Goal: Task Accomplishment & Management: Complete application form

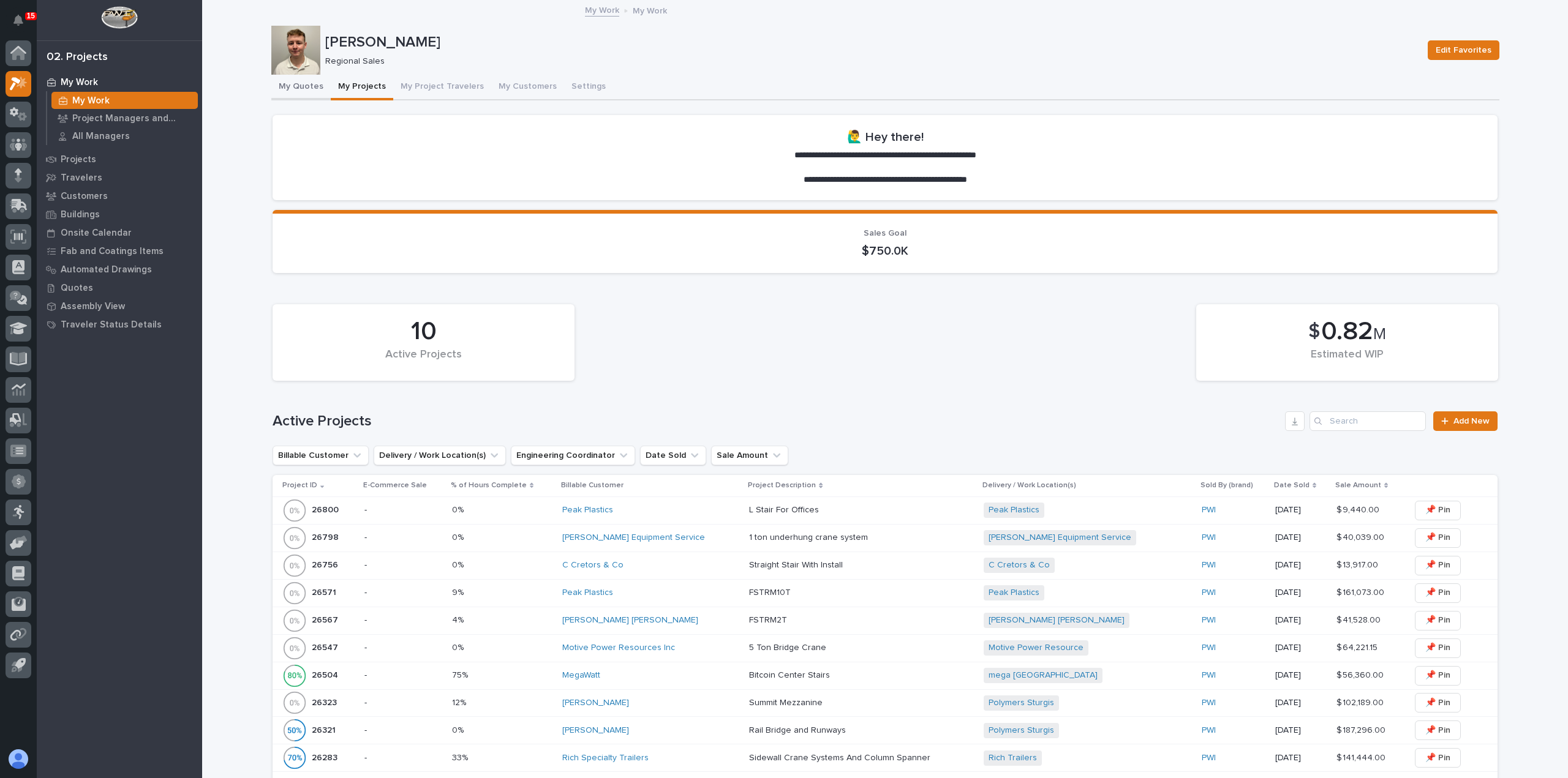
click at [307, 89] on button "My Quotes" at bounding box center [301, 87] width 59 height 26
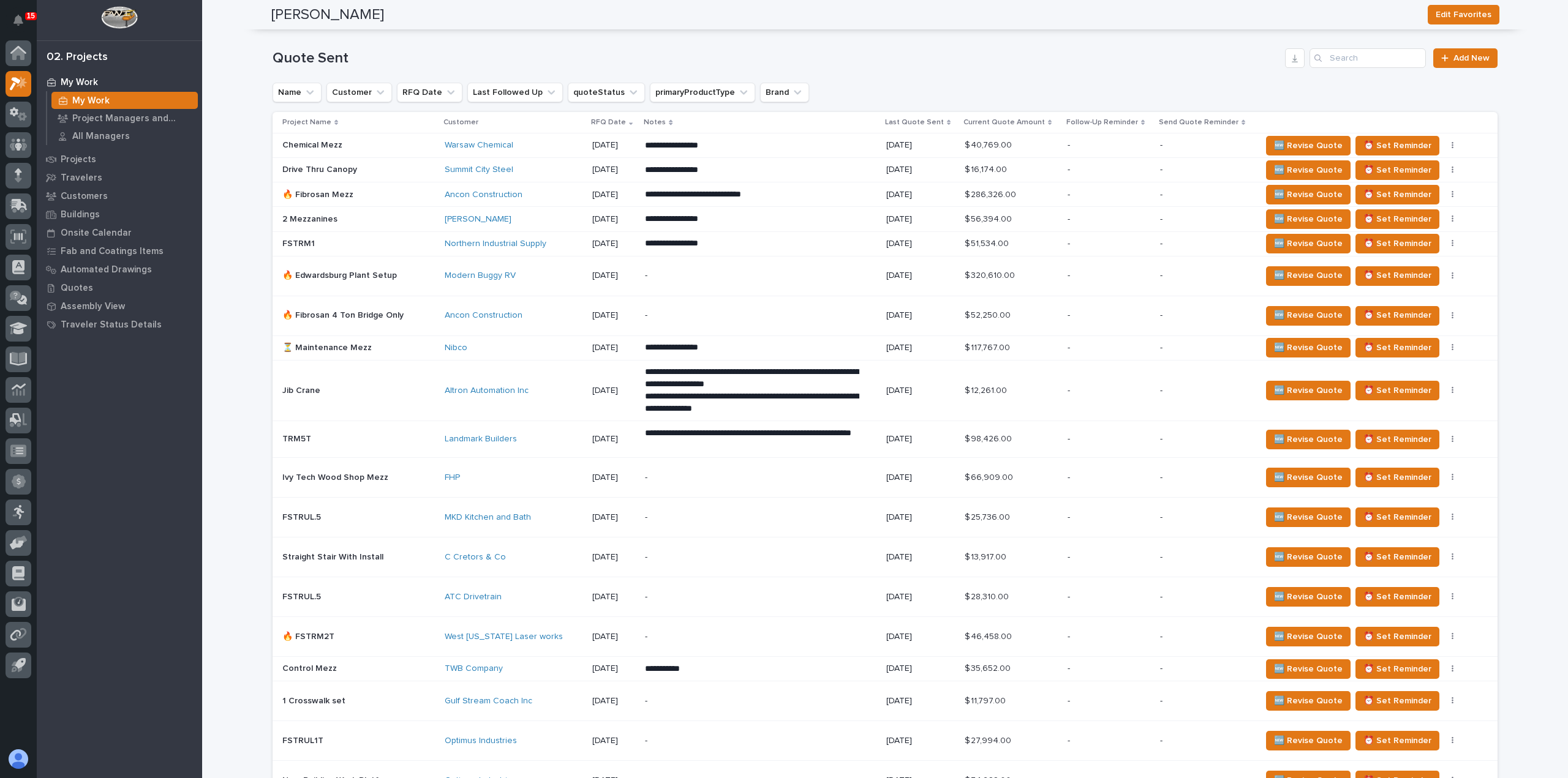
scroll to position [674, 0]
click at [1279, 384] on span "🆕 Revise Quote" at bounding box center [1308, 390] width 69 height 15
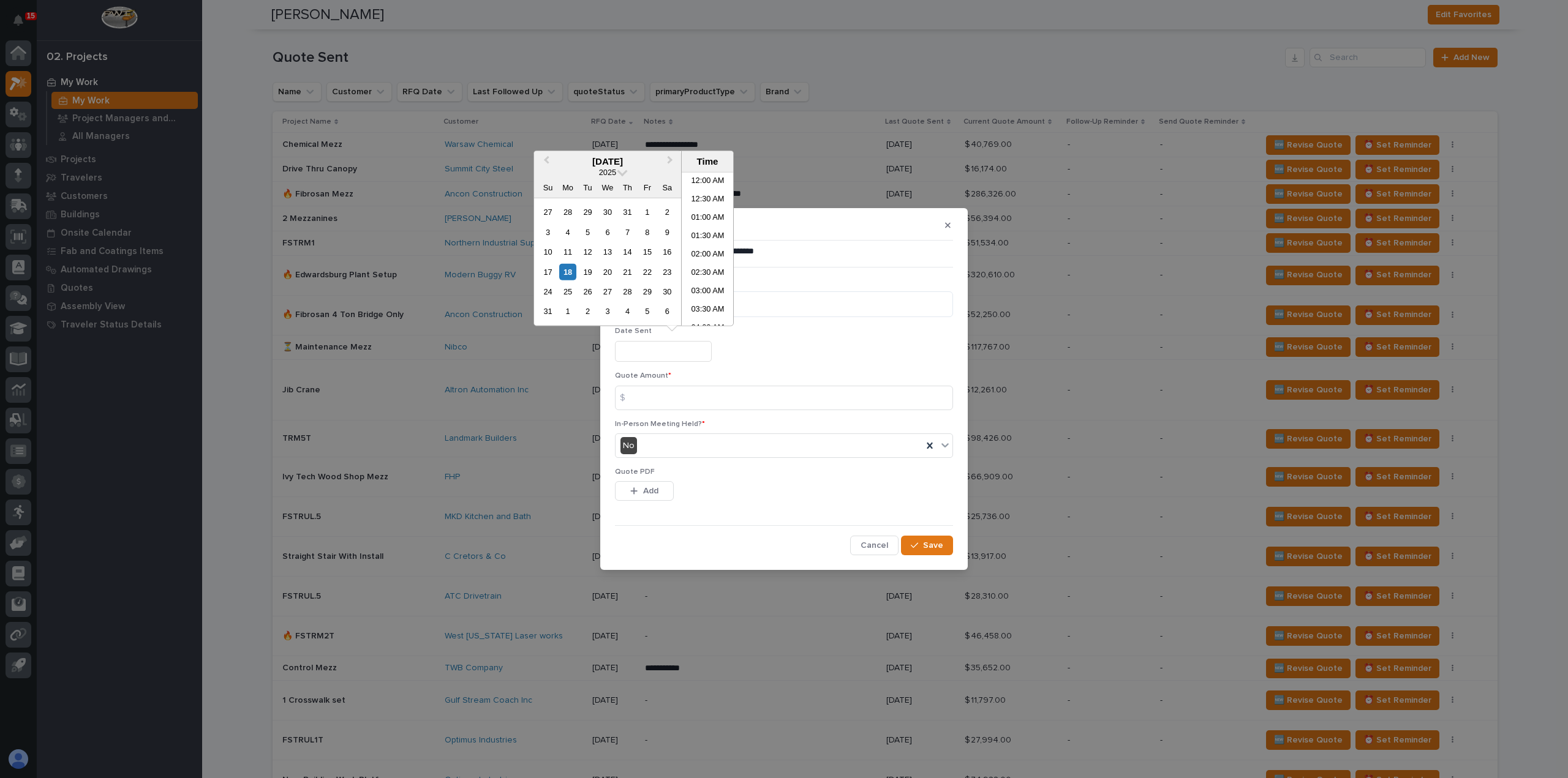
click at [682, 355] on input "text" at bounding box center [663, 351] width 97 height 21
click at [570, 272] on div "18" at bounding box center [567, 271] width 16 height 16
type input "**********"
click at [661, 399] on input at bounding box center [784, 398] width 338 height 24
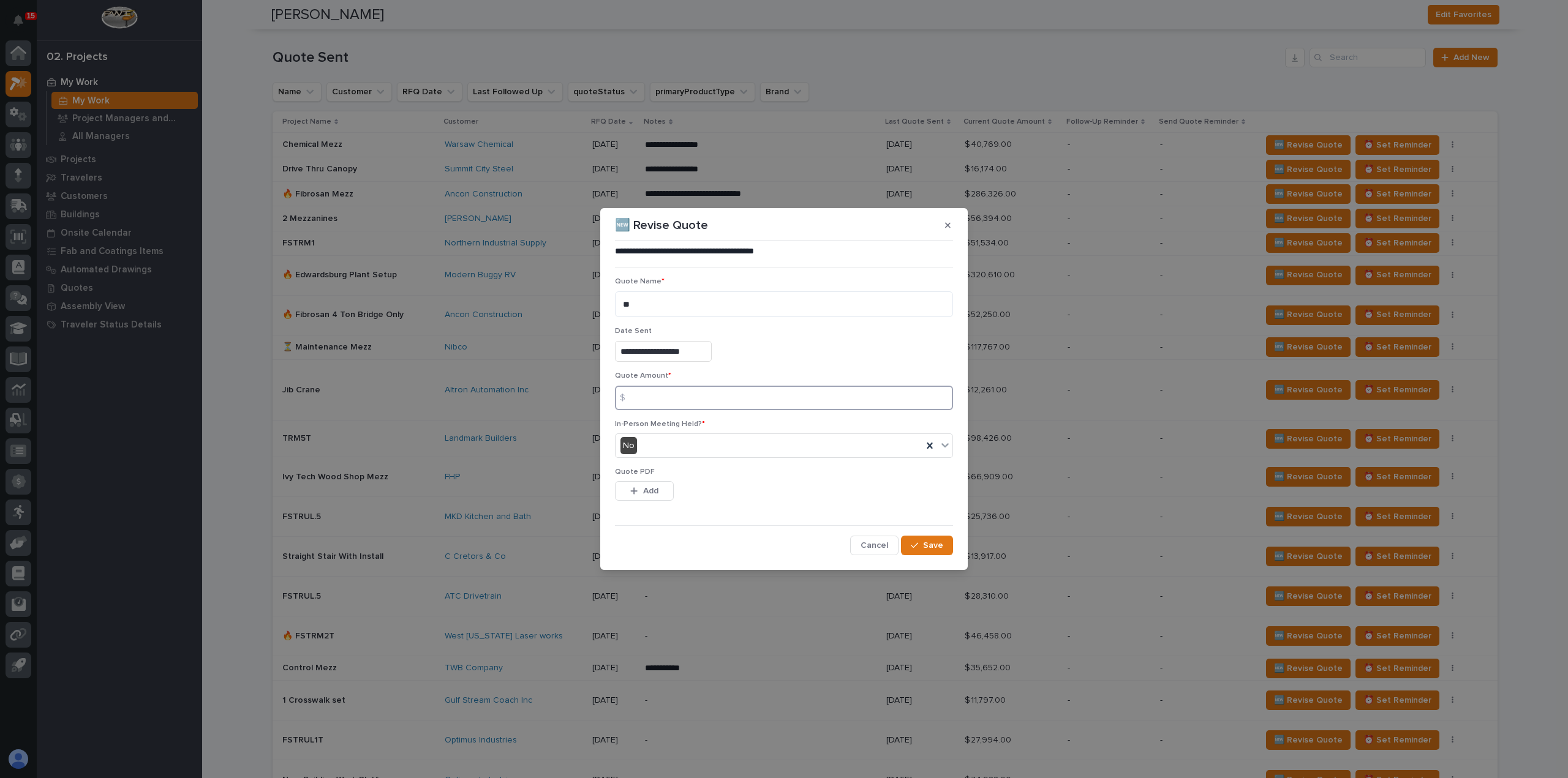
click at [648, 398] on input at bounding box center [784, 398] width 338 height 24
type input "12624"
click at [640, 483] on button "Add" at bounding box center [643, 491] width 59 height 20
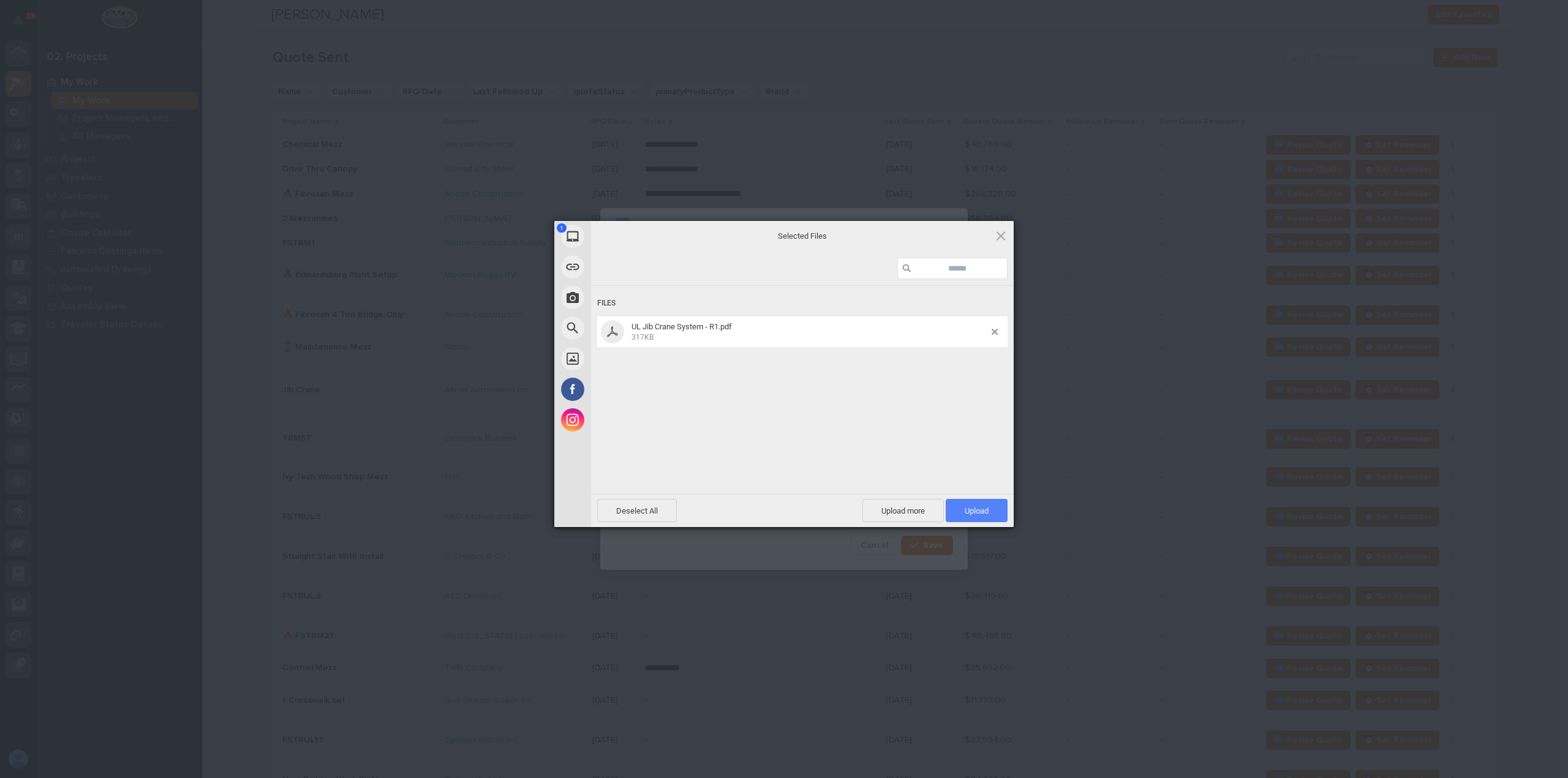
click at [997, 513] on span "Upload 1" at bounding box center [976, 511] width 62 height 23
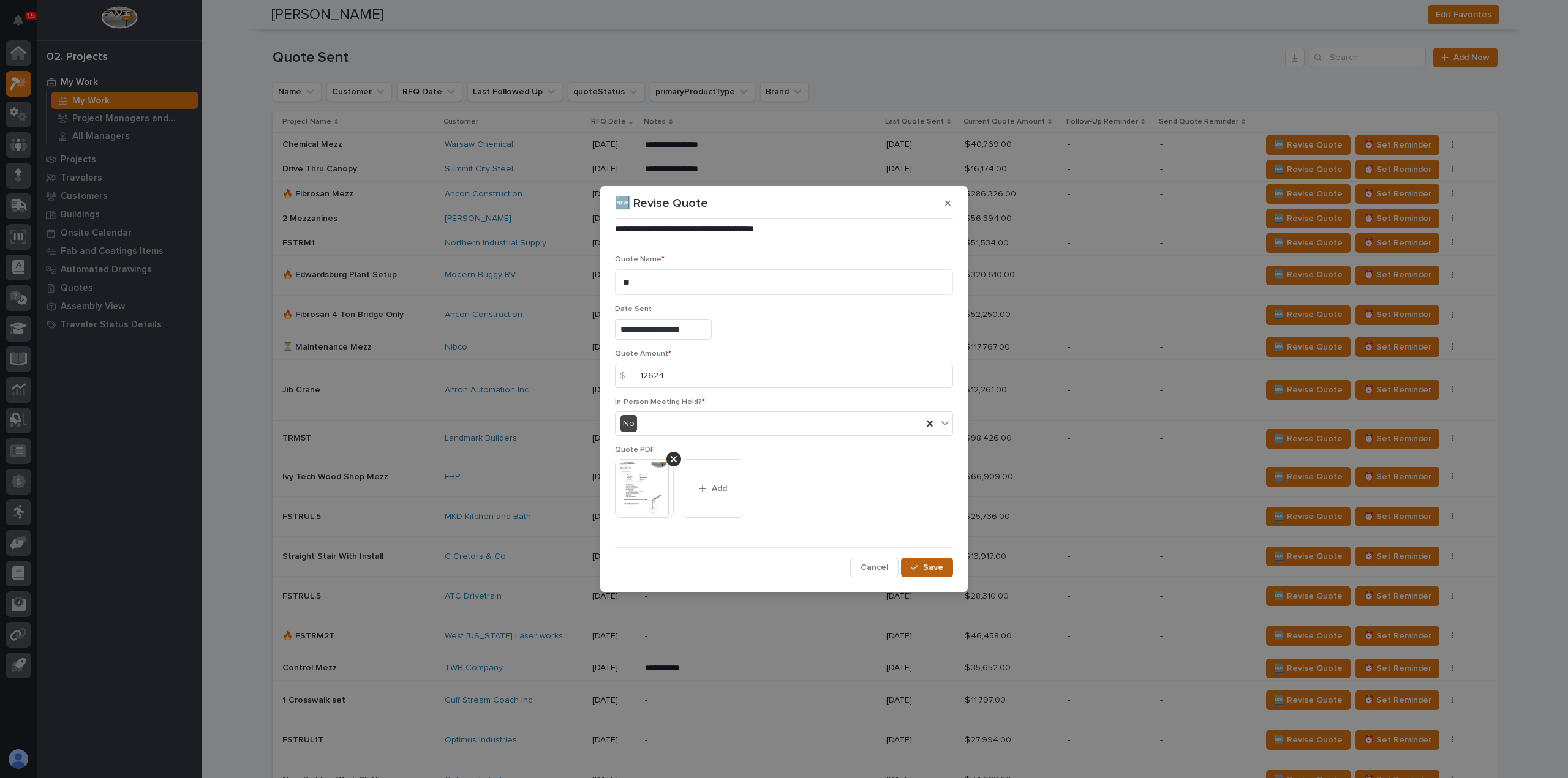
click at [935, 564] on span "Save" at bounding box center [933, 567] width 20 height 11
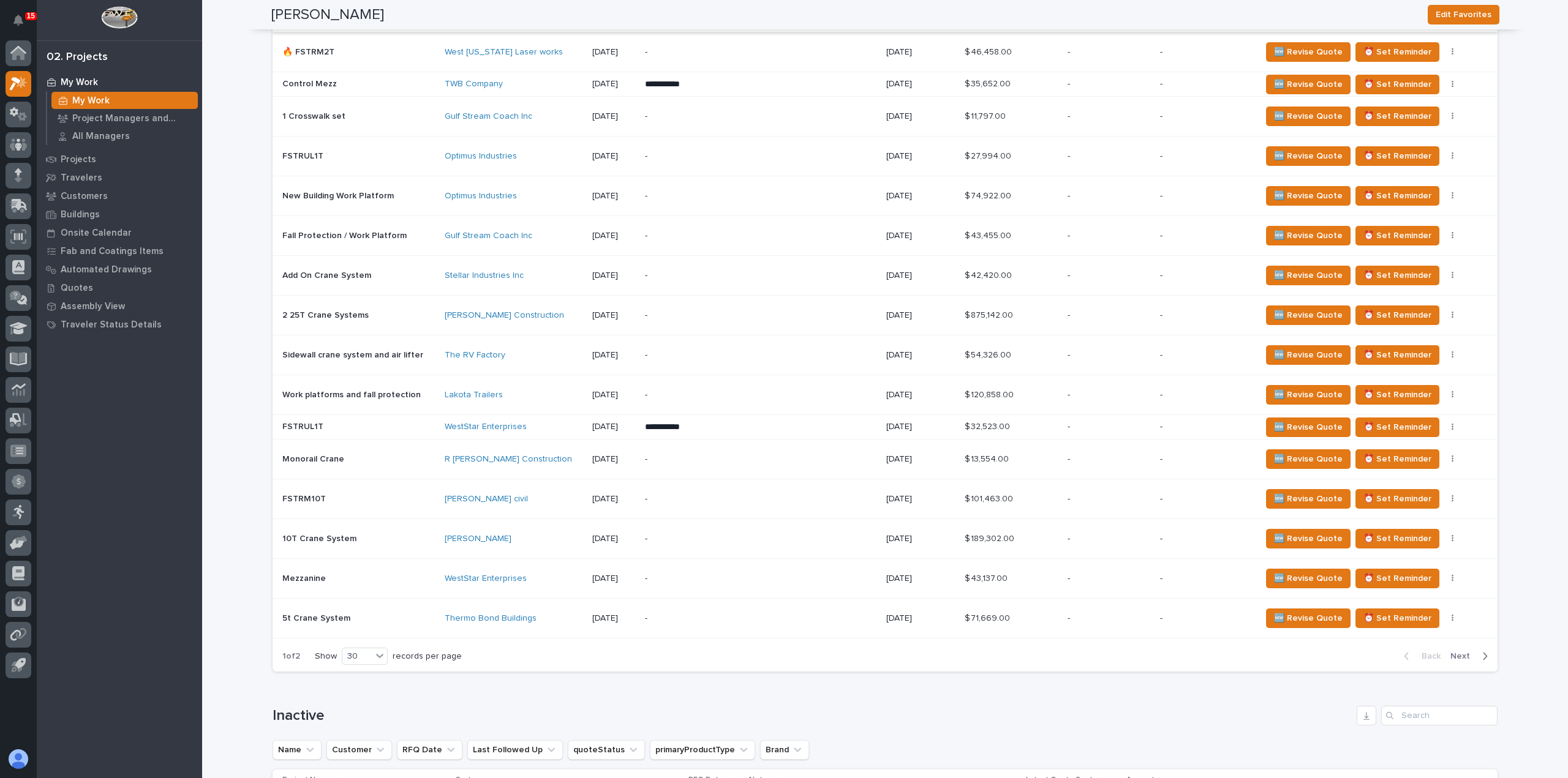
scroll to position [1286, 0]
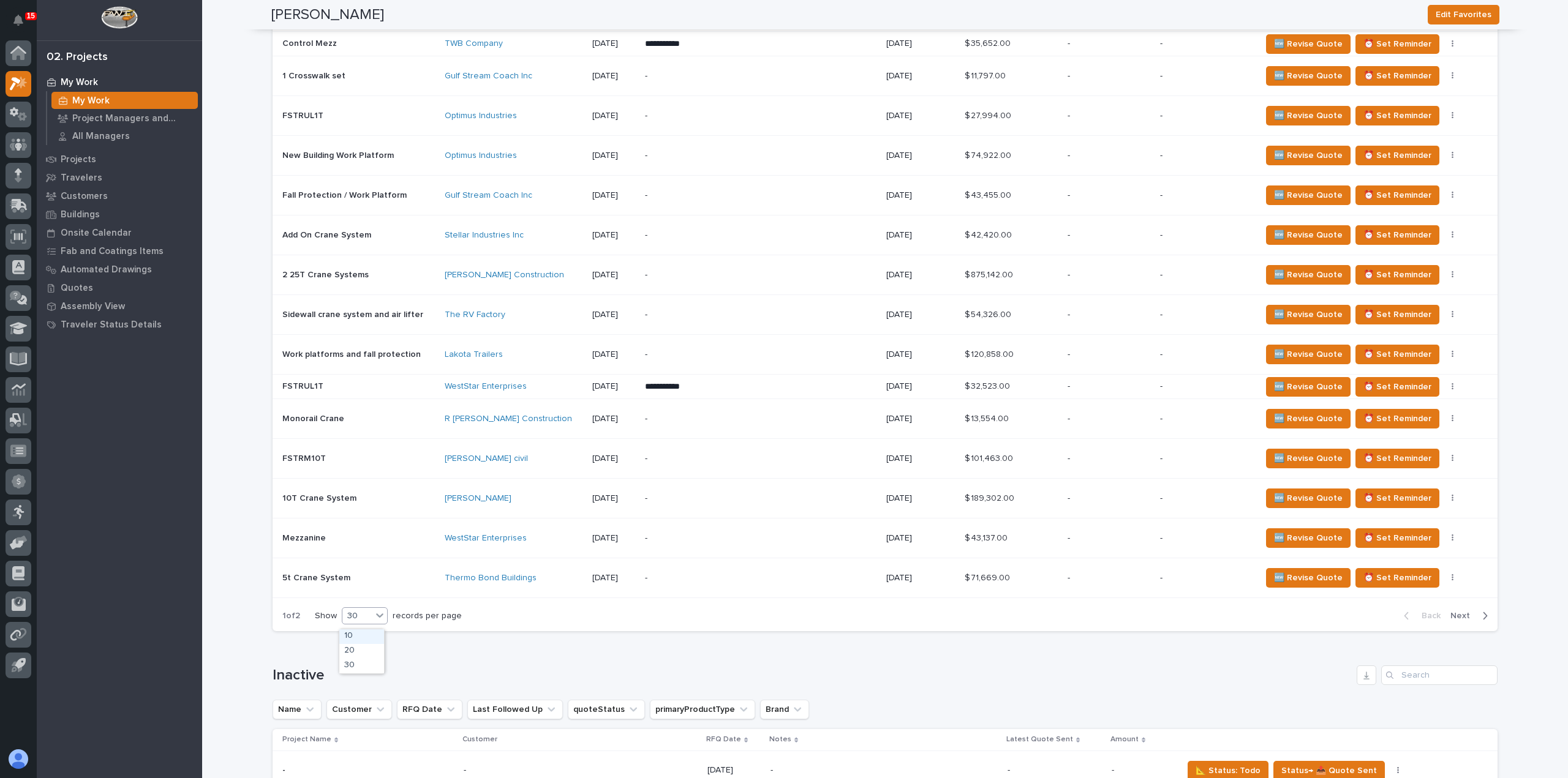
click at [375, 618] on icon at bounding box center [380, 615] width 13 height 13
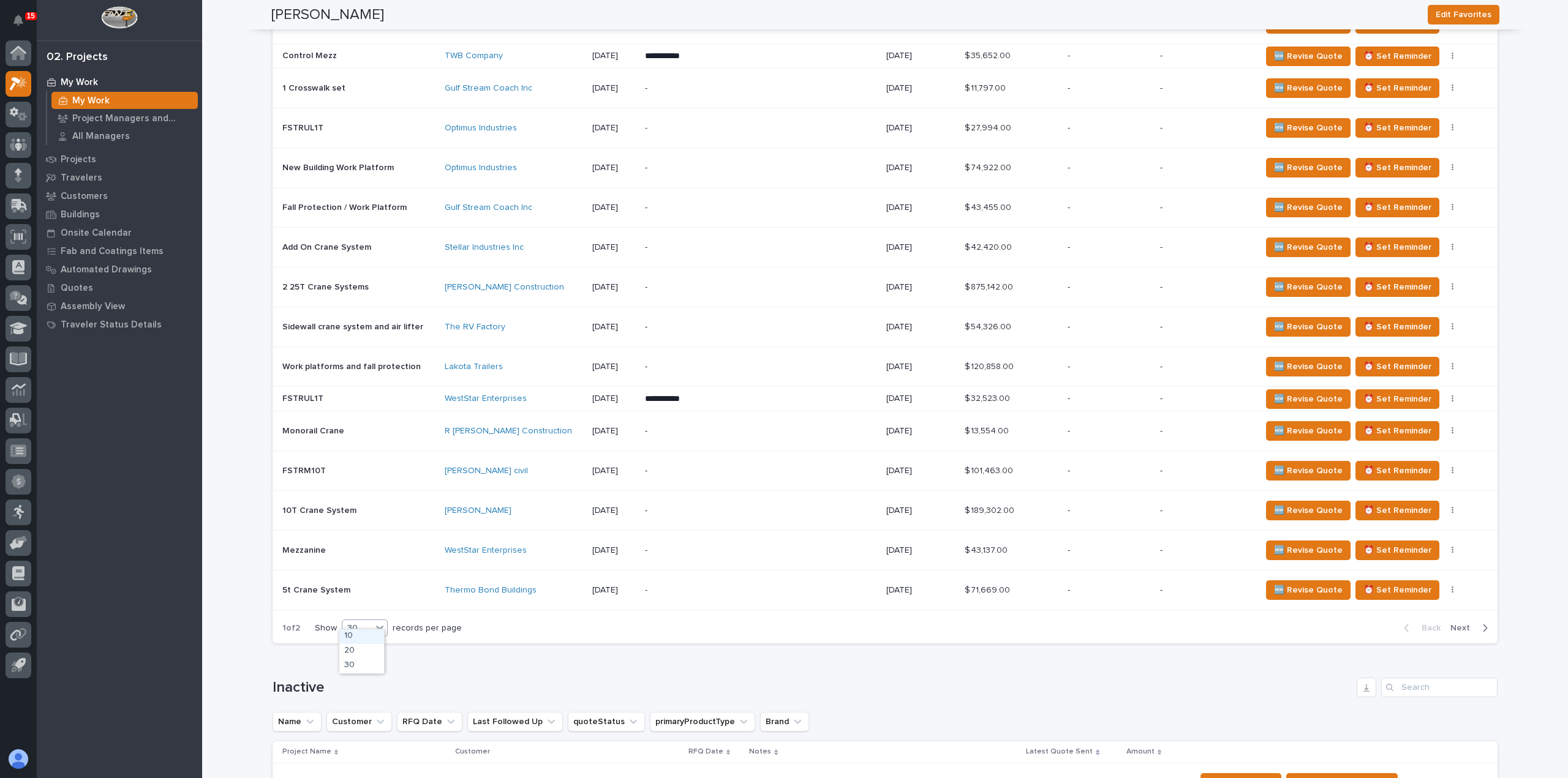
click at [1466, 623] on span "Next" at bounding box center [1464, 629] width 27 height 11
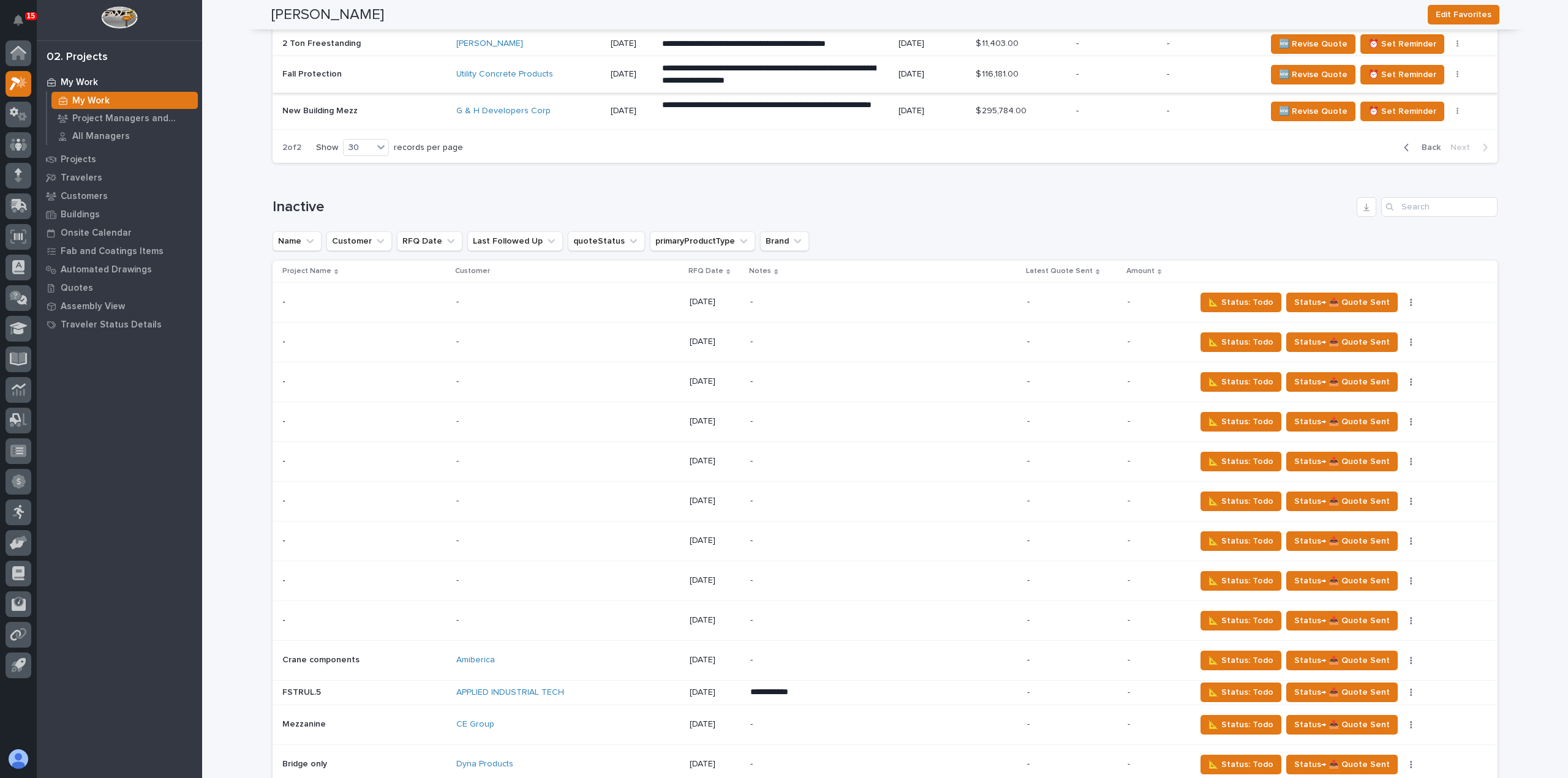
scroll to position [1046, 0]
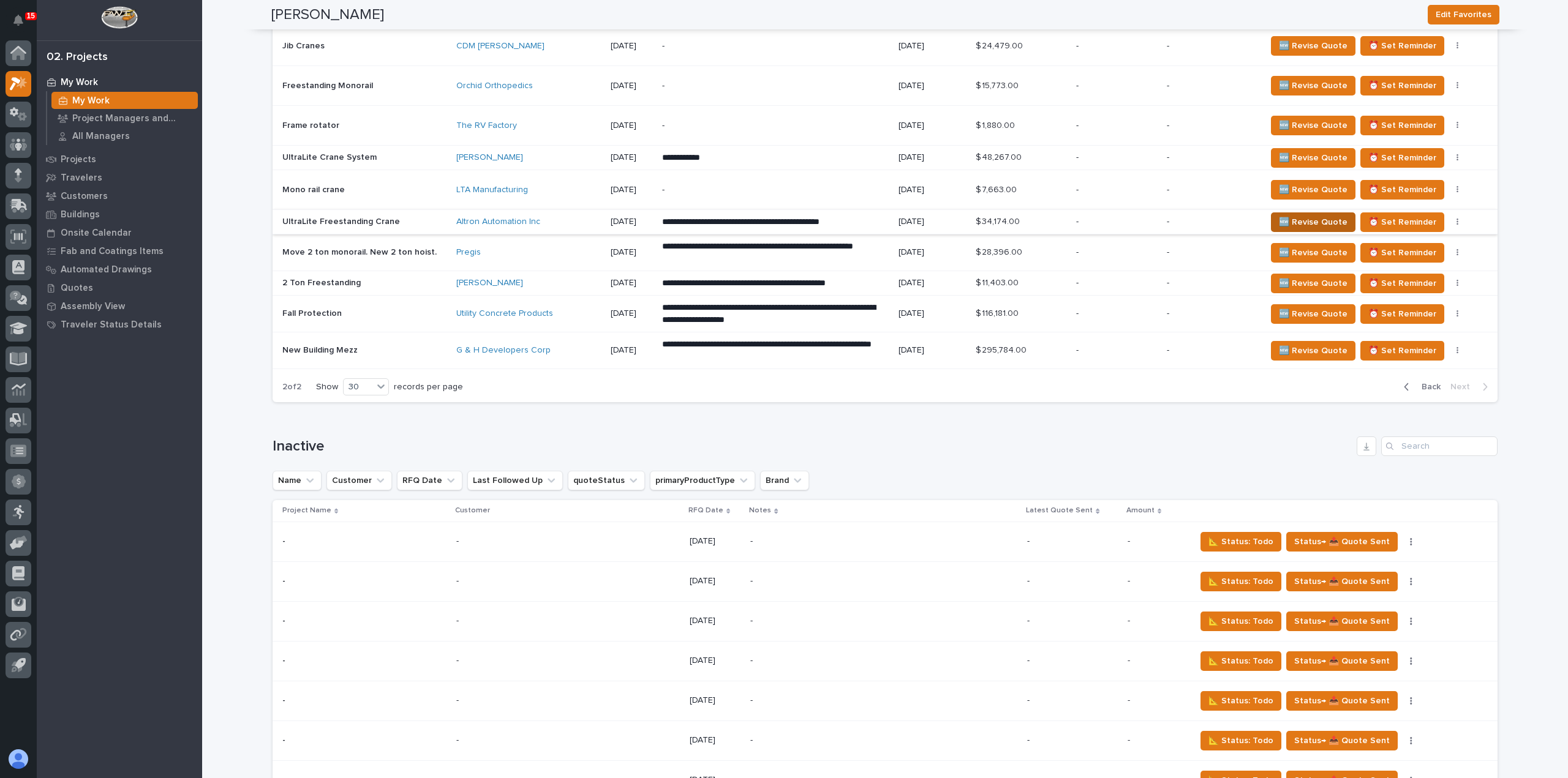
click at [1319, 218] on span "🆕 Revise Quote" at bounding box center [1314, 222] width 69 height 15
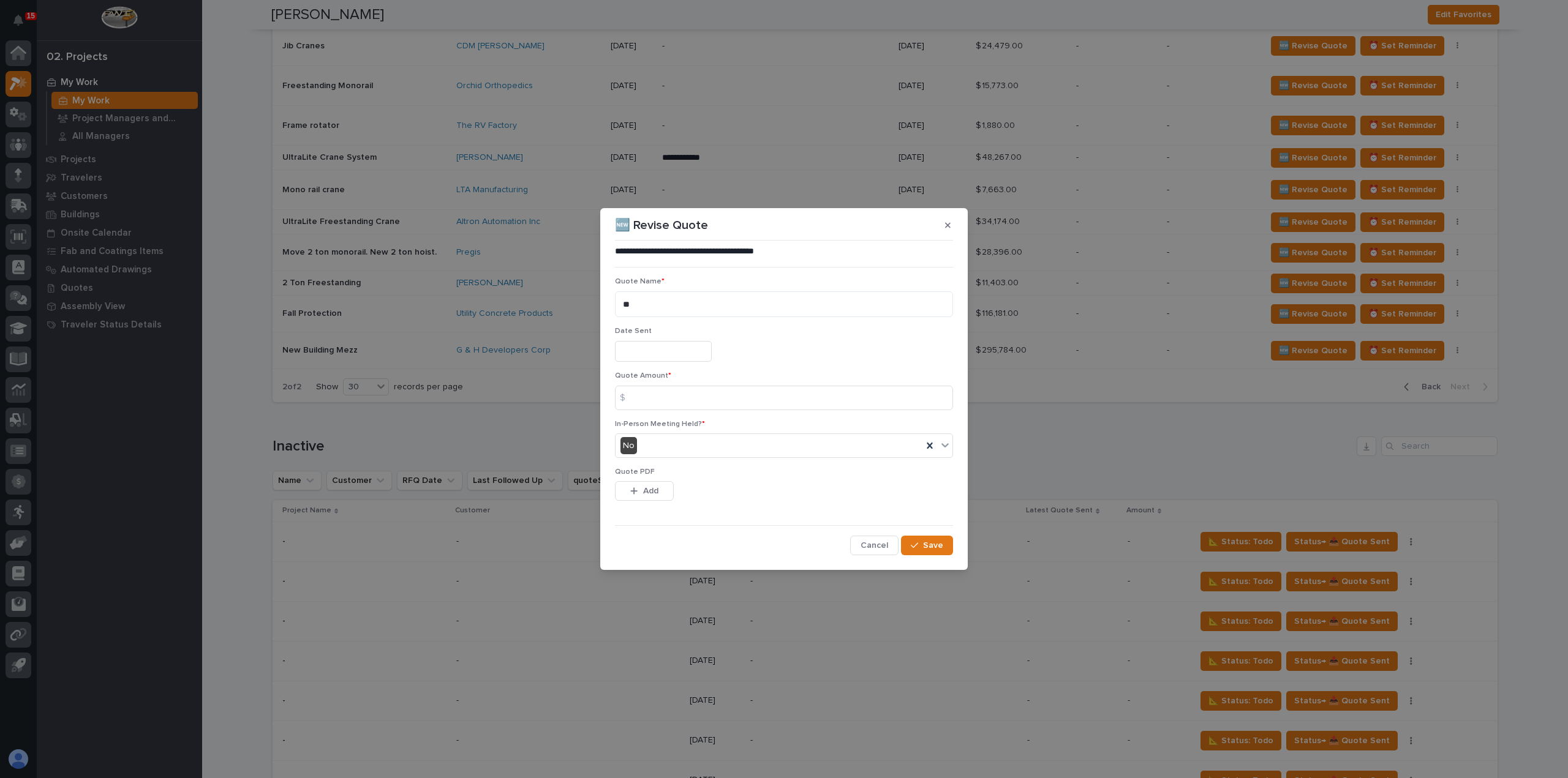
click at [647, 344] on input "text" at bounding box center [663, 351] width 97 height 21
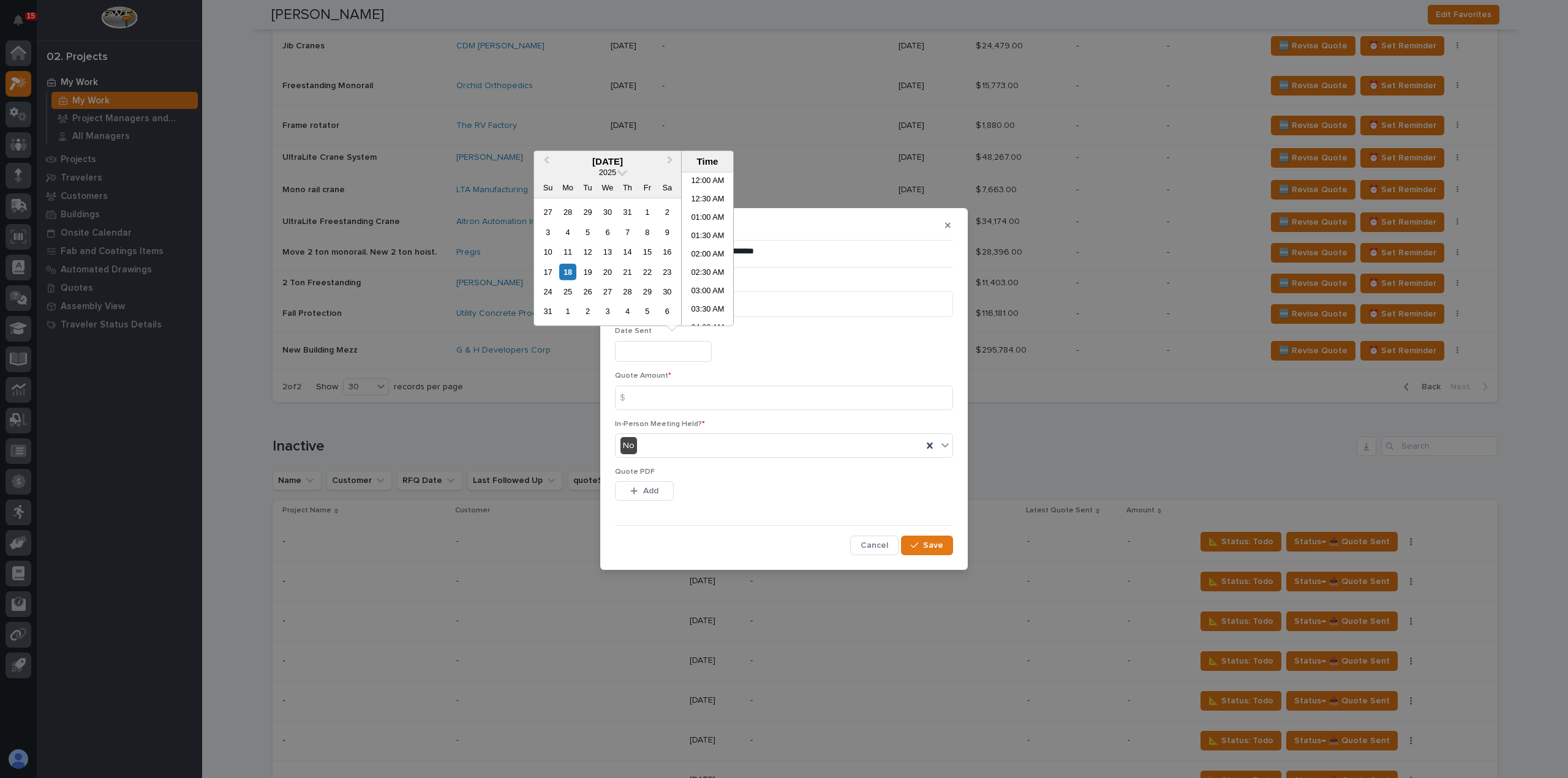
scroll to position [319, 0]
click at [566, 273] on div "18" at bounding box center [567, 271] width 16 height 16
type input "**********"
click at [655, 400] on input at bounding box center [784, 398] width 338 height 24
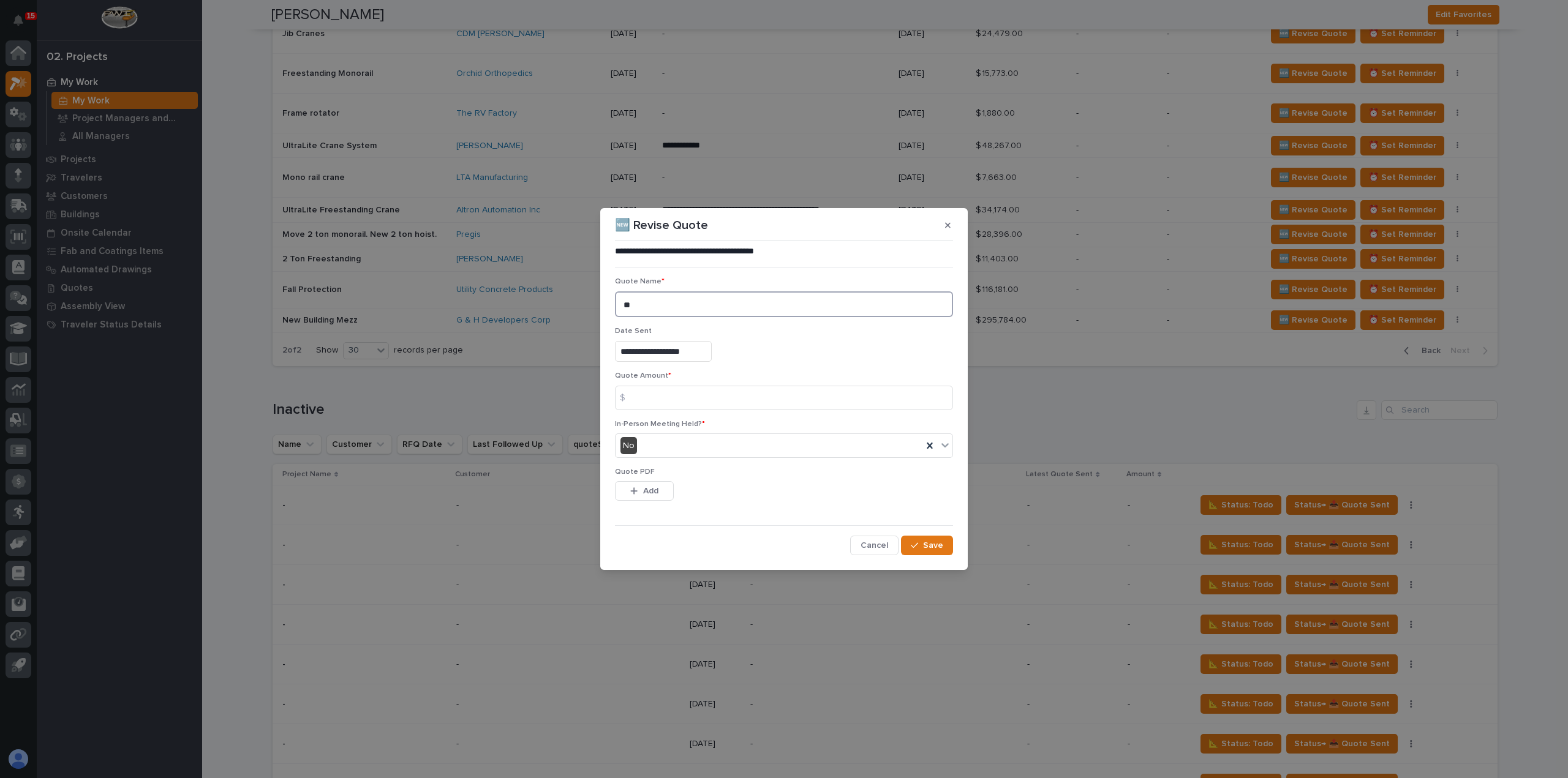
click at [661, 300] on textarea "**" at bounding box center [784, 304] width 338 height 26
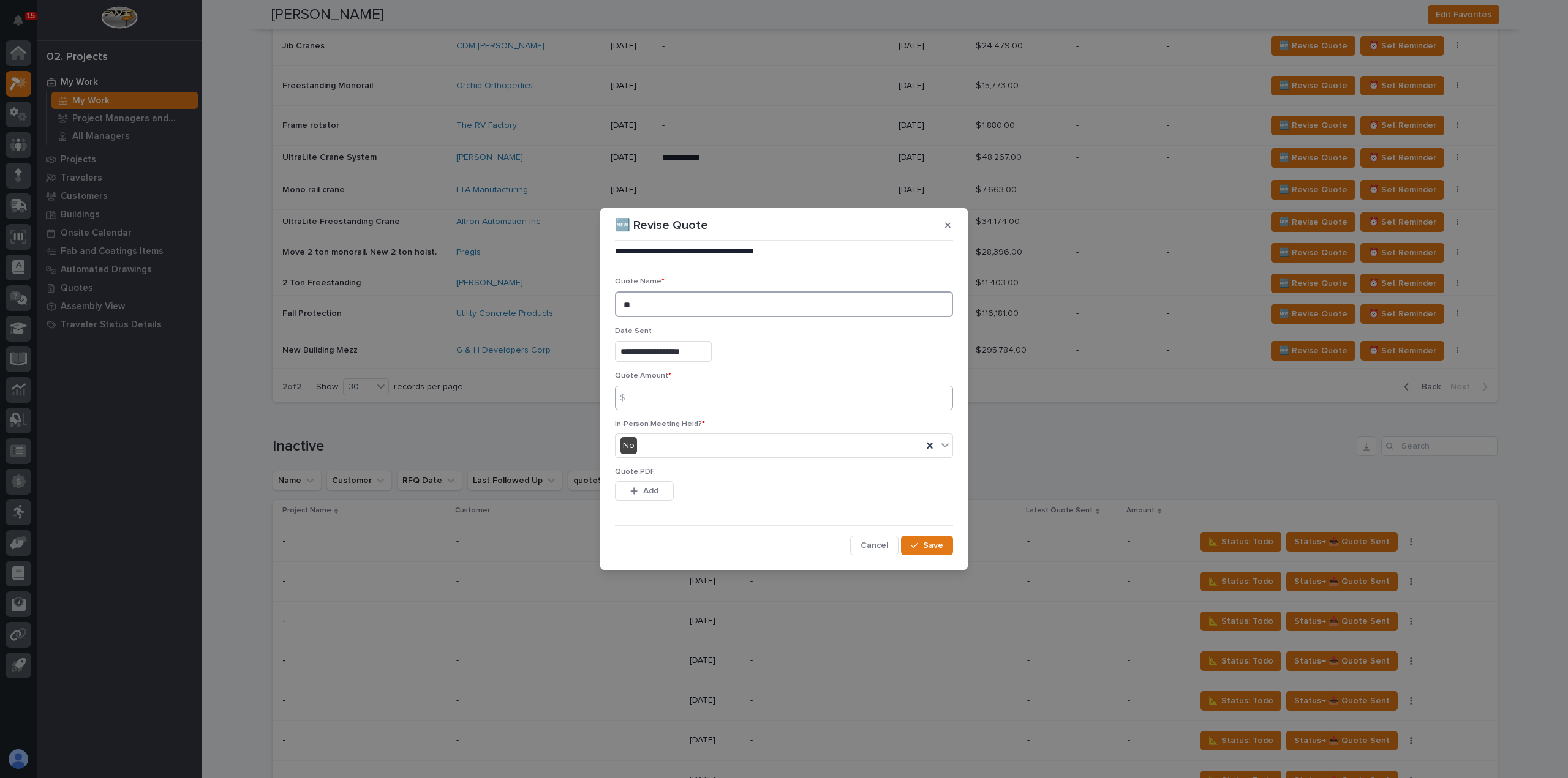
type textarea "**"
click at [673, 406] on input at bounding box center [784, 398] width 338 height 24
click at [677, 405] on input at bounding box center [784, 398] width 338 height 24
type input "34260"
click at [661, 491] on button "Add" at bounding box center [643, 491] width 59 height 20
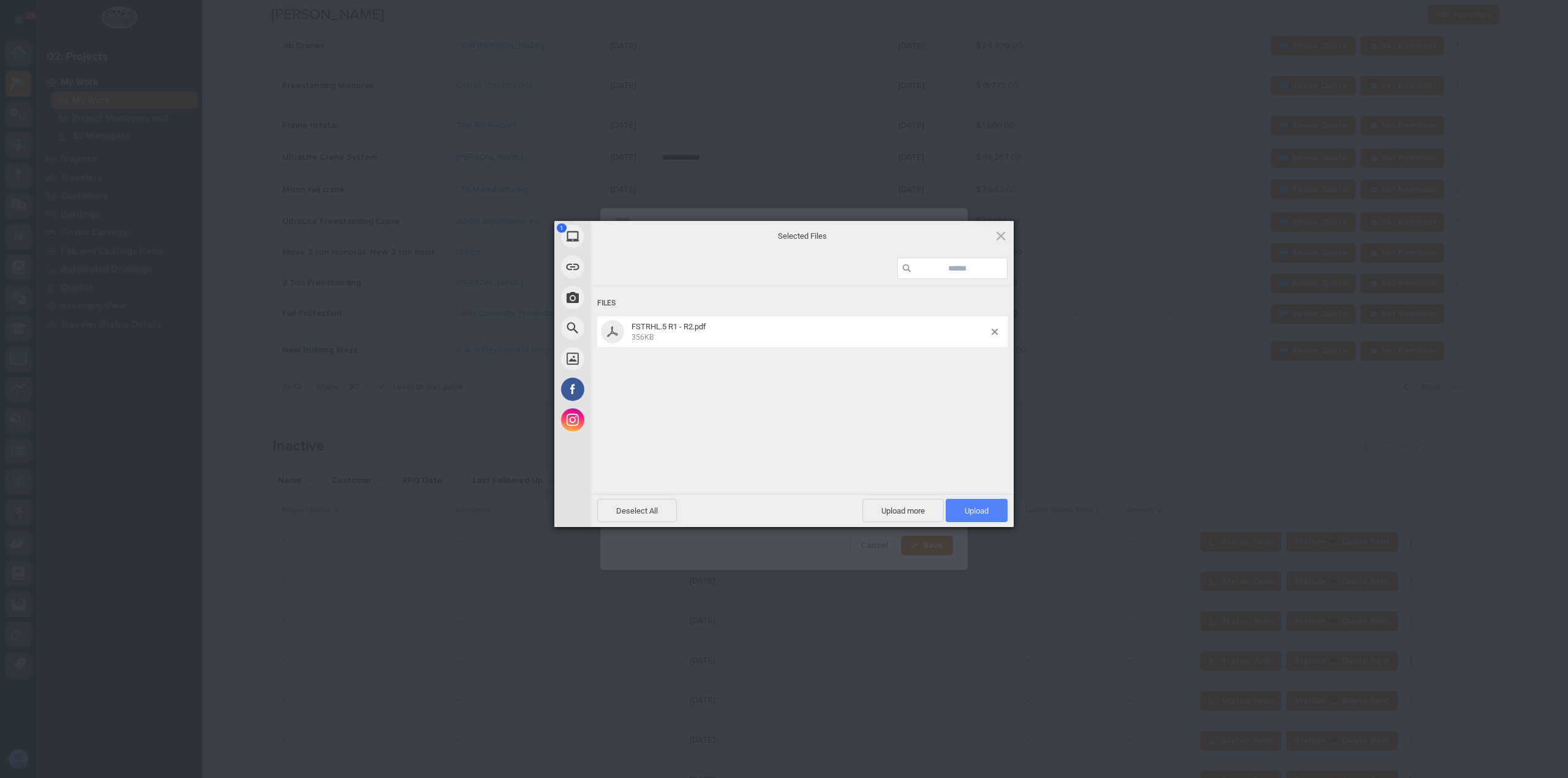
click at [972, 505] on span "Upload 1" at bounding box center [976, 511] width 62 height 23
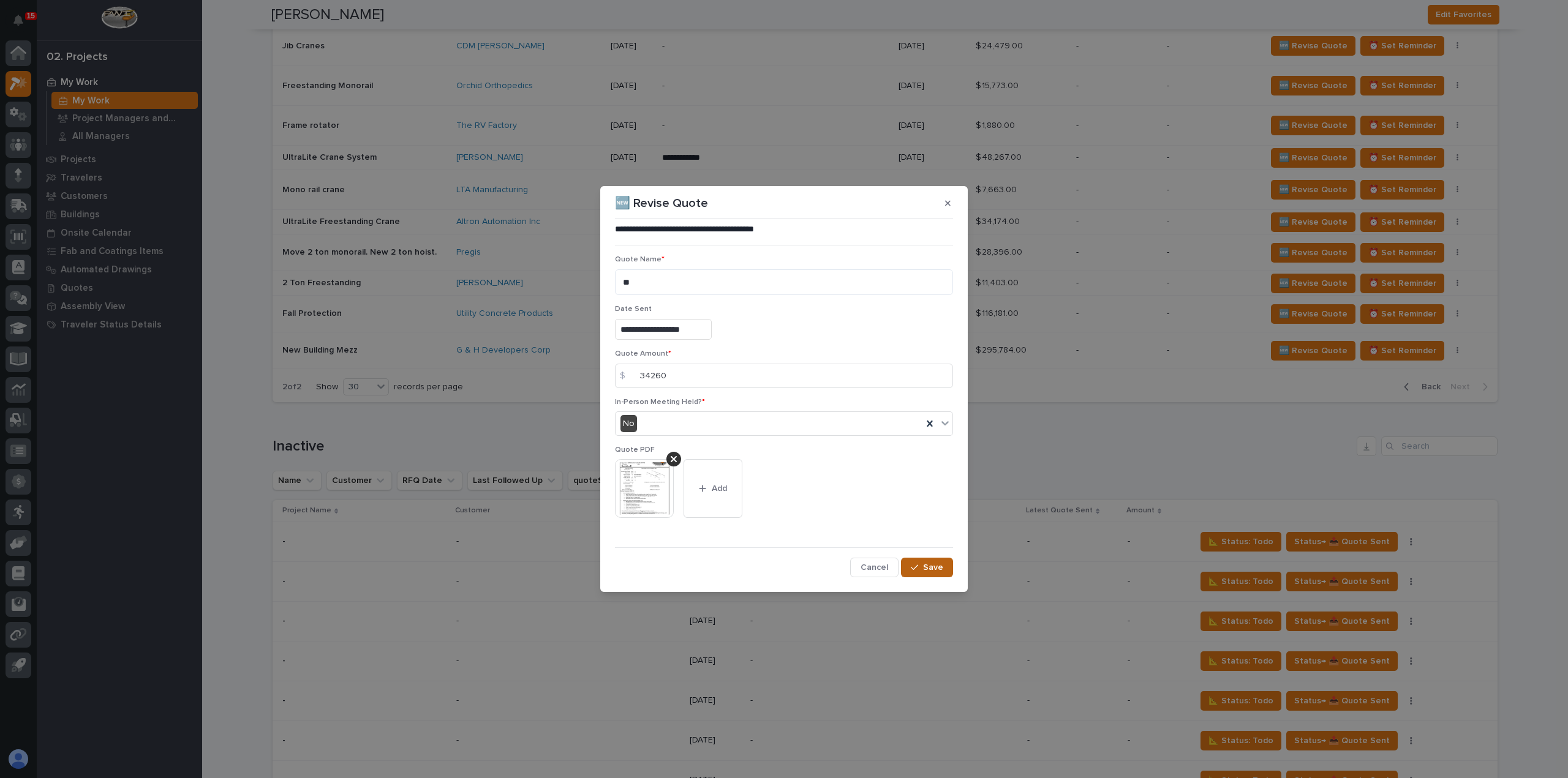
click at [925, 571] on span "Save" at bounding box center [933, 567] width 20 height 11
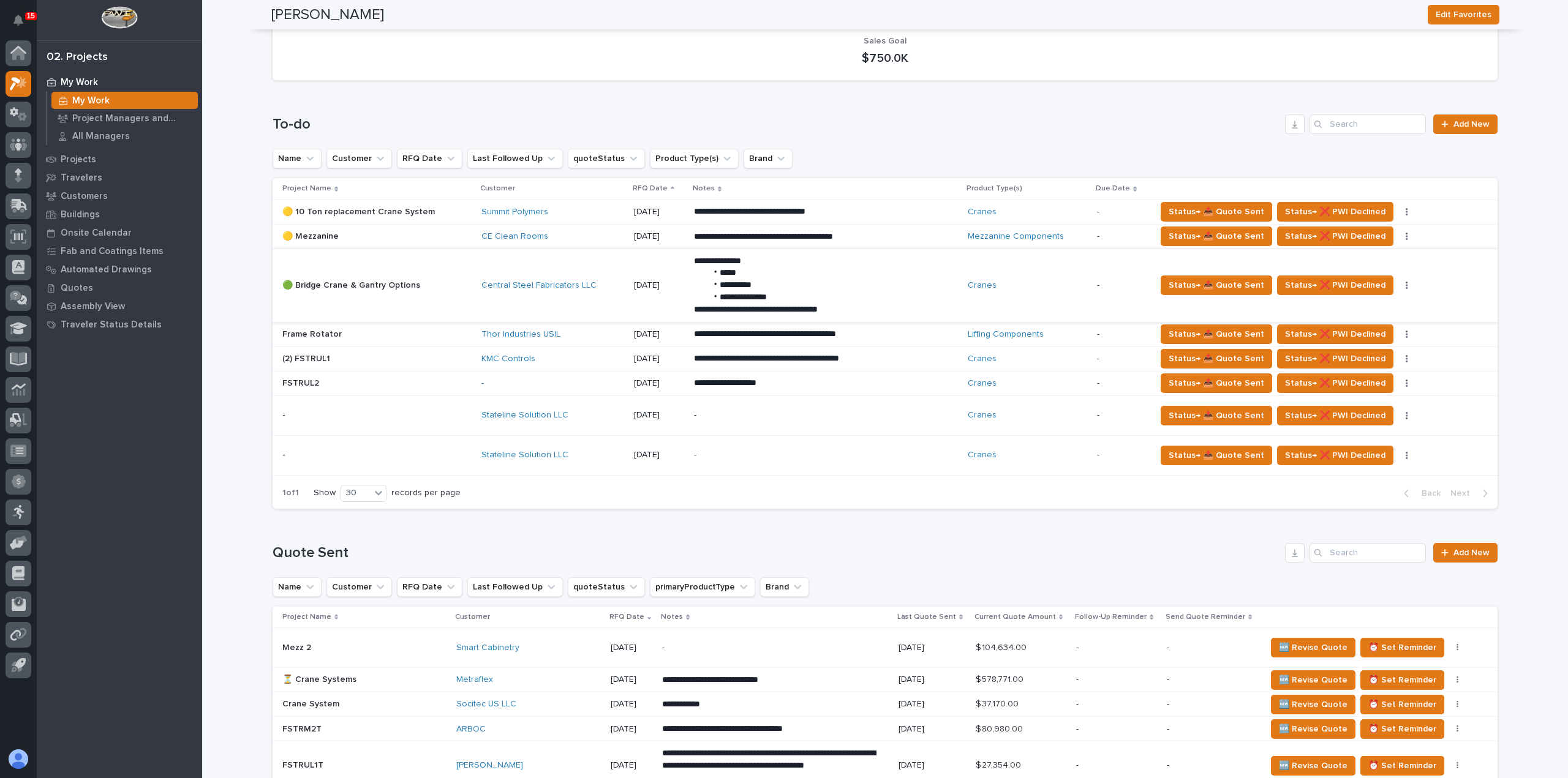
scroll to position [0, 0]
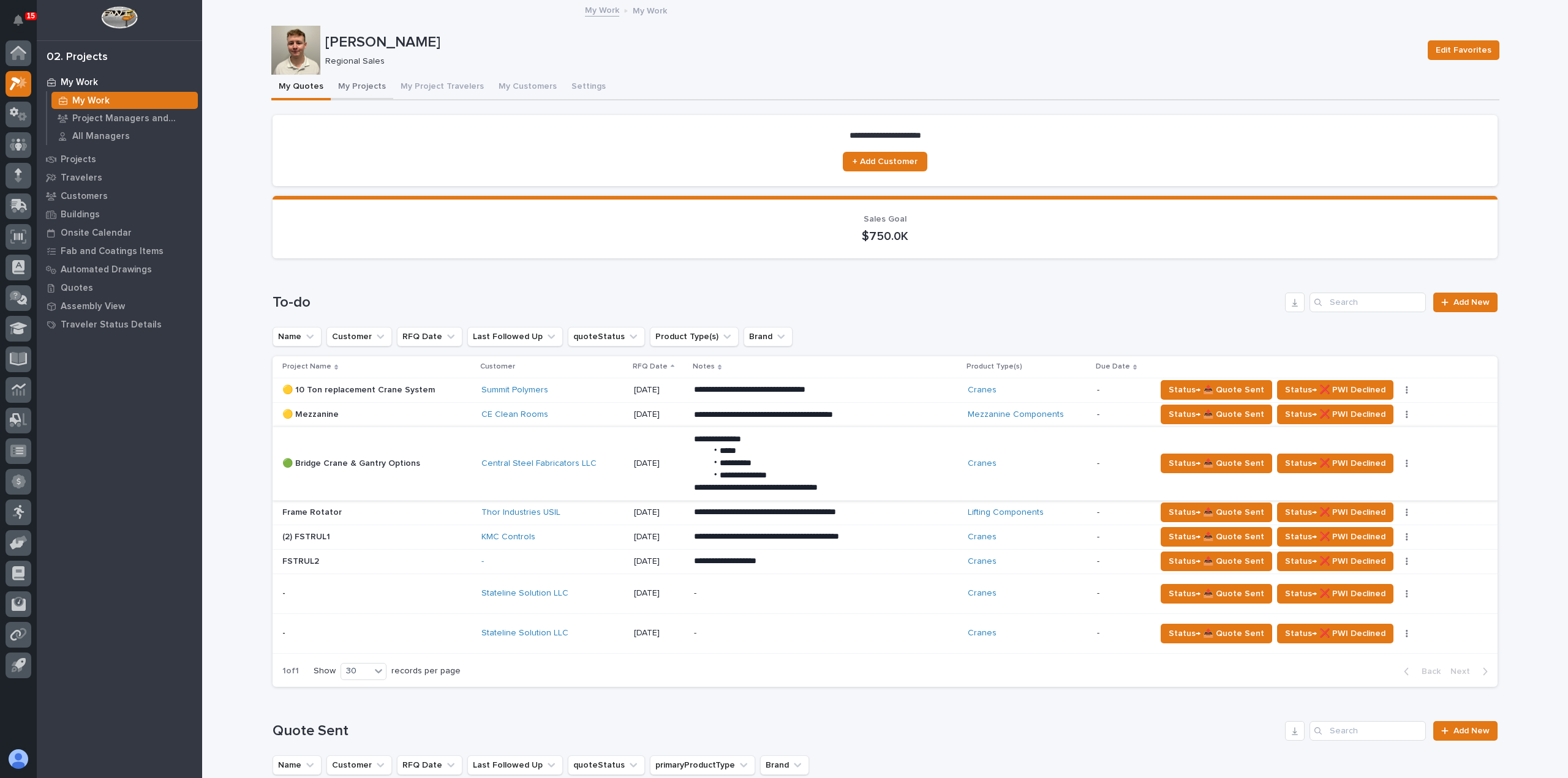
click at [345, 88] on button "My Projects" at bounding box center [362, 87] width 63 height 26
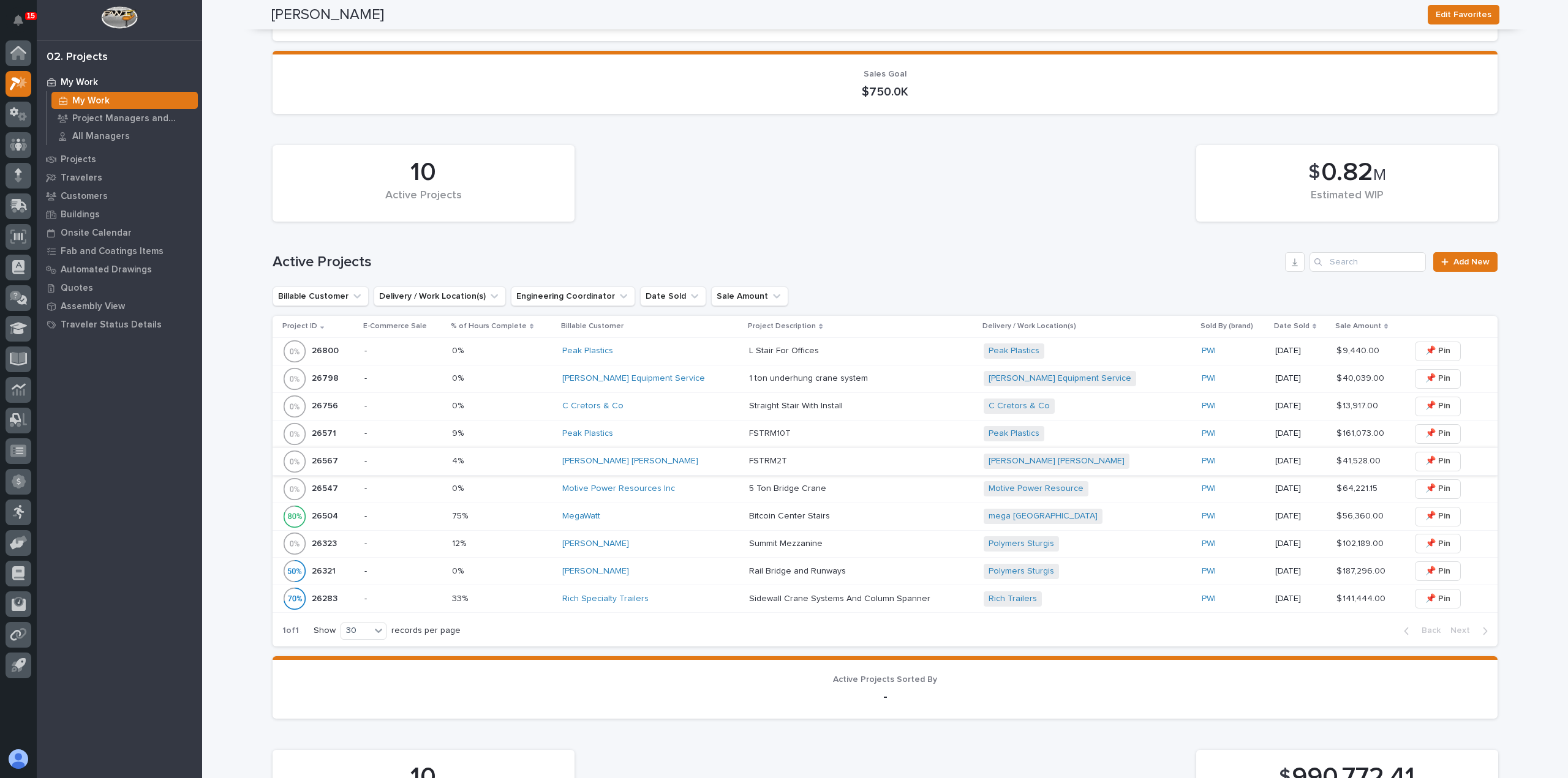
scroll to position [122, 0]
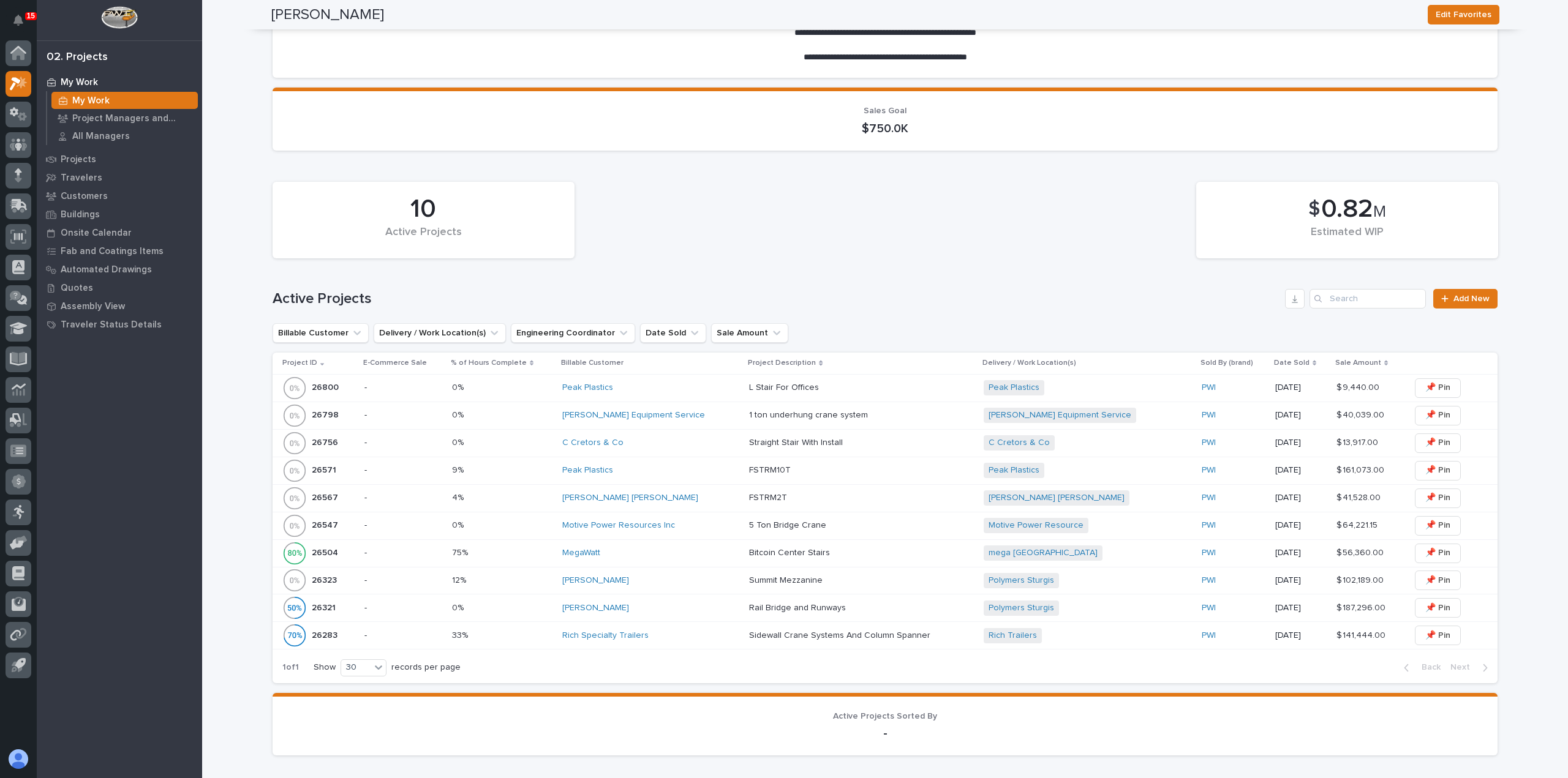
click at [669, 474] on div "Peak Plastics" at bounding box center [651, 470] width 177 height 10
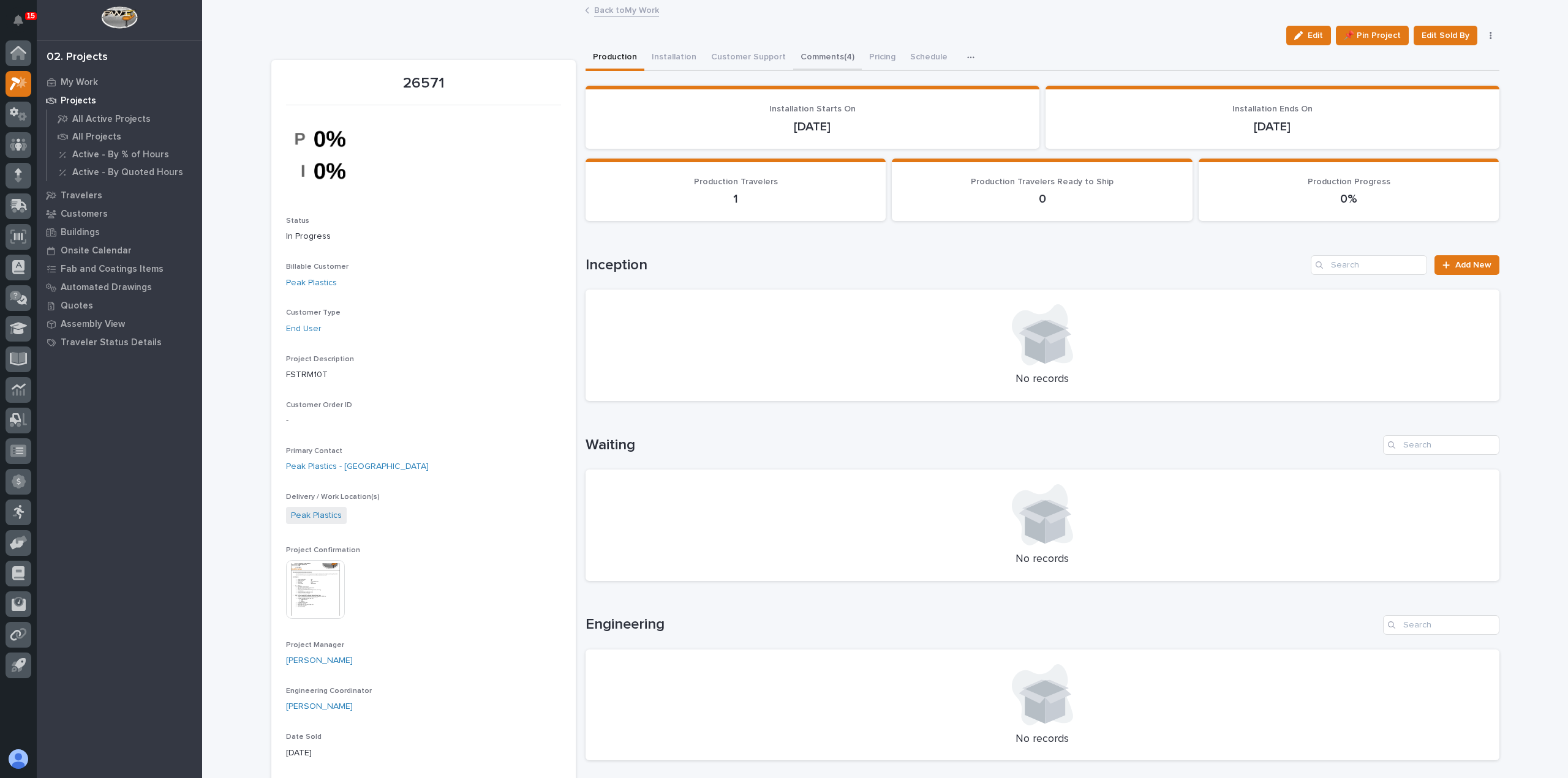
click at [831, 56] on button "Comments (4)" at bounding box center [827, 58] width 69 height 26
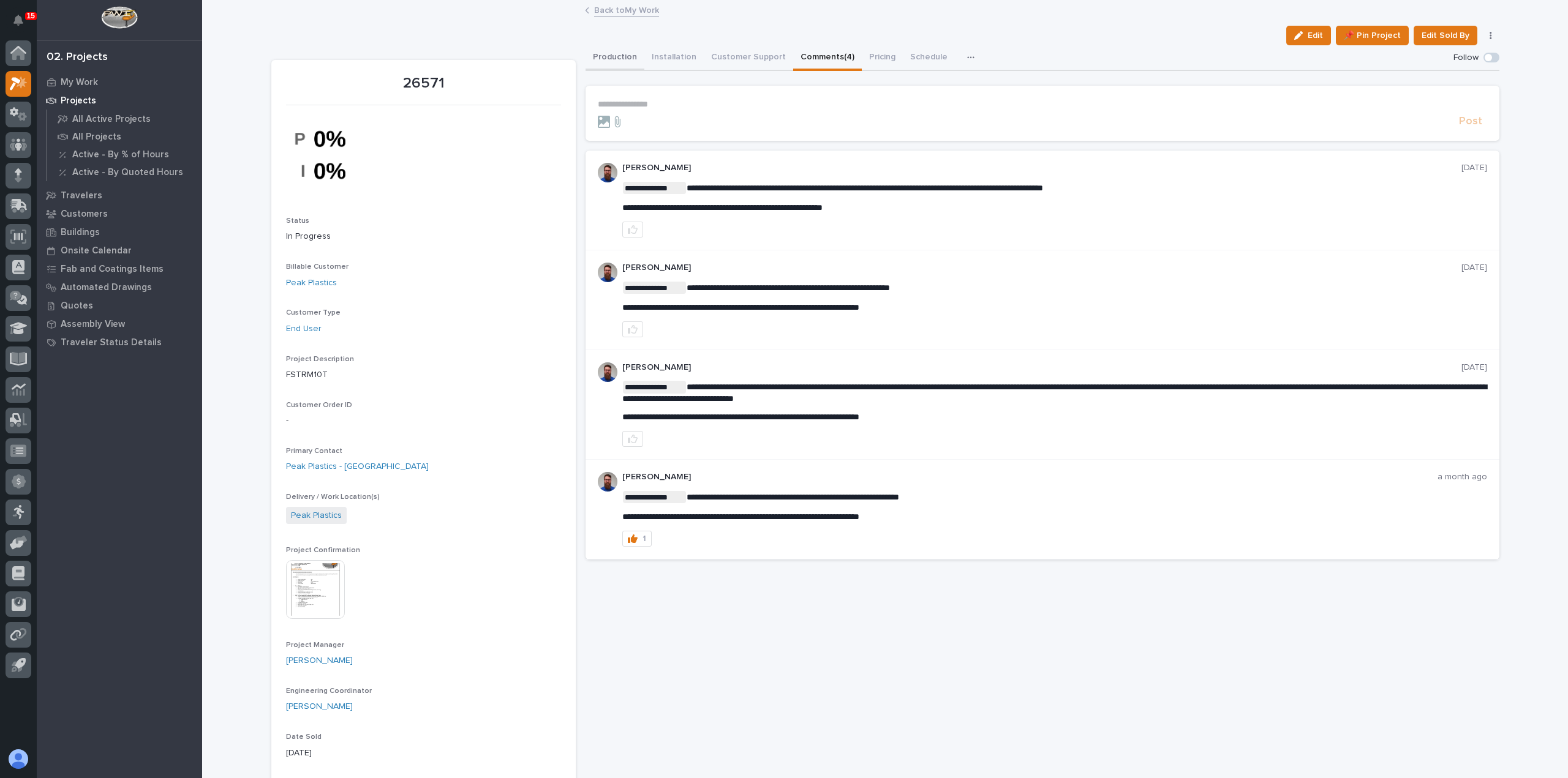
click at [616, 57] on button "Production" at bounding box center [615, 58] width 59 height 26
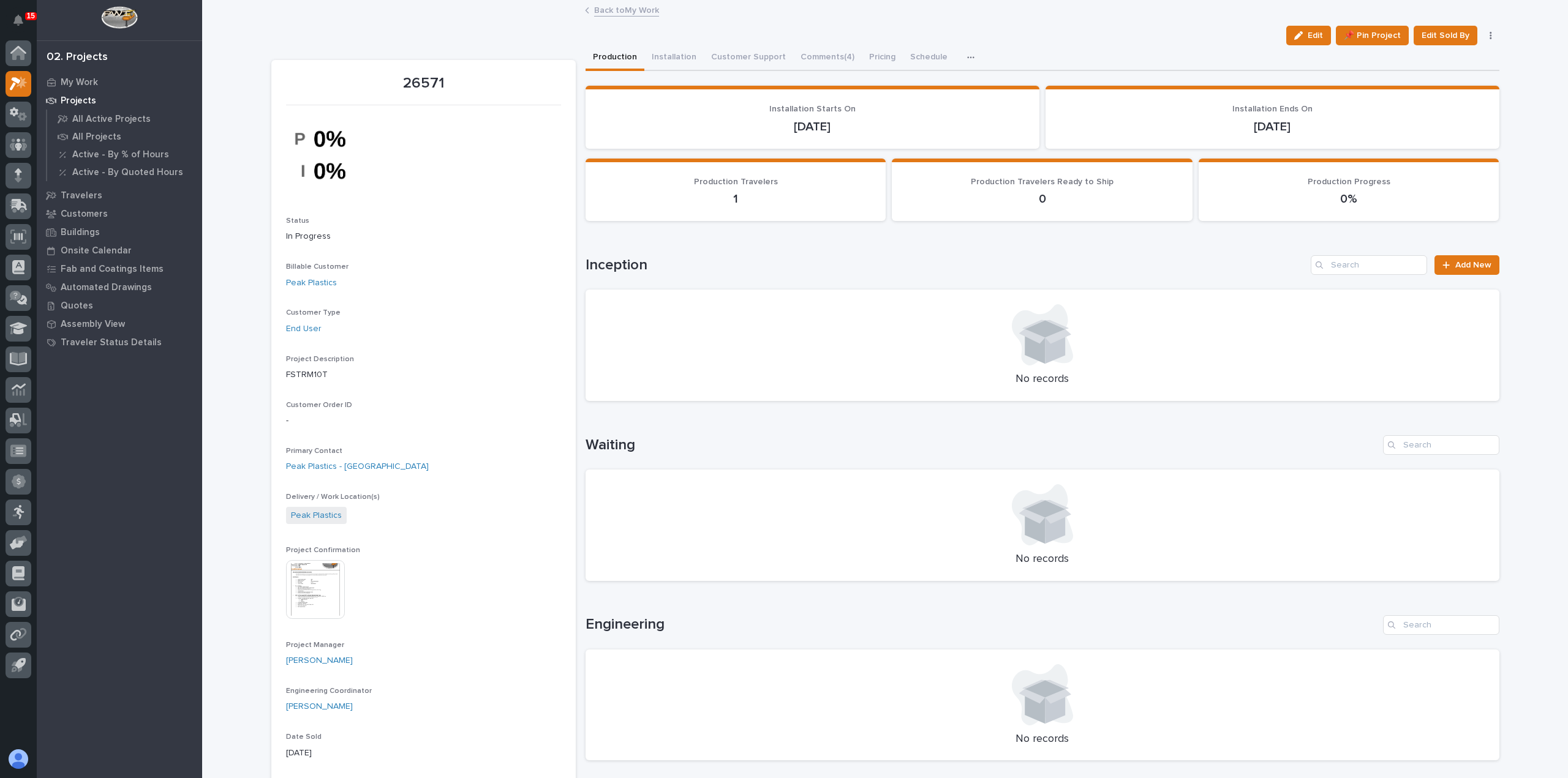
click at [621, 13] on link "Back to My Work" at bounding box center [626, 9] width 65 height 14
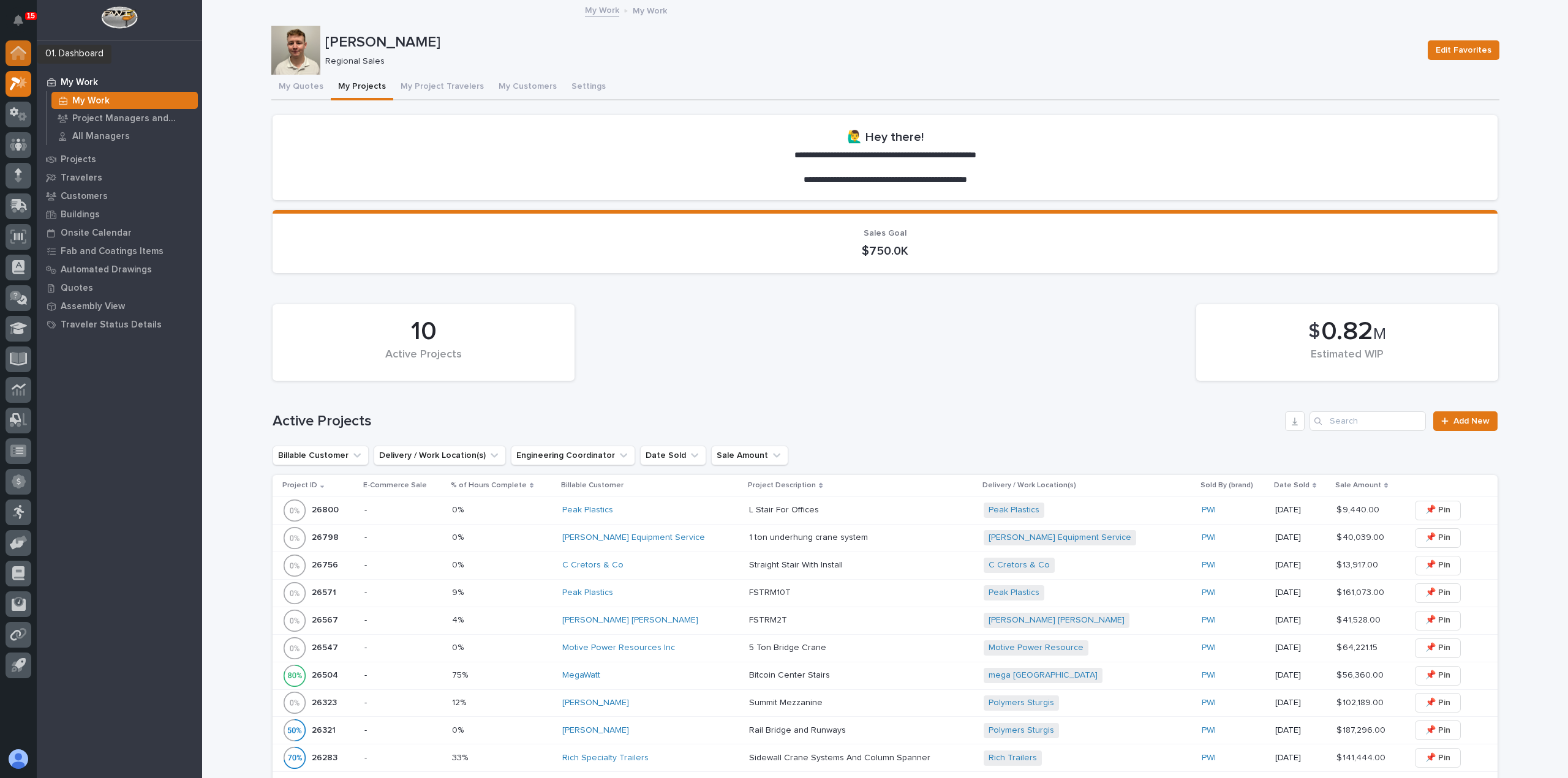
click at [13, 58] on icon at bounding box center [19, 54] width 13 height 13
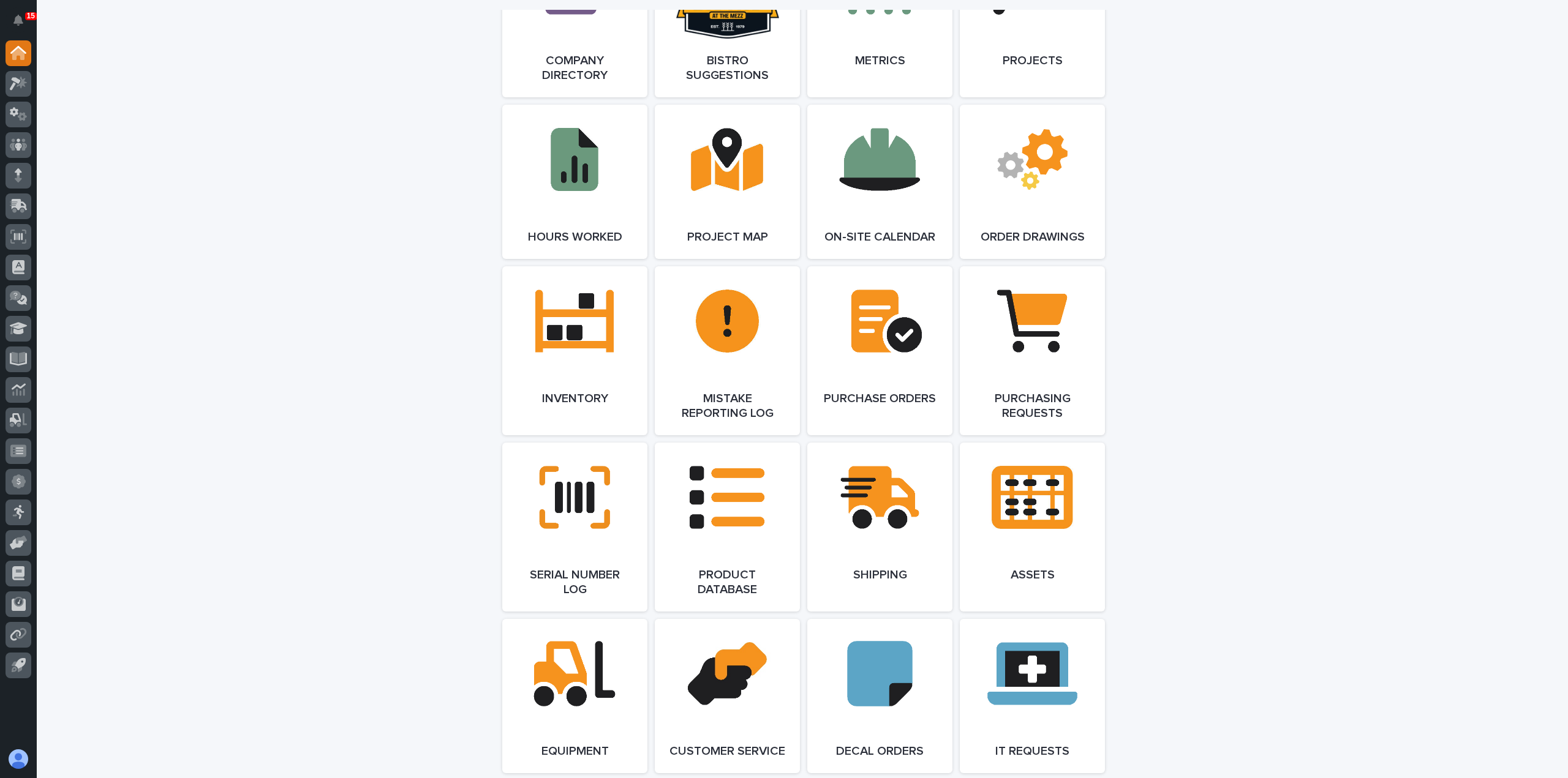
scroll to position [1163, 0]
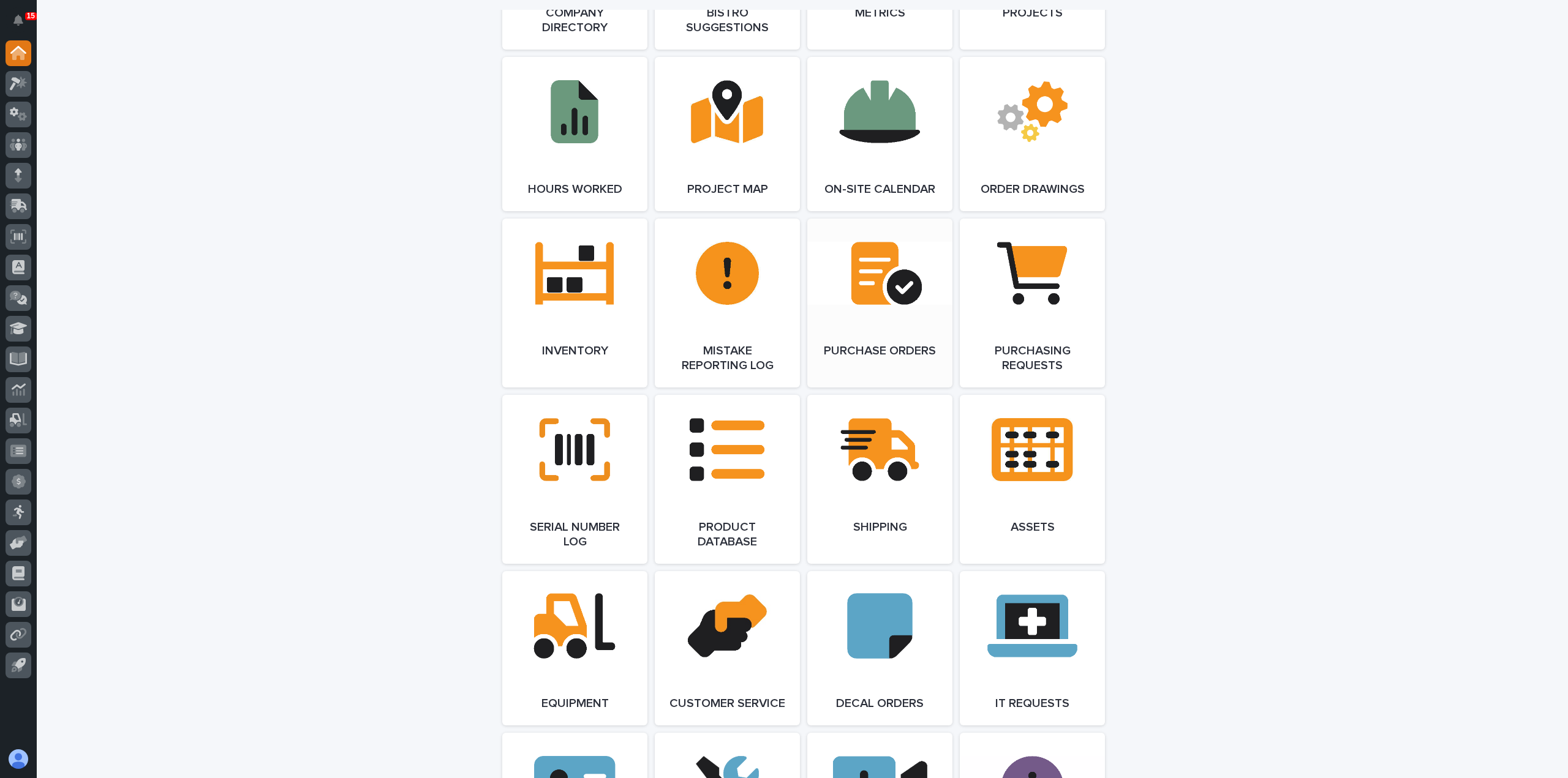
click at [910, 333] on link "Open Link" at bounding box center [879, 303] width 145 height 169
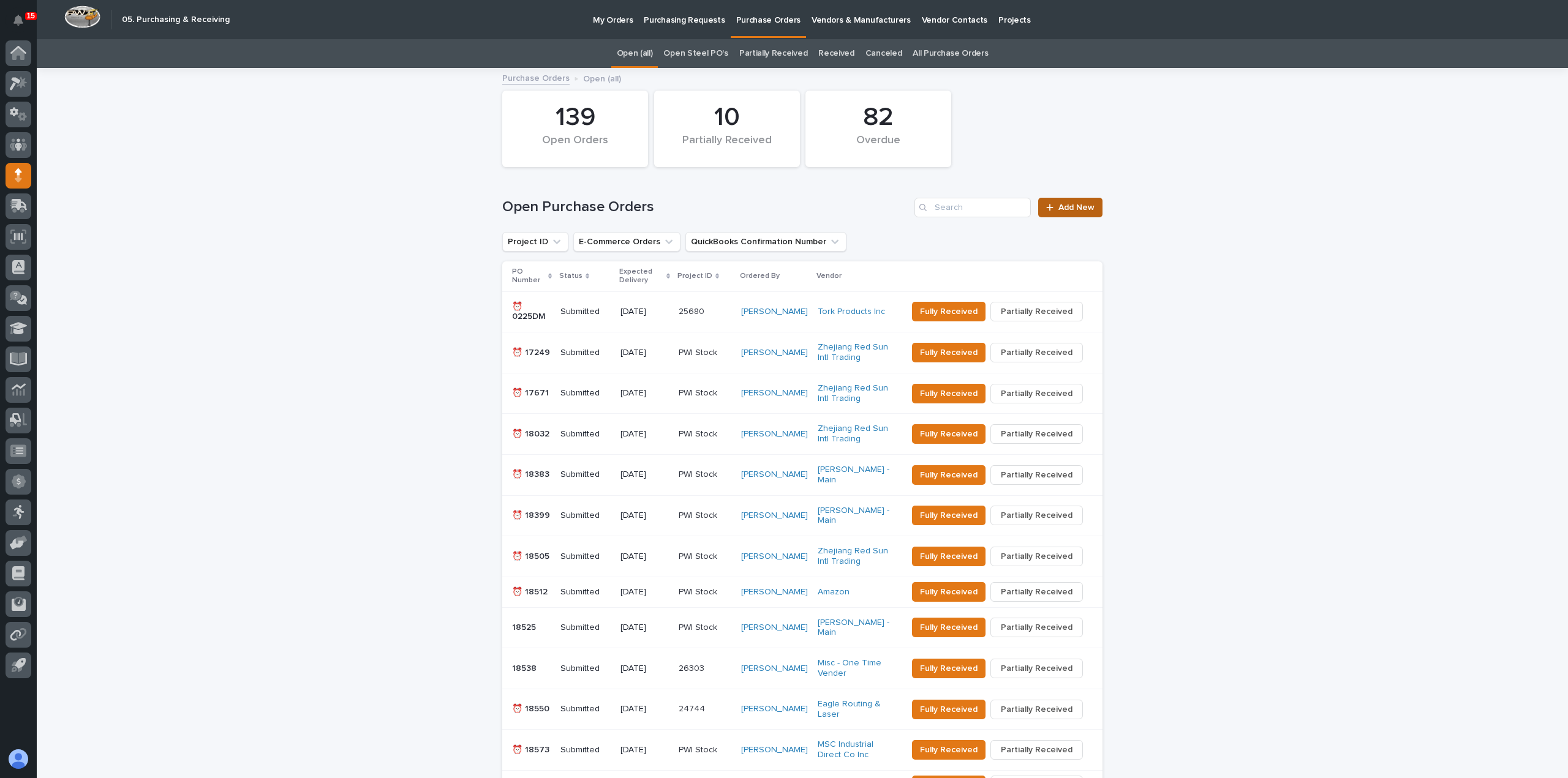
click at [1074, 201] on link "Add New" at bounding box center [1070, 207] width 64 height 20
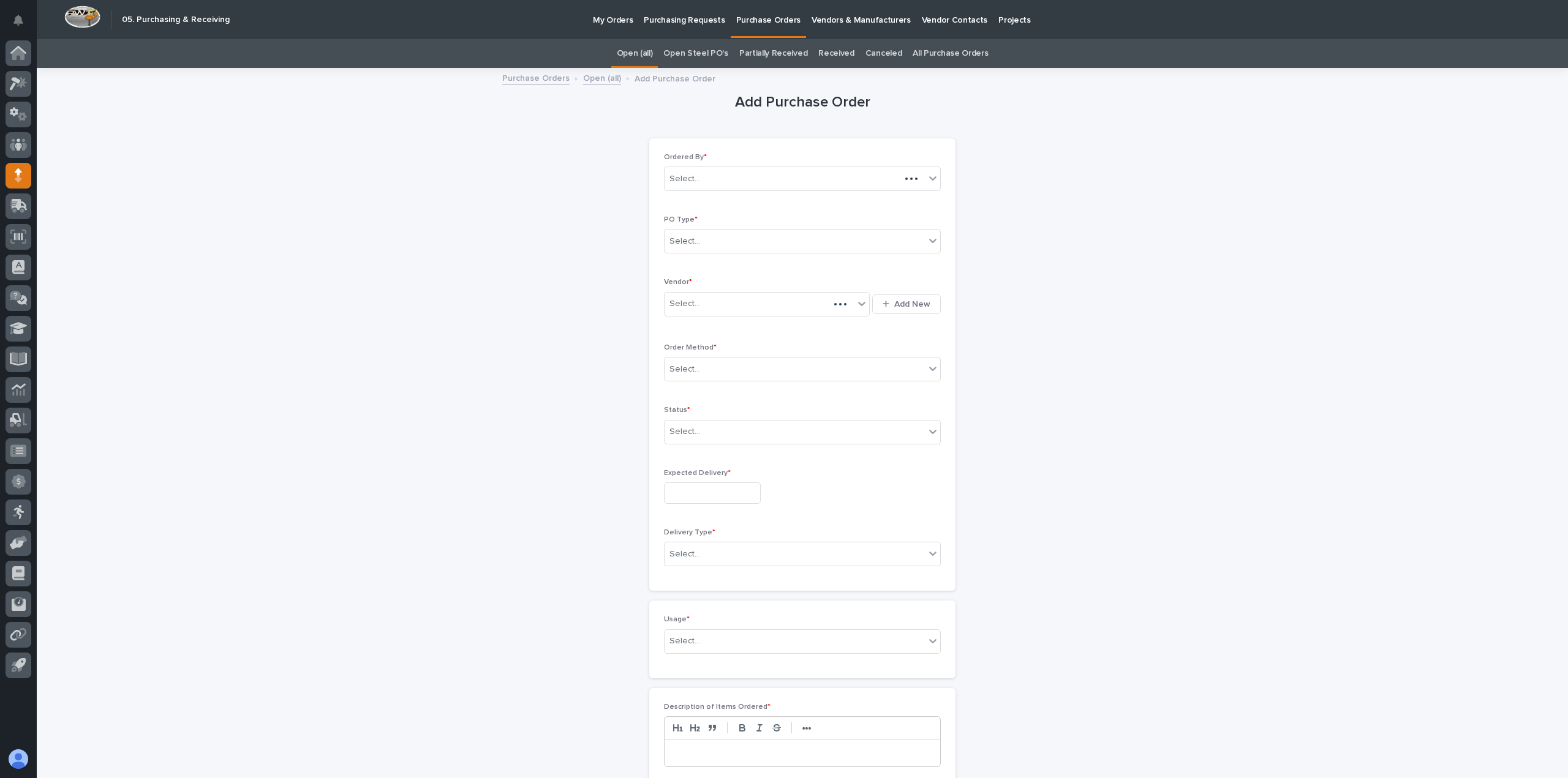
scroll to position [39, 0]
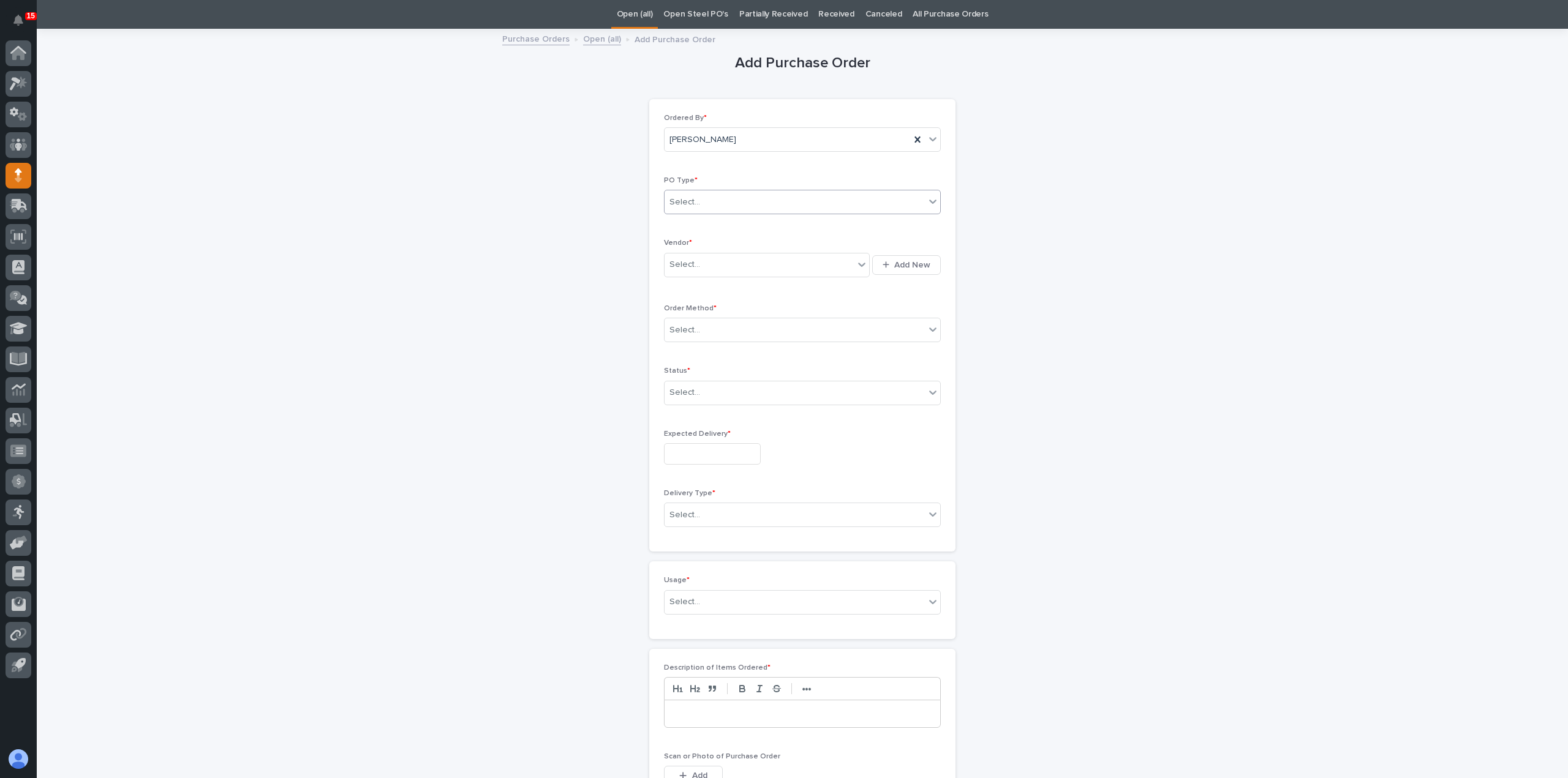
click at [809, 201] on div "Select..." at bounding box center [795, 203] width 261 height 20
click at [789, 231] on div "Quickbooks" at bounding box center [798, 225] width 276 height 21
click at [789, 261] on div "Select..." at bounding box center [759, 265] width 189 height 20
type input "*"
type input "******"
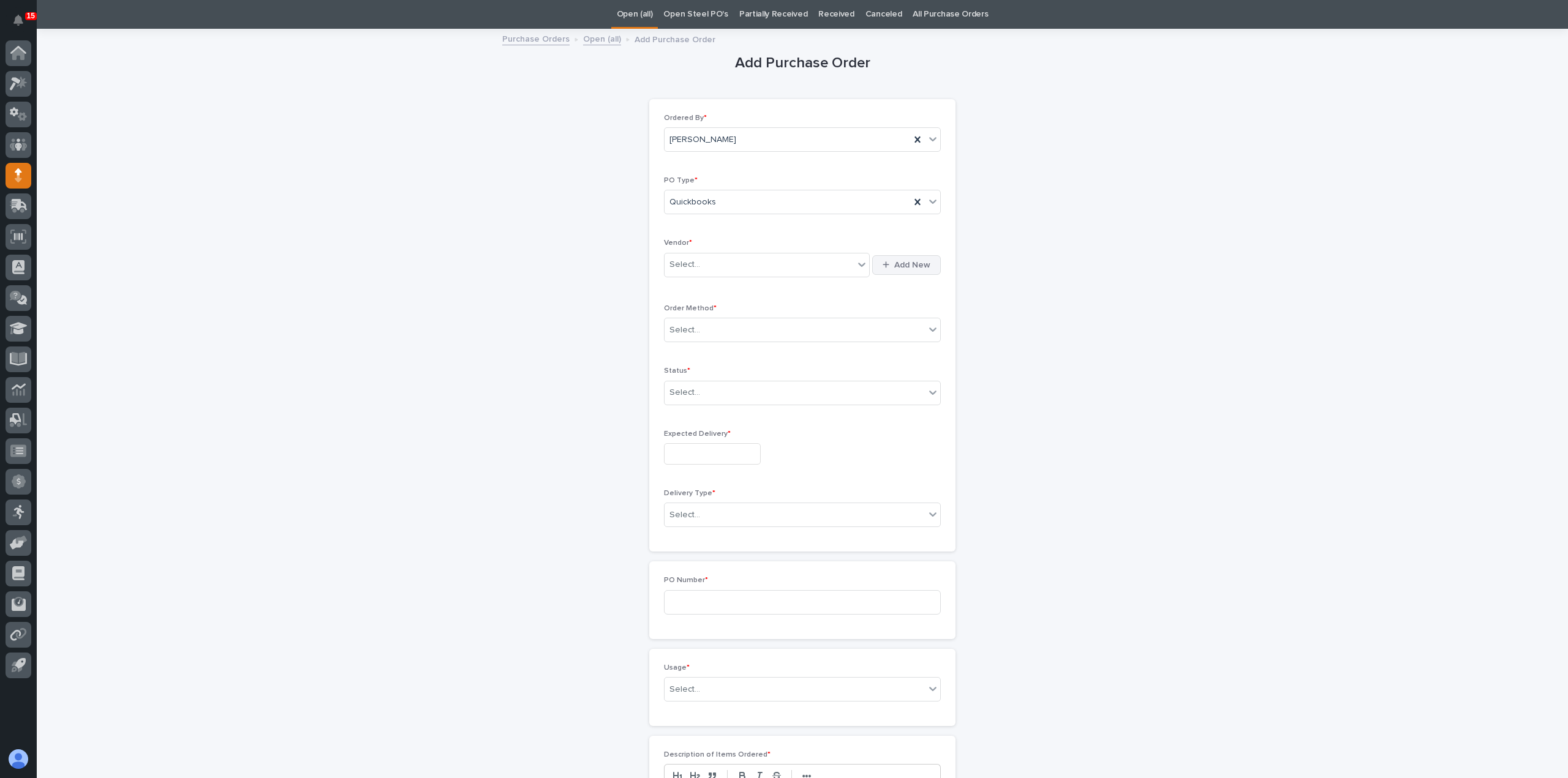
click at [905, 259] on button "Add New" at bounding box center [907, 265] width 69 height 20
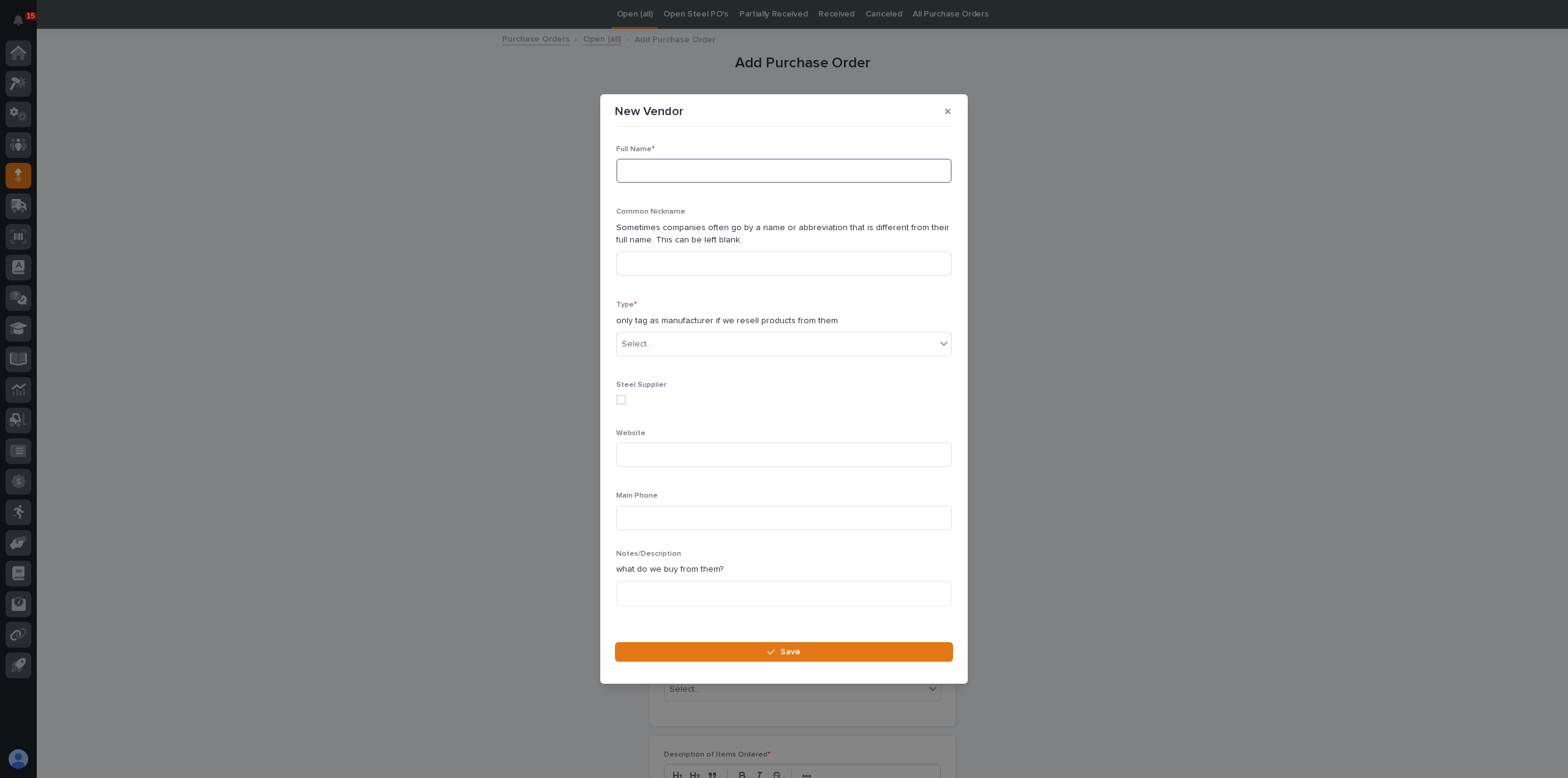
click at [782, 178] on input at bounding box center [784, 171] width 336 height 24
type input "Jeff Hill t"
drag, startPoint x: 676, startPoint y: 178, endPoint x: 577, endPoint y: 173, distance: 99.1
click at [577, 173] on div "New Vendor Loading... Saving… Loading... Saving… Loading... Saving… Full Name *…" at bounding box center [784, 389] width 1568 height 778
type input "Hill-T Excavating"
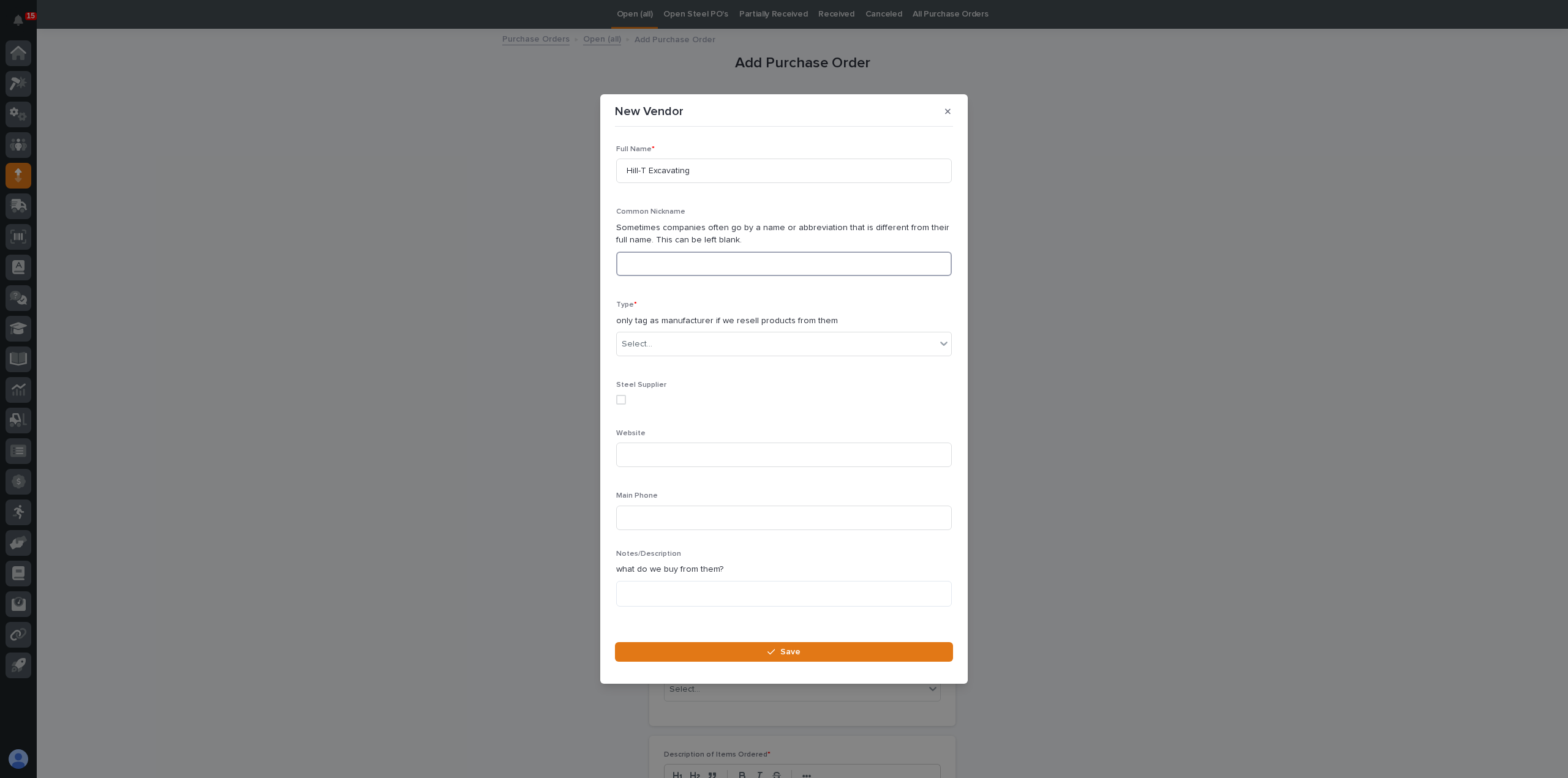
click at [651, 271] on input at bounding box center [784, 264] width 336 height 24
type input "Hill-T"
click at [665, 347] on div "Select..." at bounding box center [777, 344] width 319 height 20
click at [674, 376] on div "Supplier" at bounding box center [779, 367] width 325 height 21
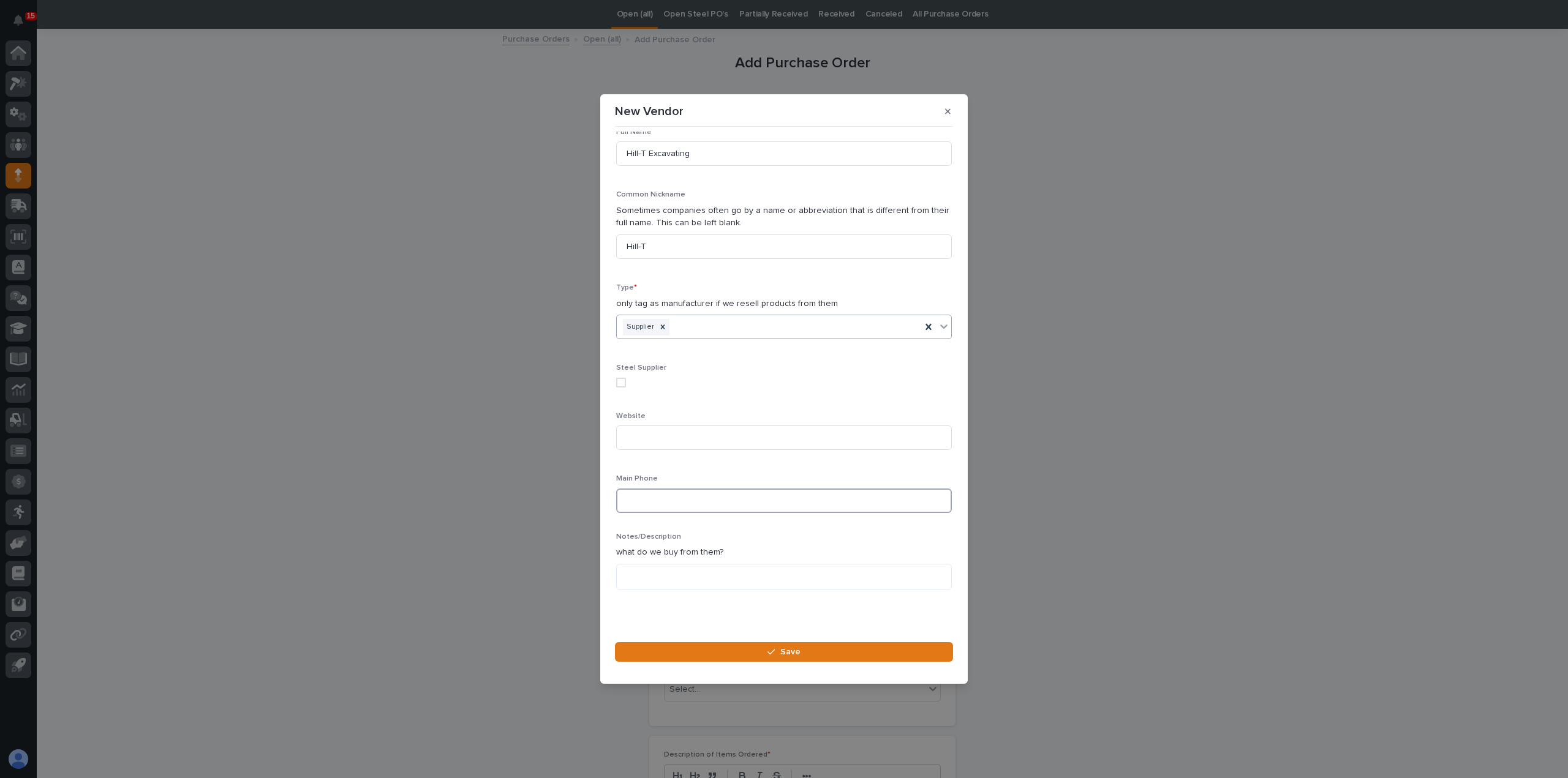
click at [682, 506] on input at bounding box center [784, 500] width 336 height 24
click at [672, 508] on input at bounding box center [784, 500] width 336 height 24
type input "5742022300"
click at [747, 576] on textarea at bounding box center [784, 577] width 336 height 26
type textarea "**********"
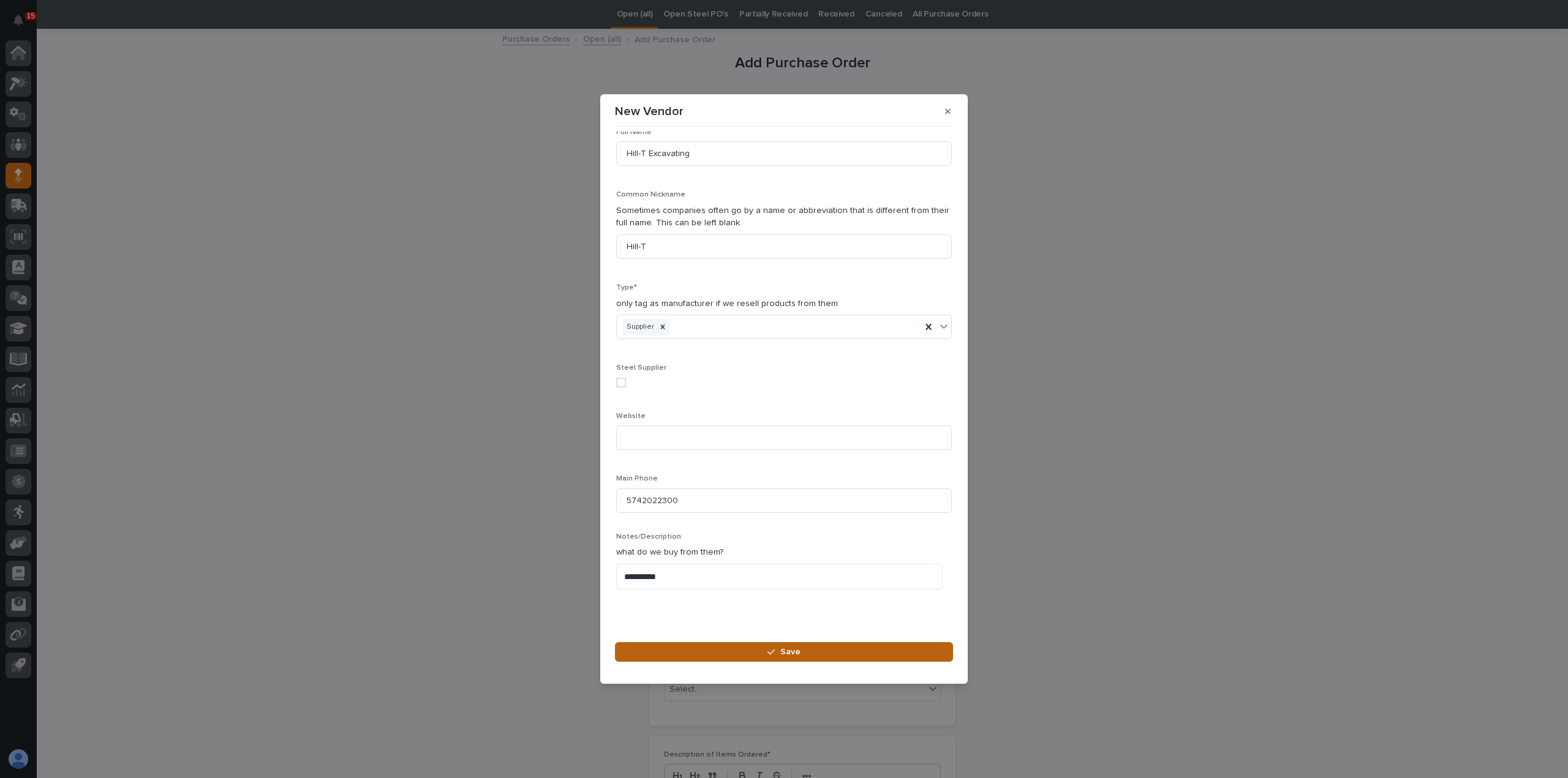
click at [756, 649] on button "Save" at bounding box center [784, 652] width 338 height 20
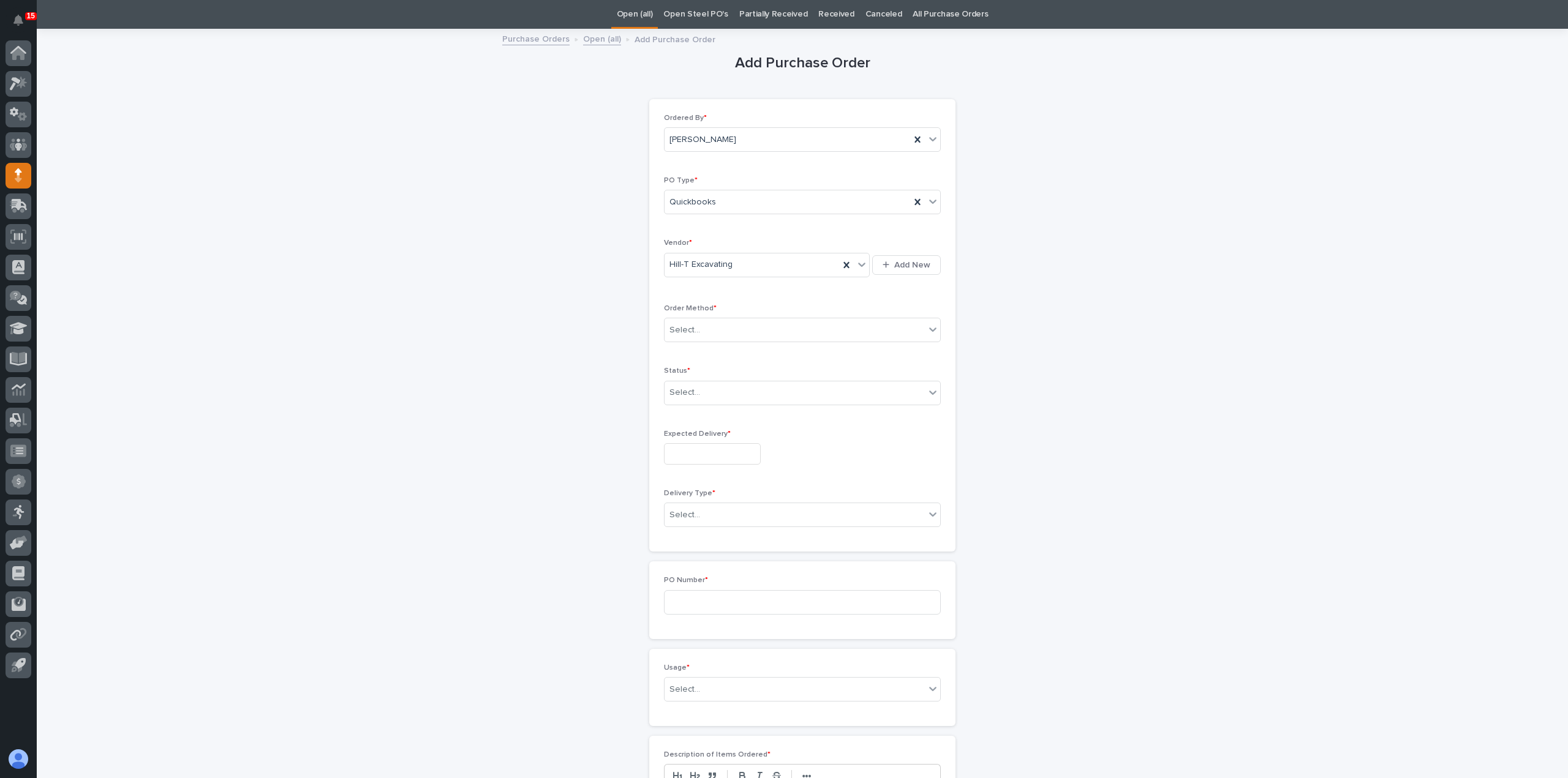
click at [723, 455] on input "text" at bounding box center [712, 453] width 97 height 21
click at [1052, 438] on div "Add Purchase Order Loading... Saving… Loading... Saving… Loading... Saving… Ord…" at bounding box center [802, 596] width 600 height 1134
click at [717, 387] on div "Select..." at bounding box center [795, 393] width 261 height 20
click at [725, 478] on div "Fully Received" at bounding box center [798, 478] width 276 height 21
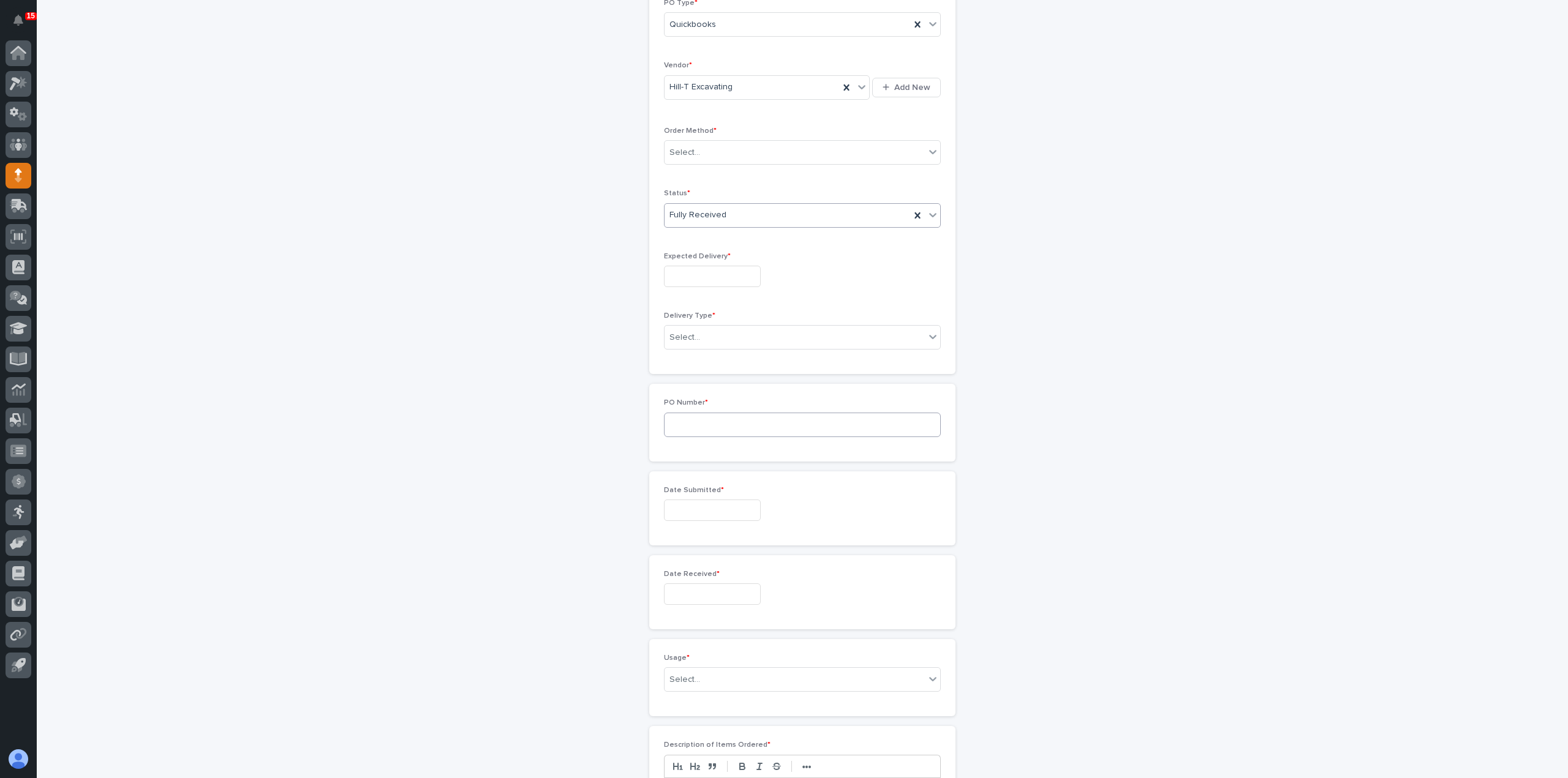
scroll to position [223, 0]
click at [731, 267] on input "text" at bounding box center [712, 270] width 97 height 21
click at [727, 171] on div "14" at bounding box center [724, 167] width 16 height 16
type input "**********"
click at [673, 334] on div "Select..." at bounding box center [684, 331] width 31 height 13
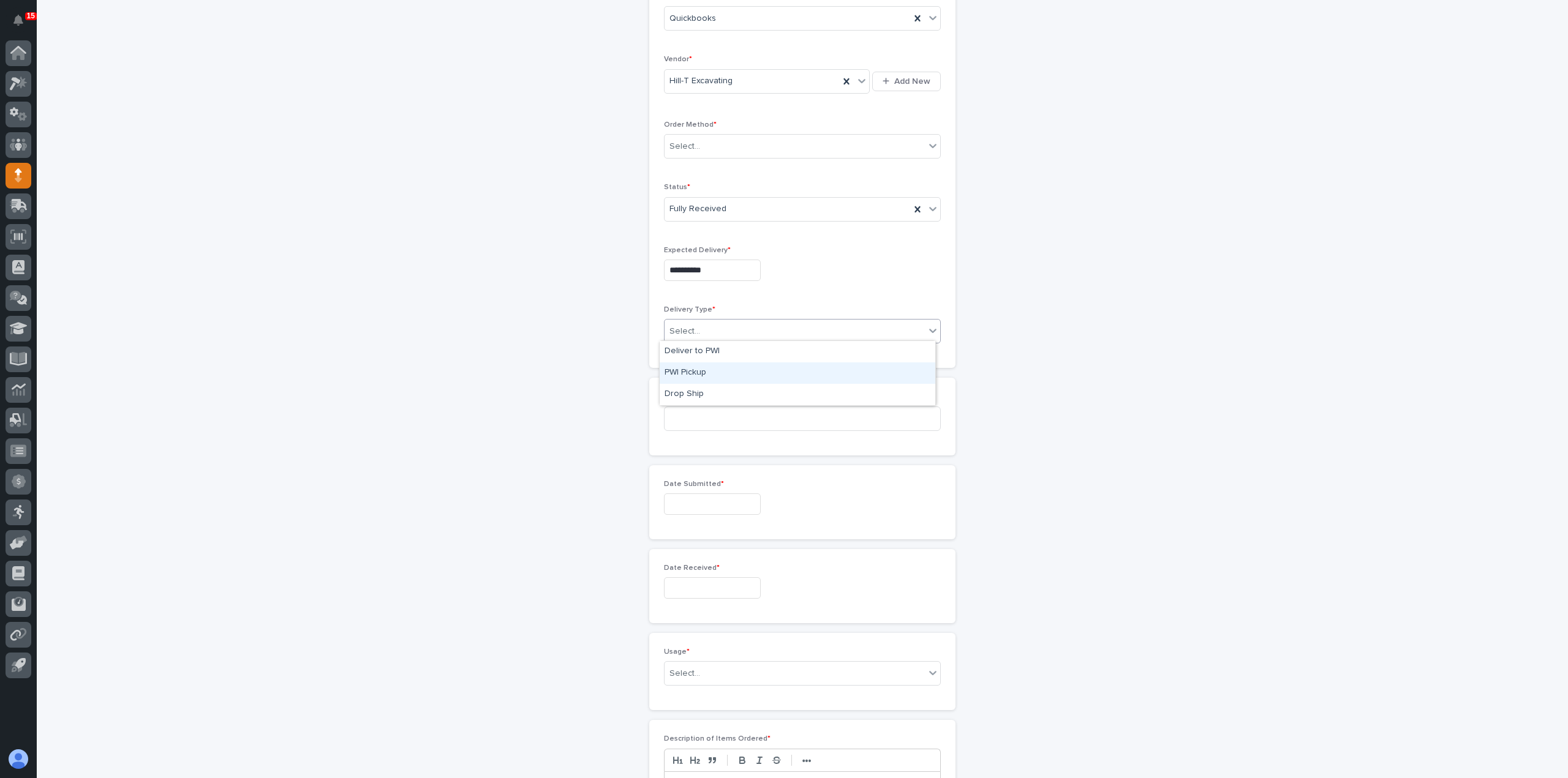
click at [705, 376] on div "PWI Pickup" at bounding box center [798, 373] width 276 height 21
click at [706, 416] on input at bounding box center [802, 418] width 277 height 24
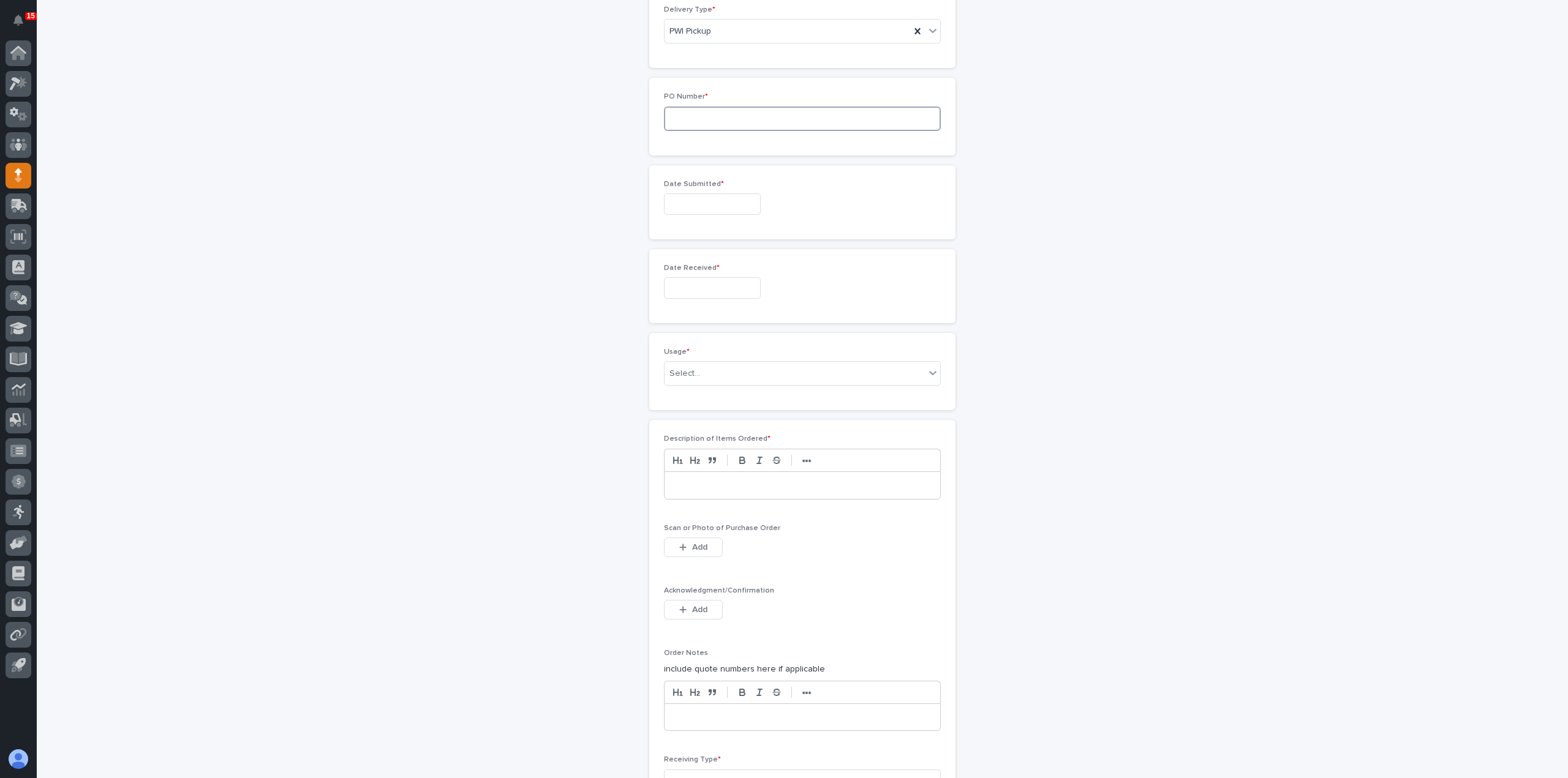
scroll to position [551, 0]
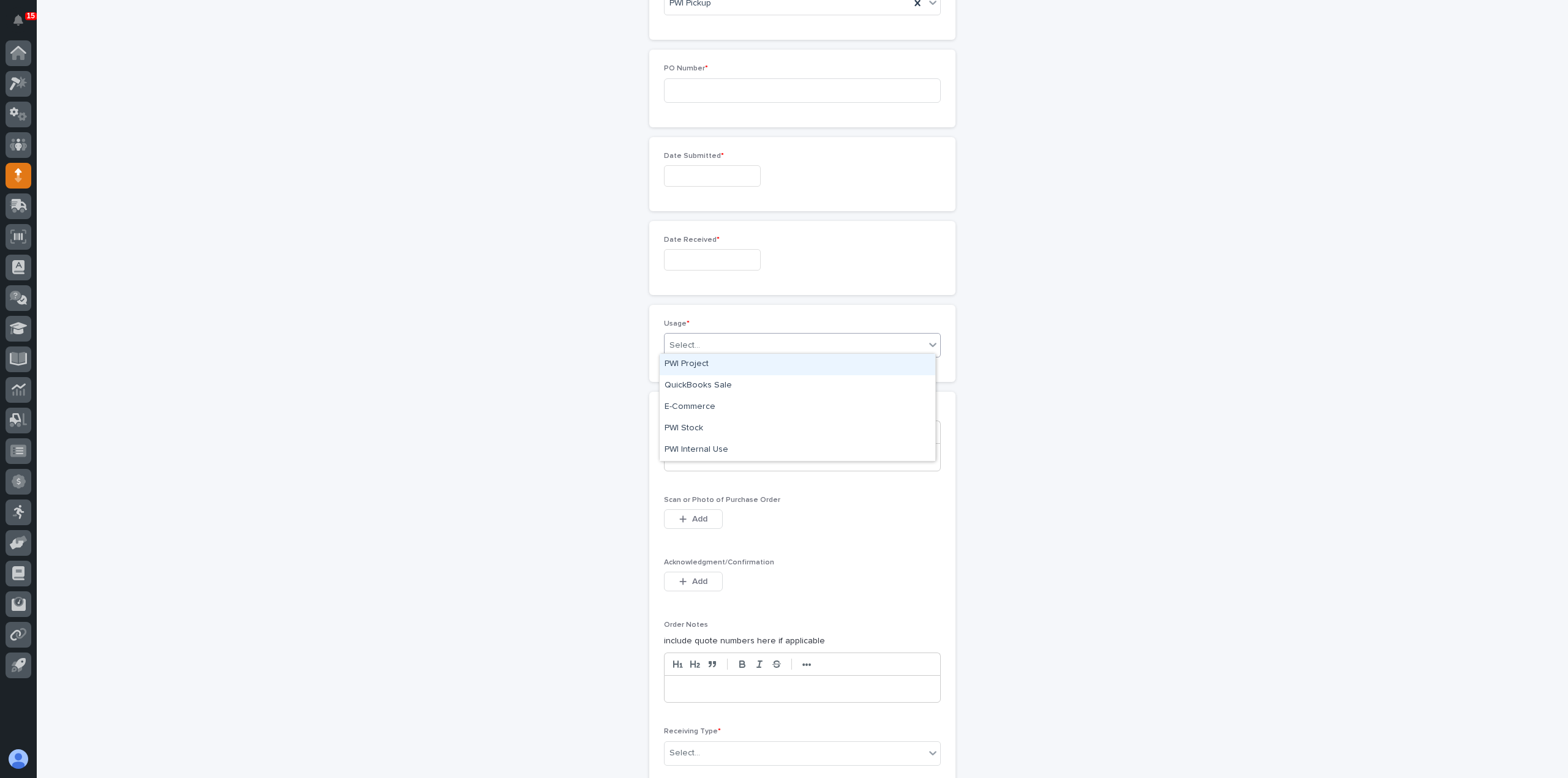
click at [730, 349] on div "Select..." at bounding box center [795, 346] width 261 height 20
click at [727, 365] on div "PWI Project" at bounding box center [798, 364] width 276 height 21
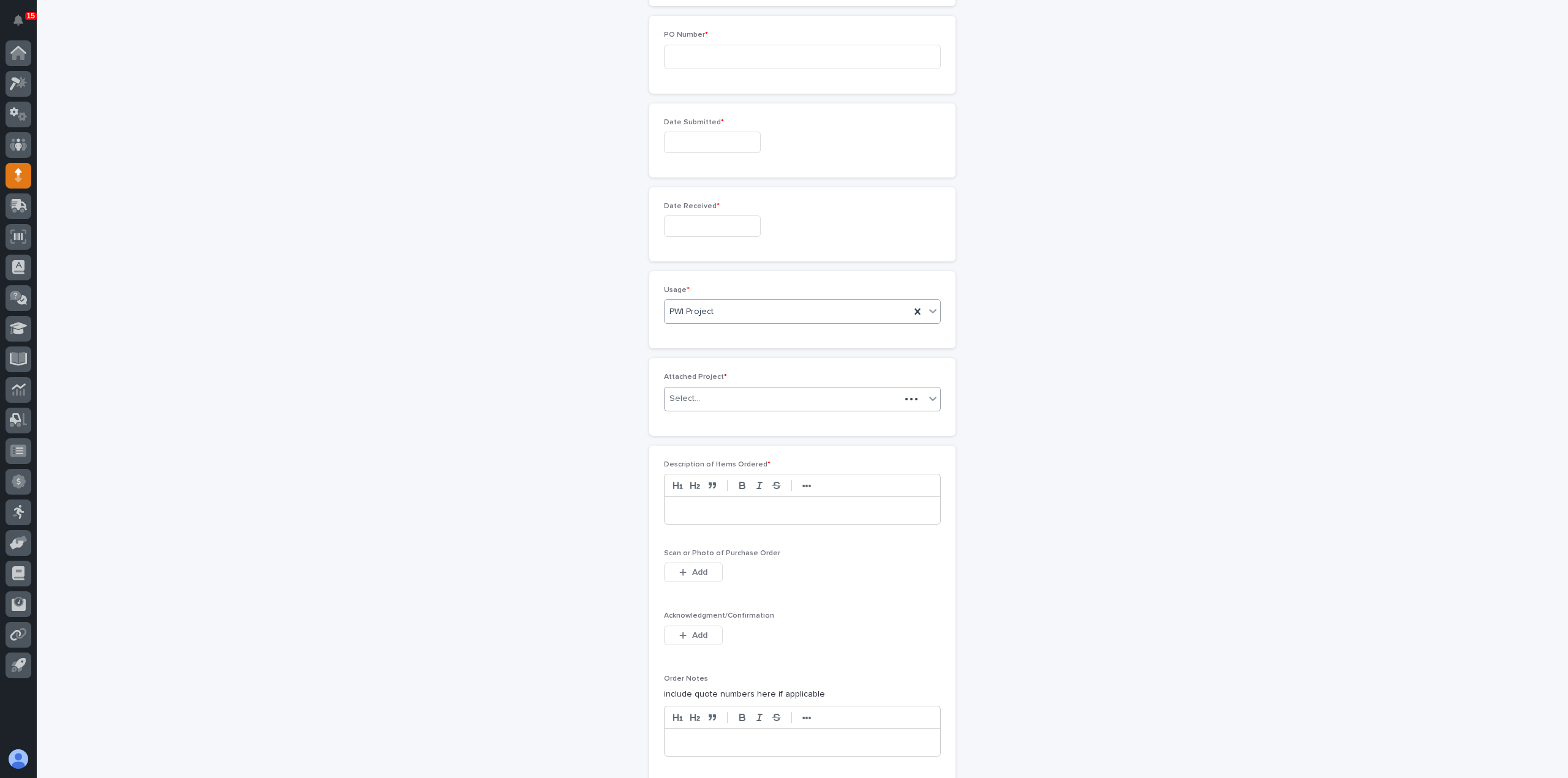
scroll to position [594, 0]
click at [732, 383] on div "Select..." at bounding box center [795, 390] width 261 height 20
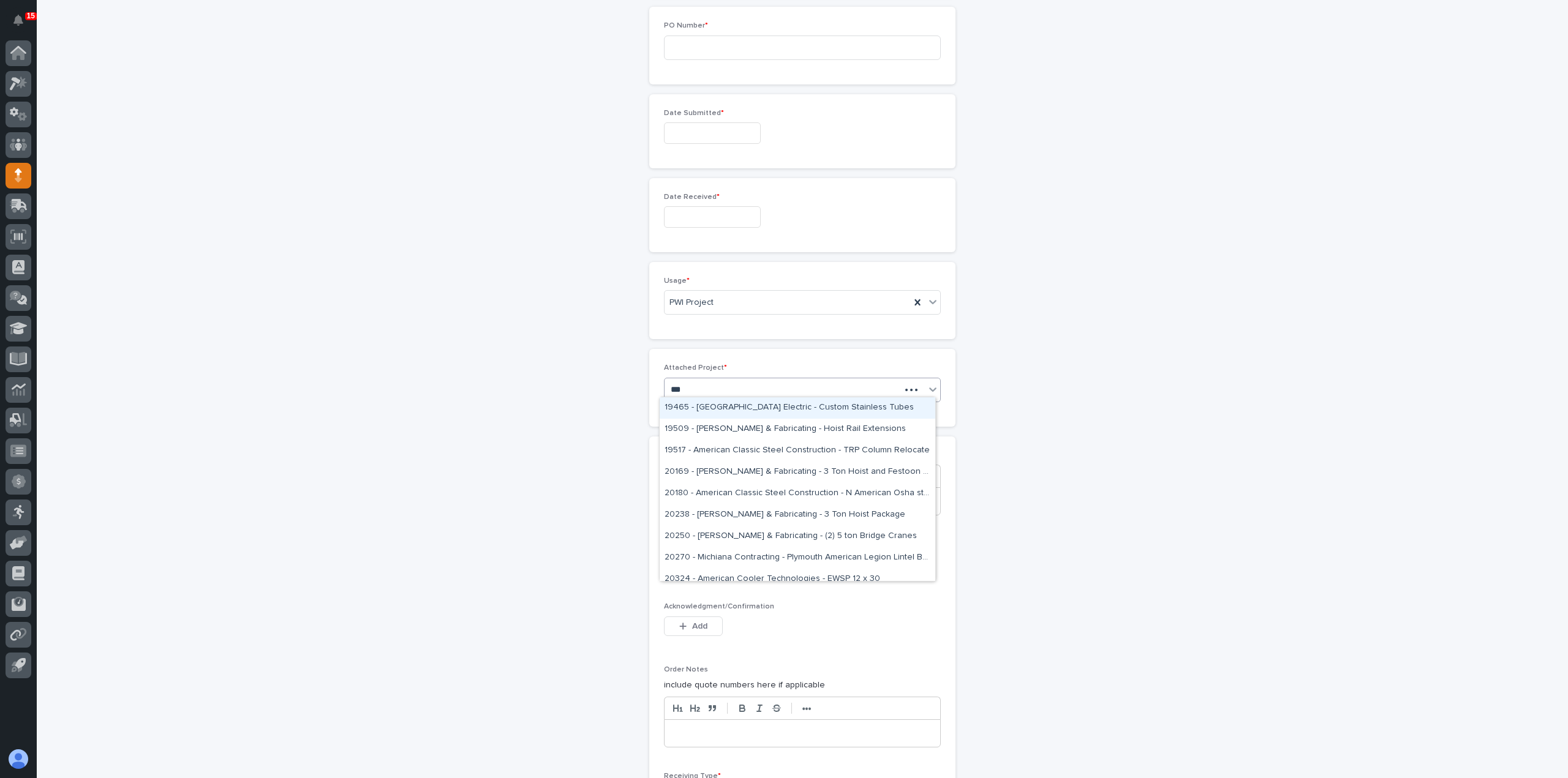
type input "****"
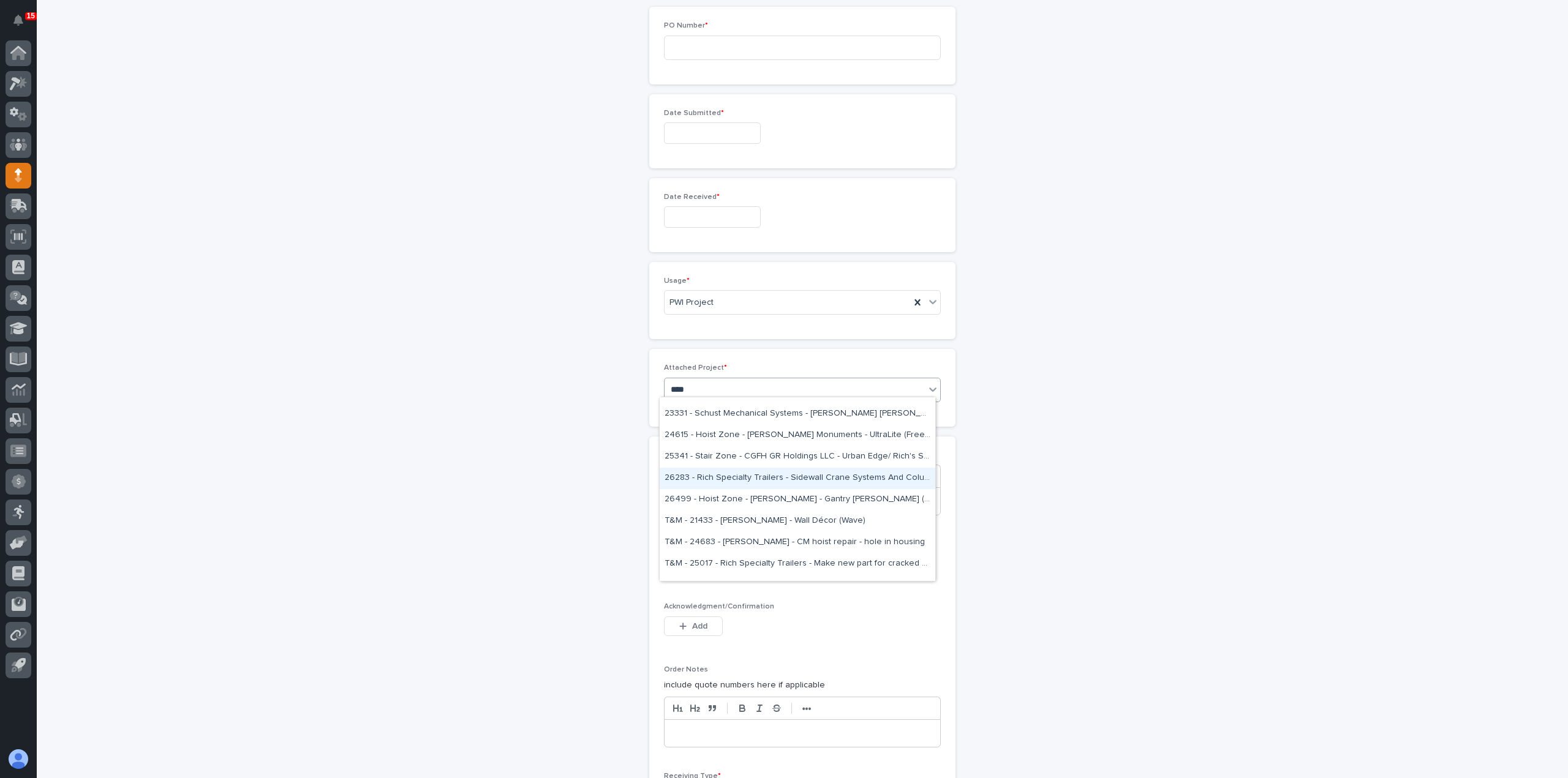
click at [842, 480] on div "26283 - Rich Specialty Trailers - Sidewall Crane Systems And Column Spanner" at bounding box center [798, 478] width 276 height 21
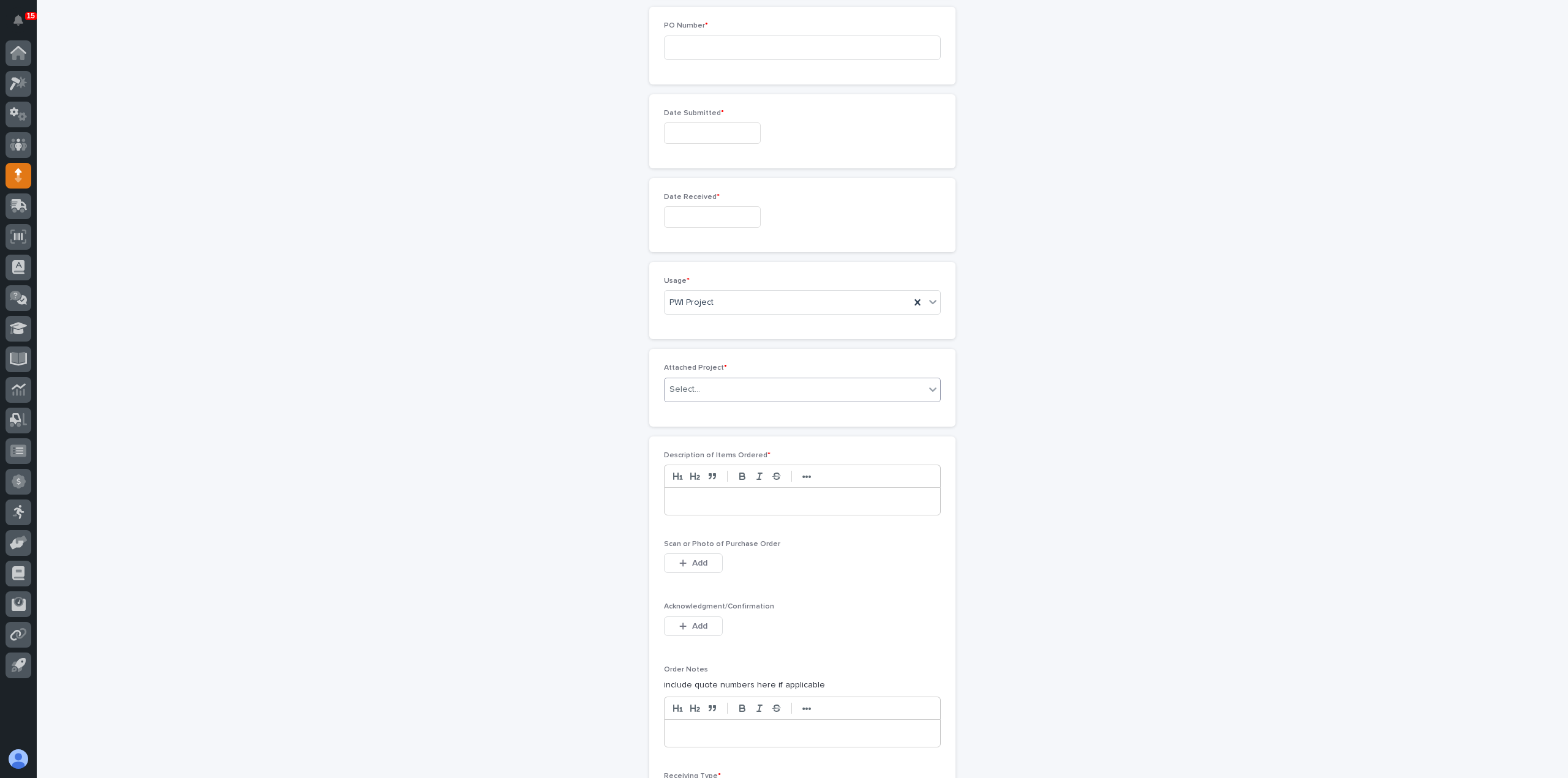
scroll to position [602, 0]
click at [839, 488] on div "•••" at bounding box center [802, 484] width 277 height 23
click at [840, 506] on p at bounding box center [802, 510] width 258 height 13
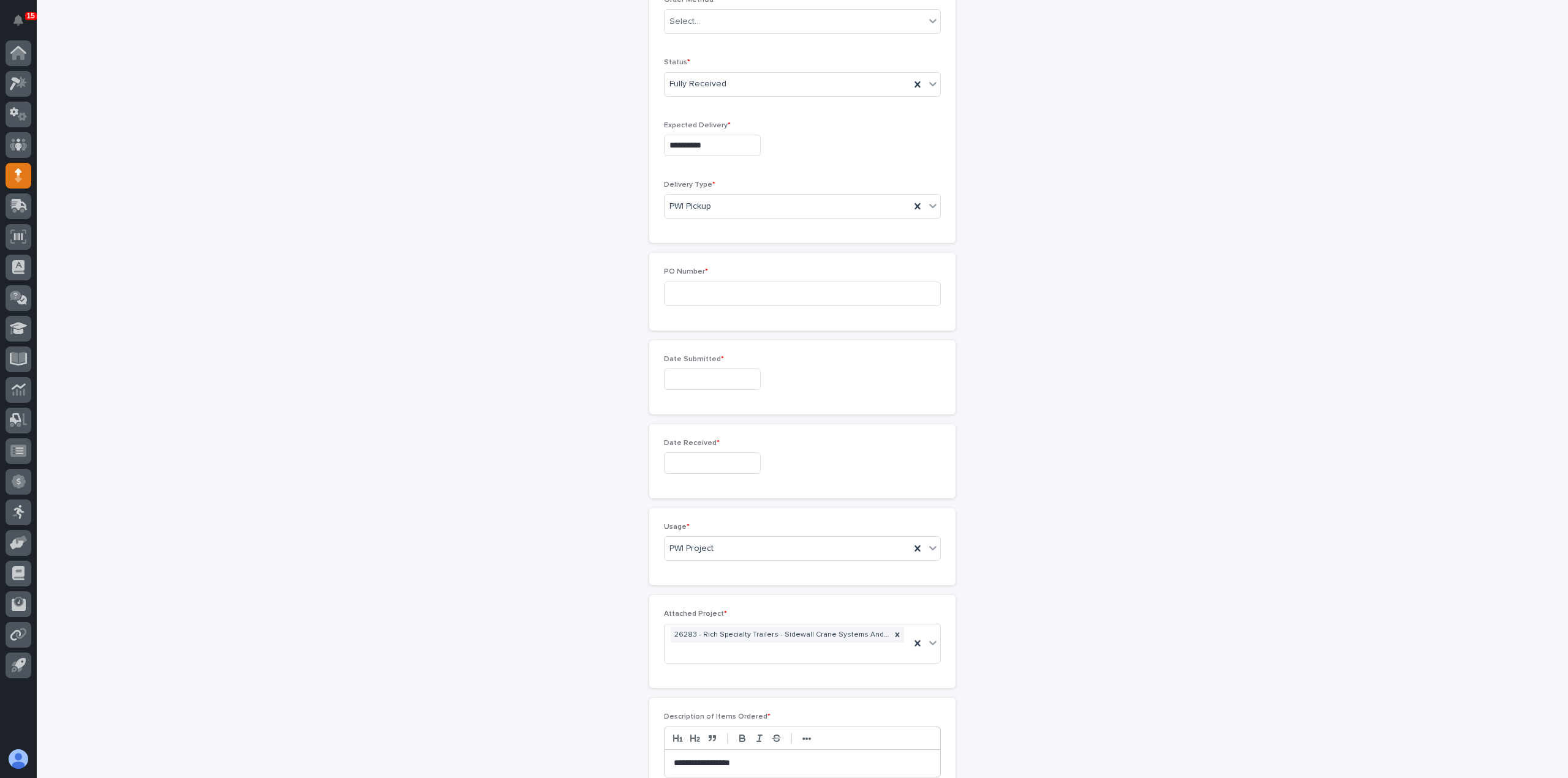
scroll to position [235, 0]
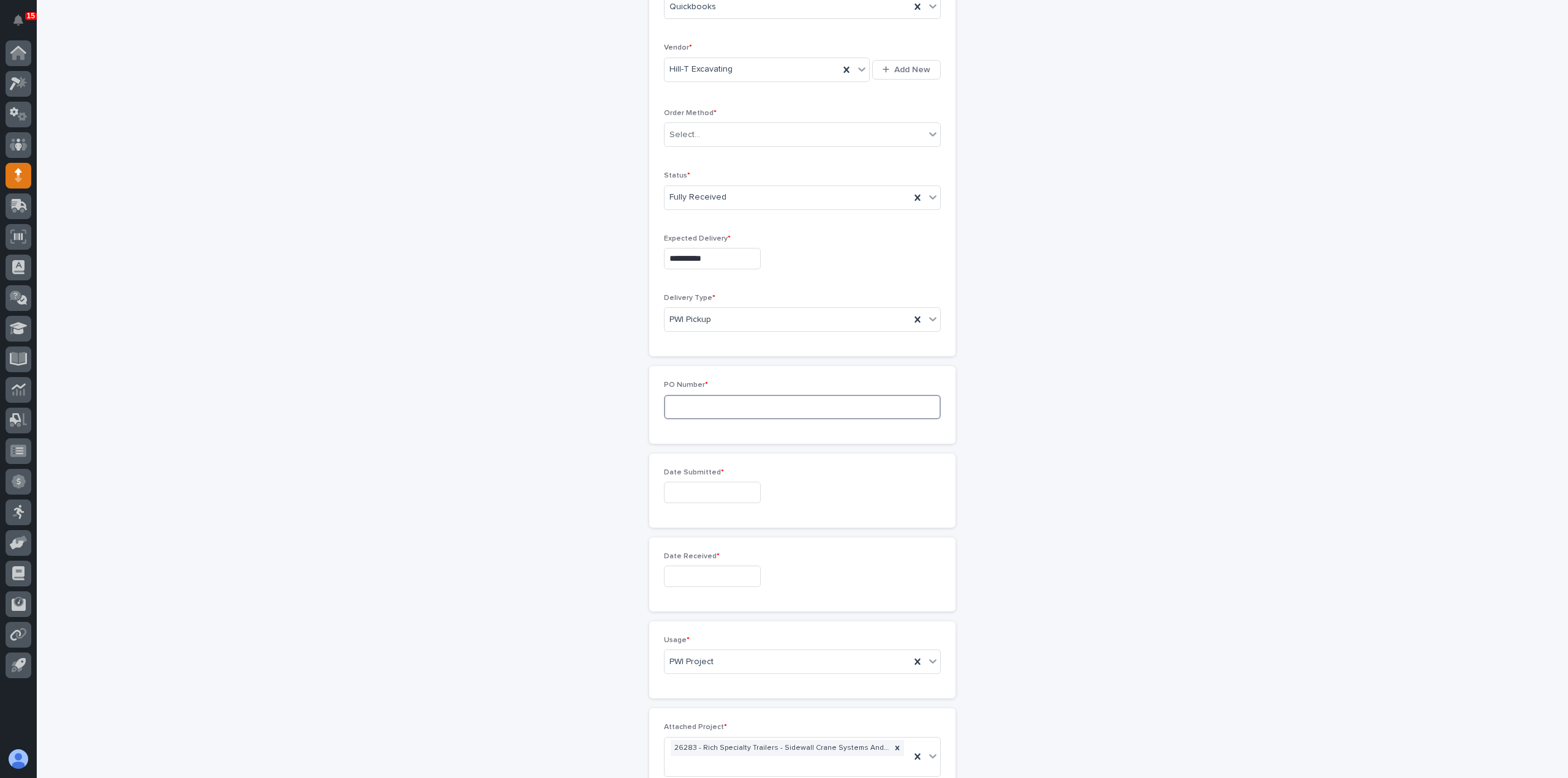
click at [748, 412] on input at bounding box center [802, 407] width 277 height 24
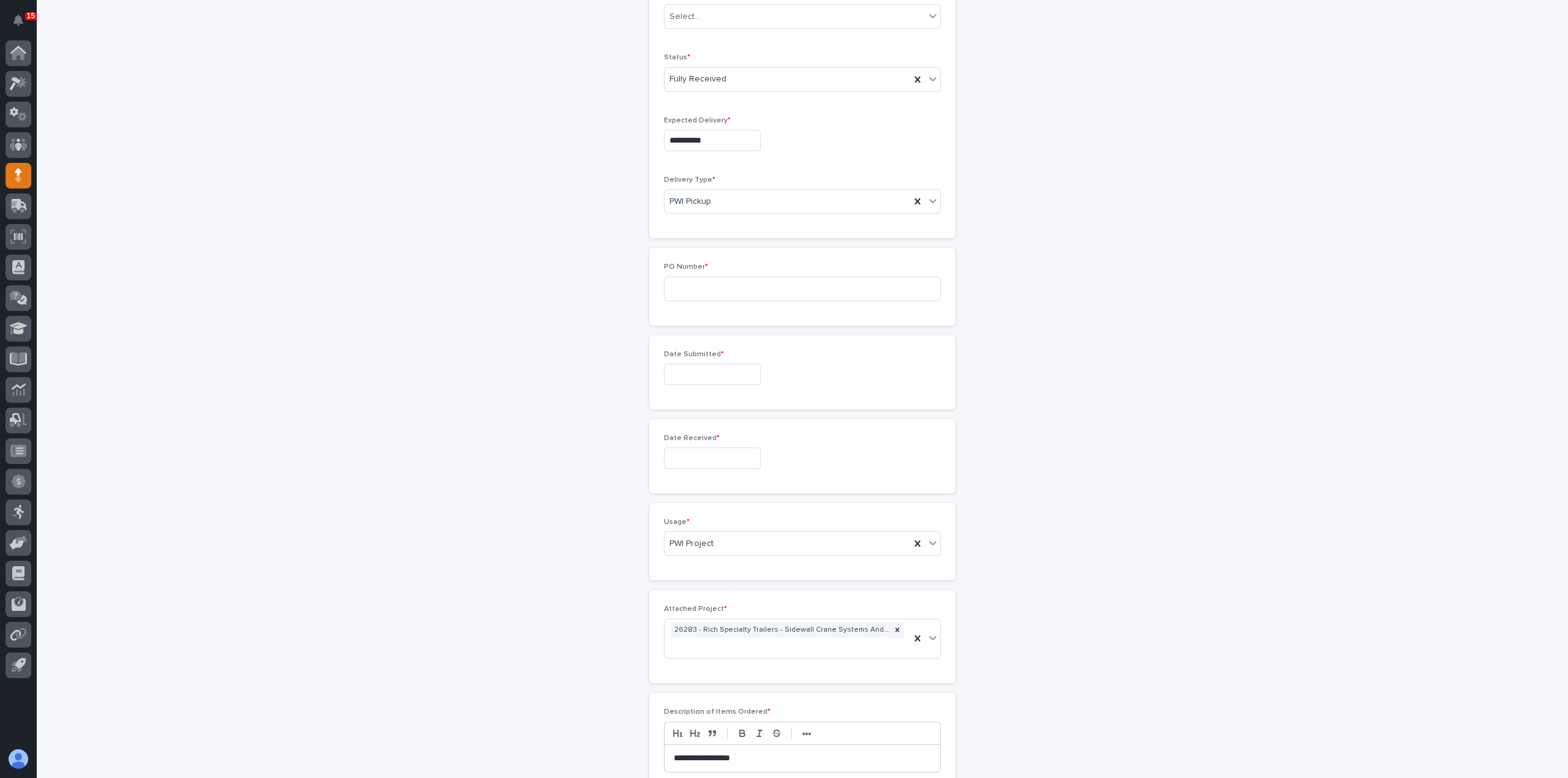
scroll to position [357, 0]
click at [725, 280] on input at bounding box center [802, 284] width 277 height 24
type input "6236SW"
click at [716, 359] on input "text" at bounding box center [712, 369] width 97 height 21
click at [671, 286] on div "18" at bounding box center [664, 286] width 16 height 16
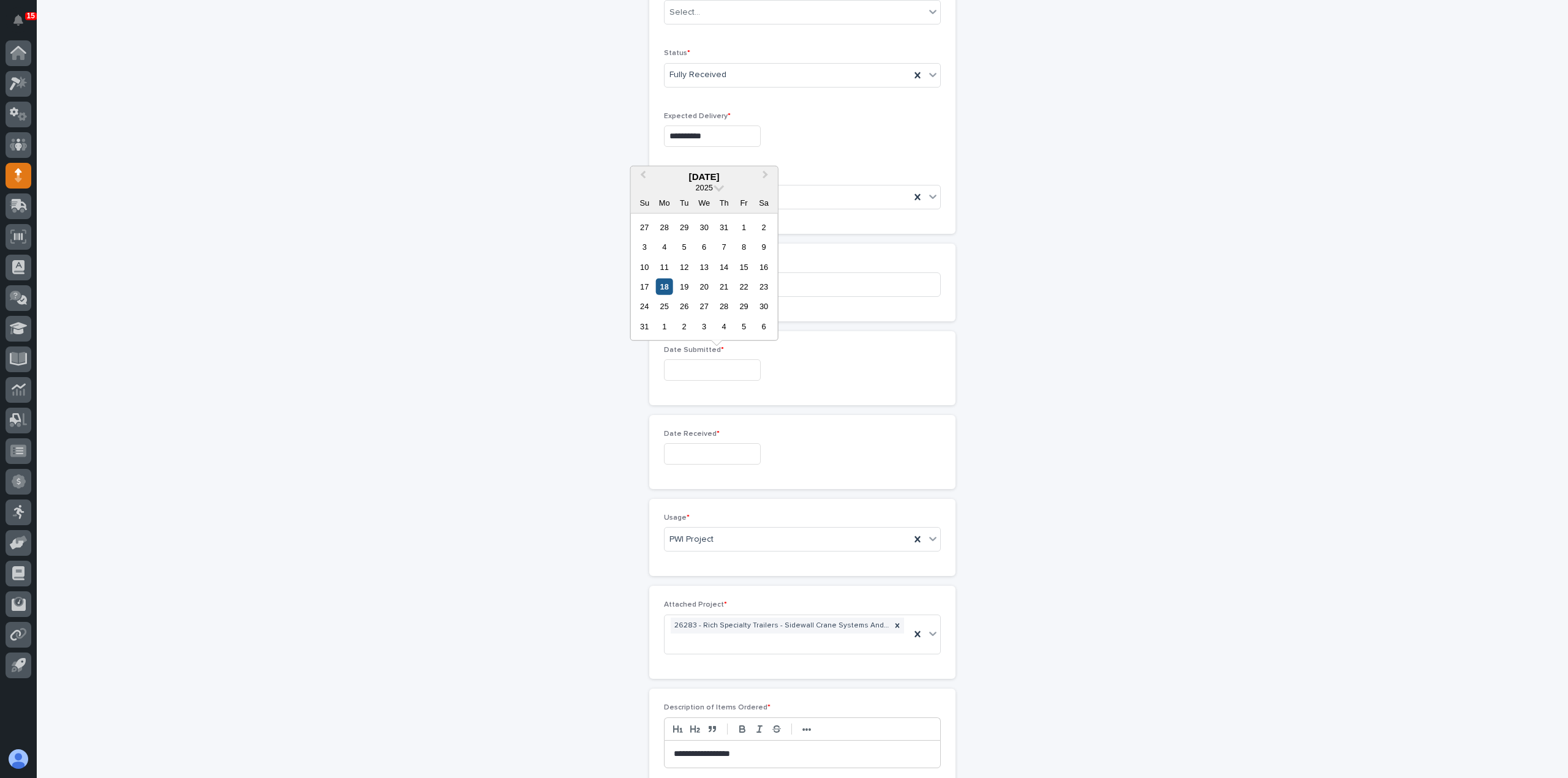
type input "**********"
click at [718, 452] on input "text" at bounding box center [712, 453] width 97 height 21
click at [664, 367] on div "18" at bounding box center [664, 369] width 16 height 16
type input "**********"
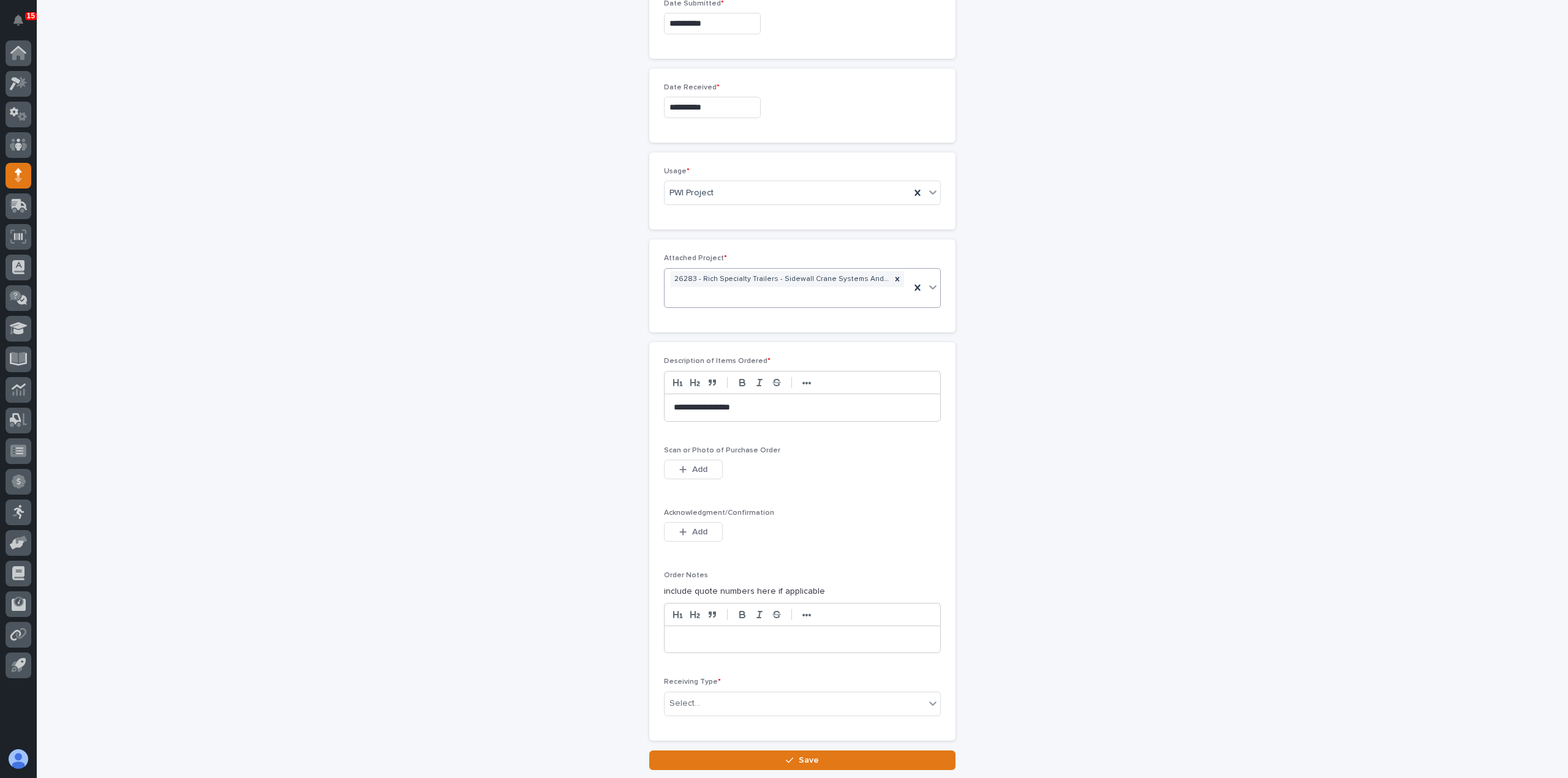
scroll to position [725, 0]
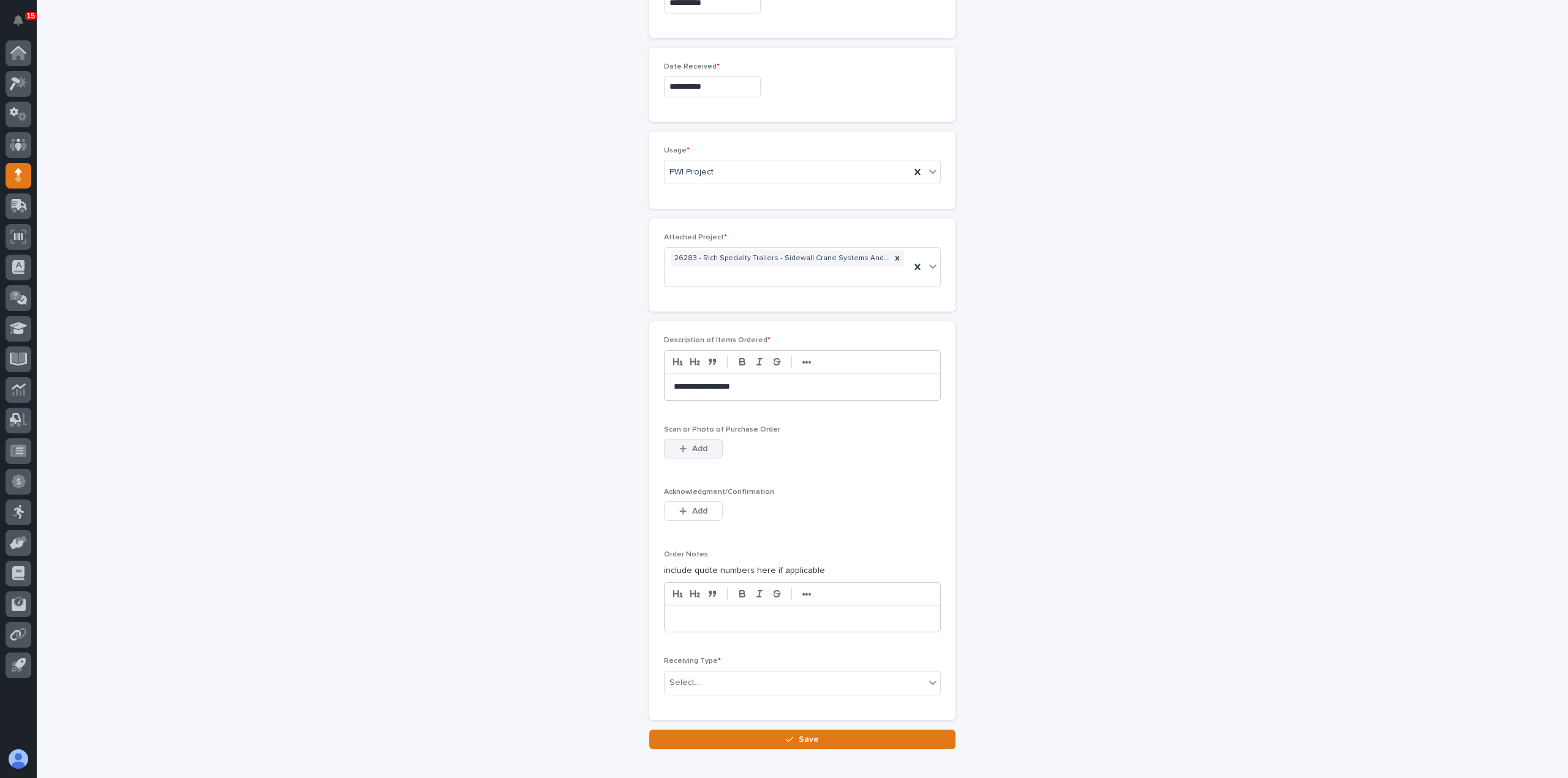
click at [703, 446] on button "Add" at bounding box center [693, 448] width 59 height 20
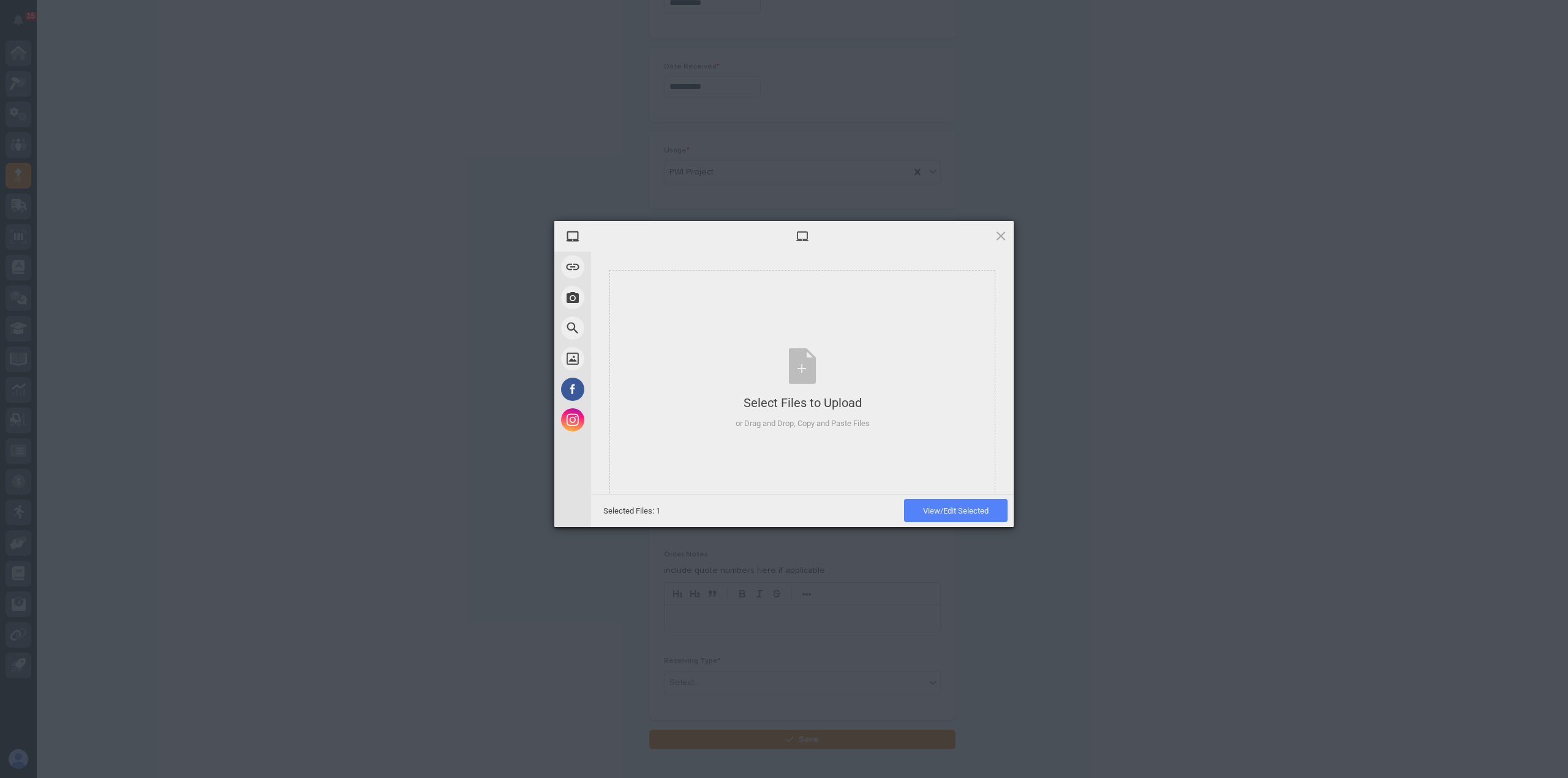
click at [969, 512] on span "View/Edit Selected" at bounding box center [956, 511] width 66 height 9
click at [982, 513] on span "Upload 1" at bounding box center [976, 511] width 24 height 9
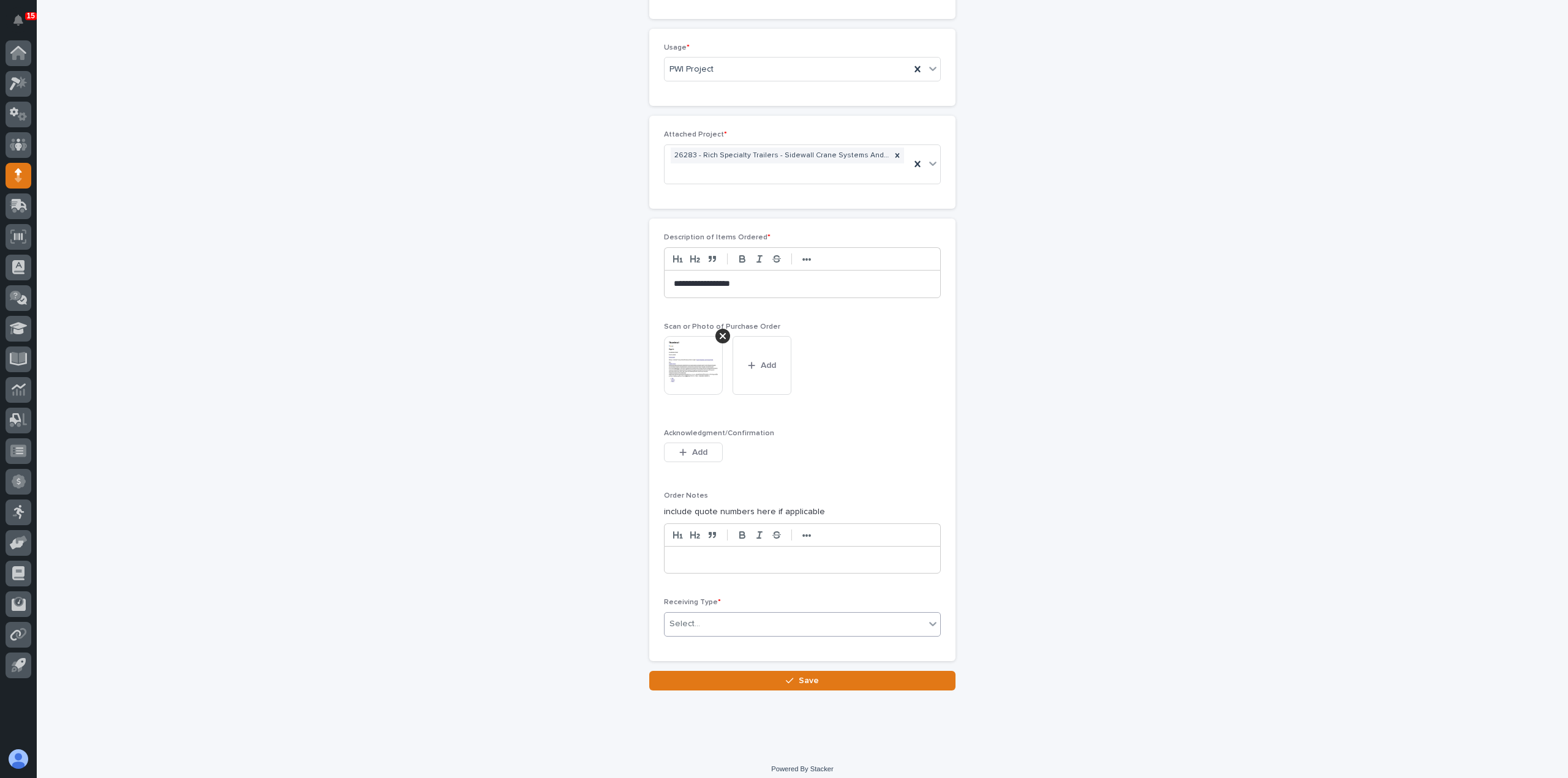
scroll to position [829, 0]
click at [740, 615] on div "Select..." at bounding box center [795, 622] width 261 height 20
click at [703, 727] on div "Other" at bounding box center [798, 726] width 276 height 21
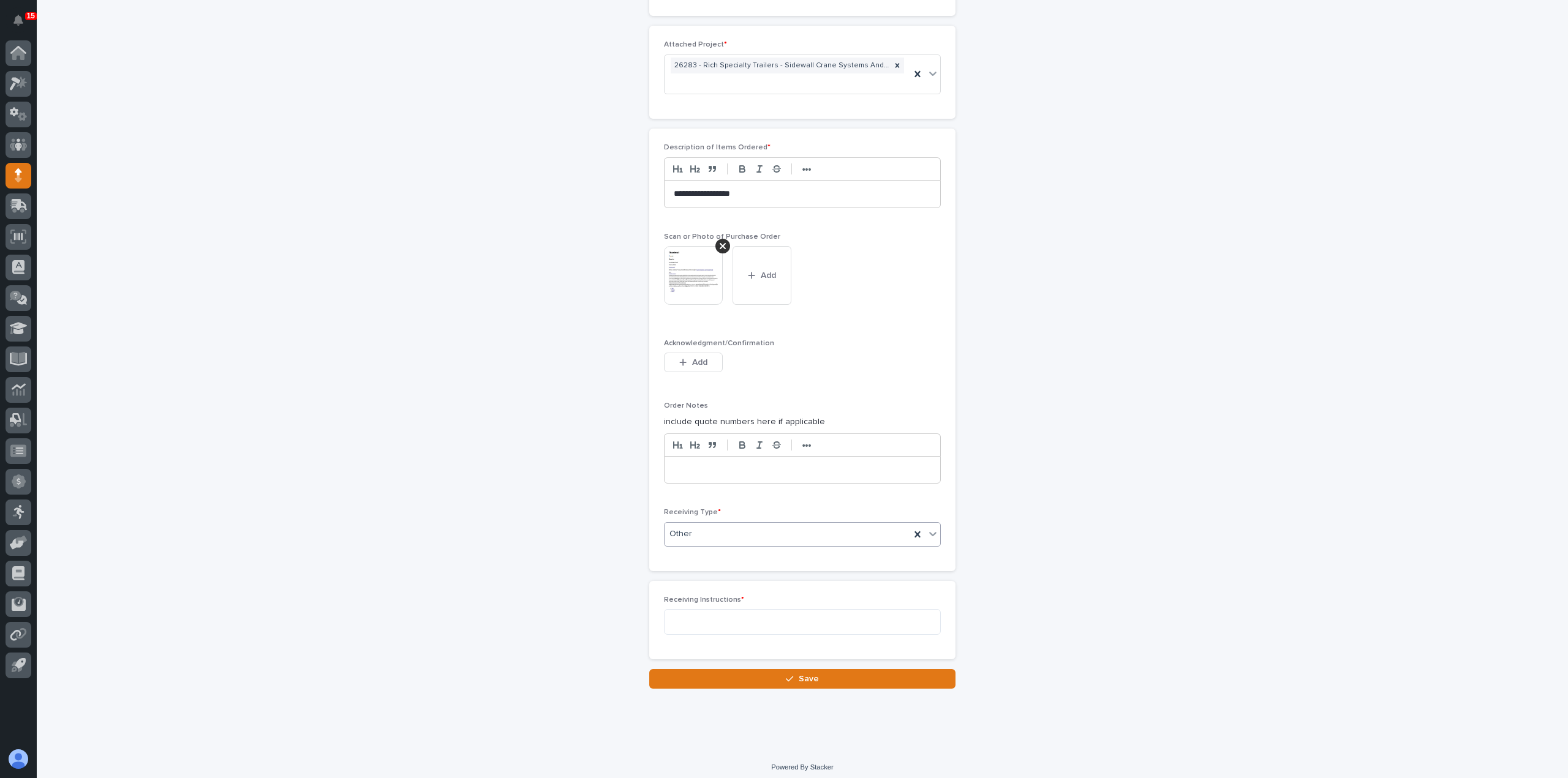
scroll to position [917, 0]
click at [719, 624] on textarea at bounding box center [802, 621] width 277 height 26
click at [913, 528] on icon at bounding box center [917, 535] width 13 height 13
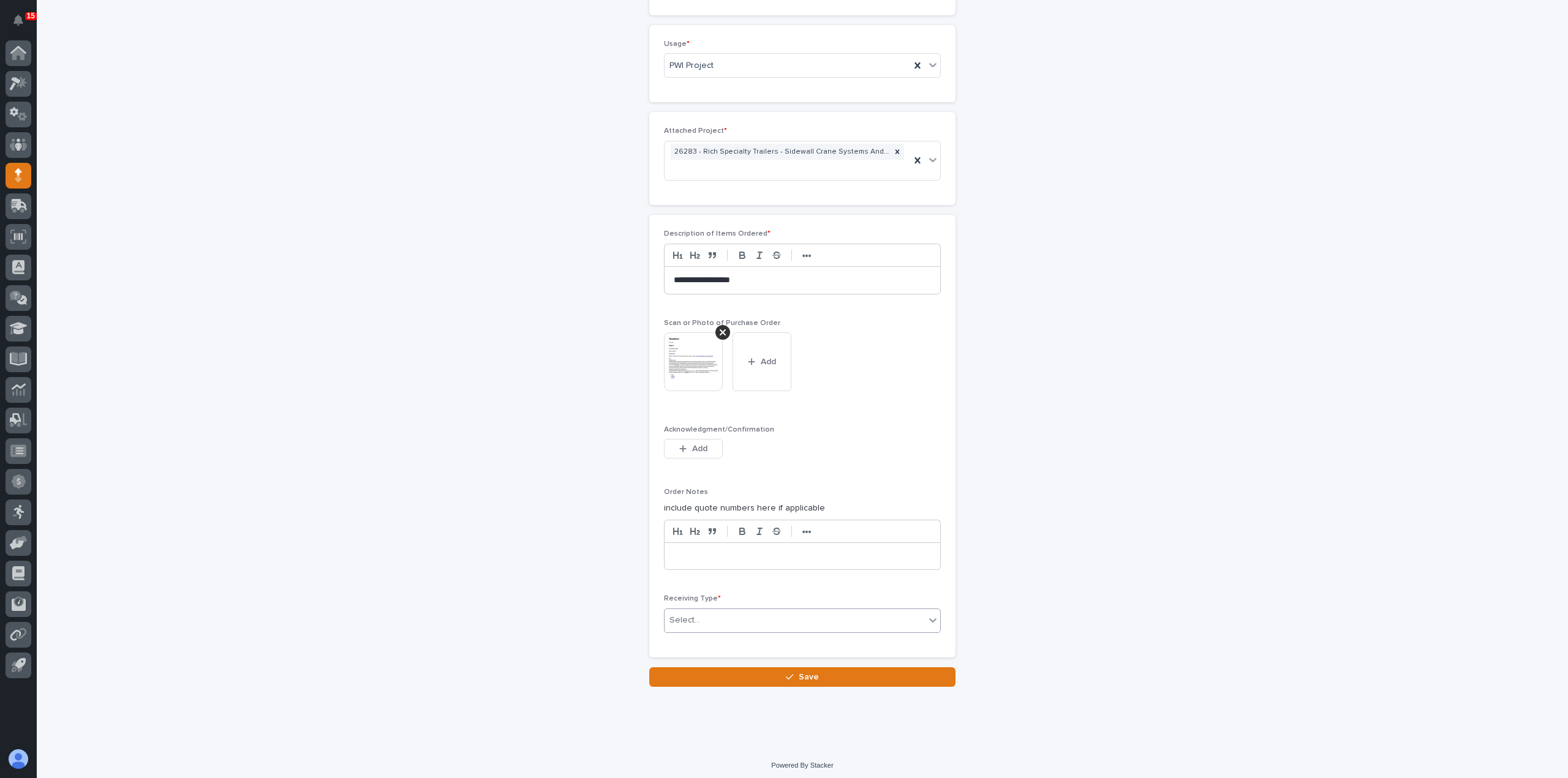
scroll to position [829, 0]
click at [927, 618] on icon at bounding box center [933, 622] width 13 height 13
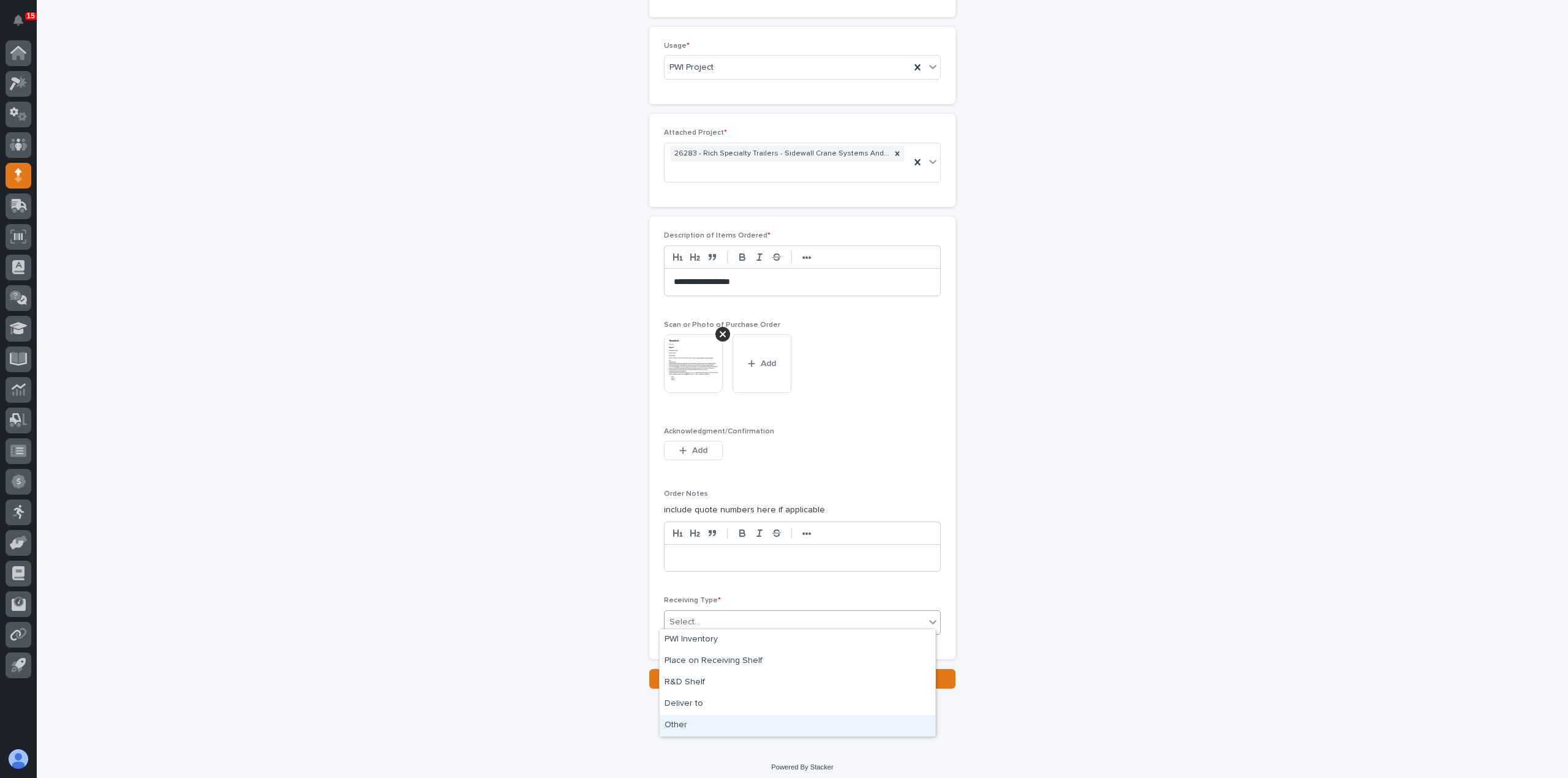
click at [708, 726] on div "Other" at bounding box center [798, 726] width 276 height 21
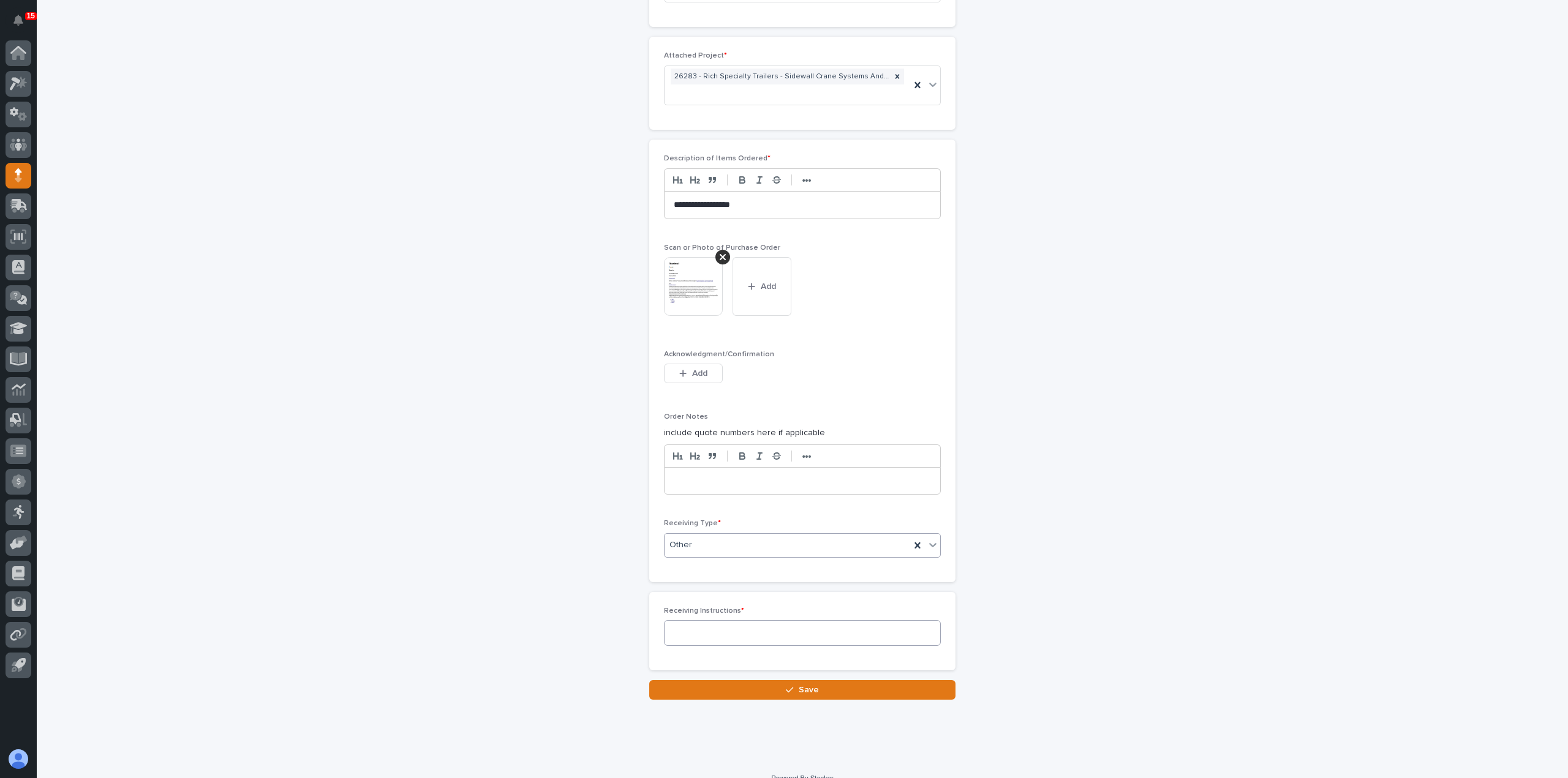
scroll to position [917, 0]
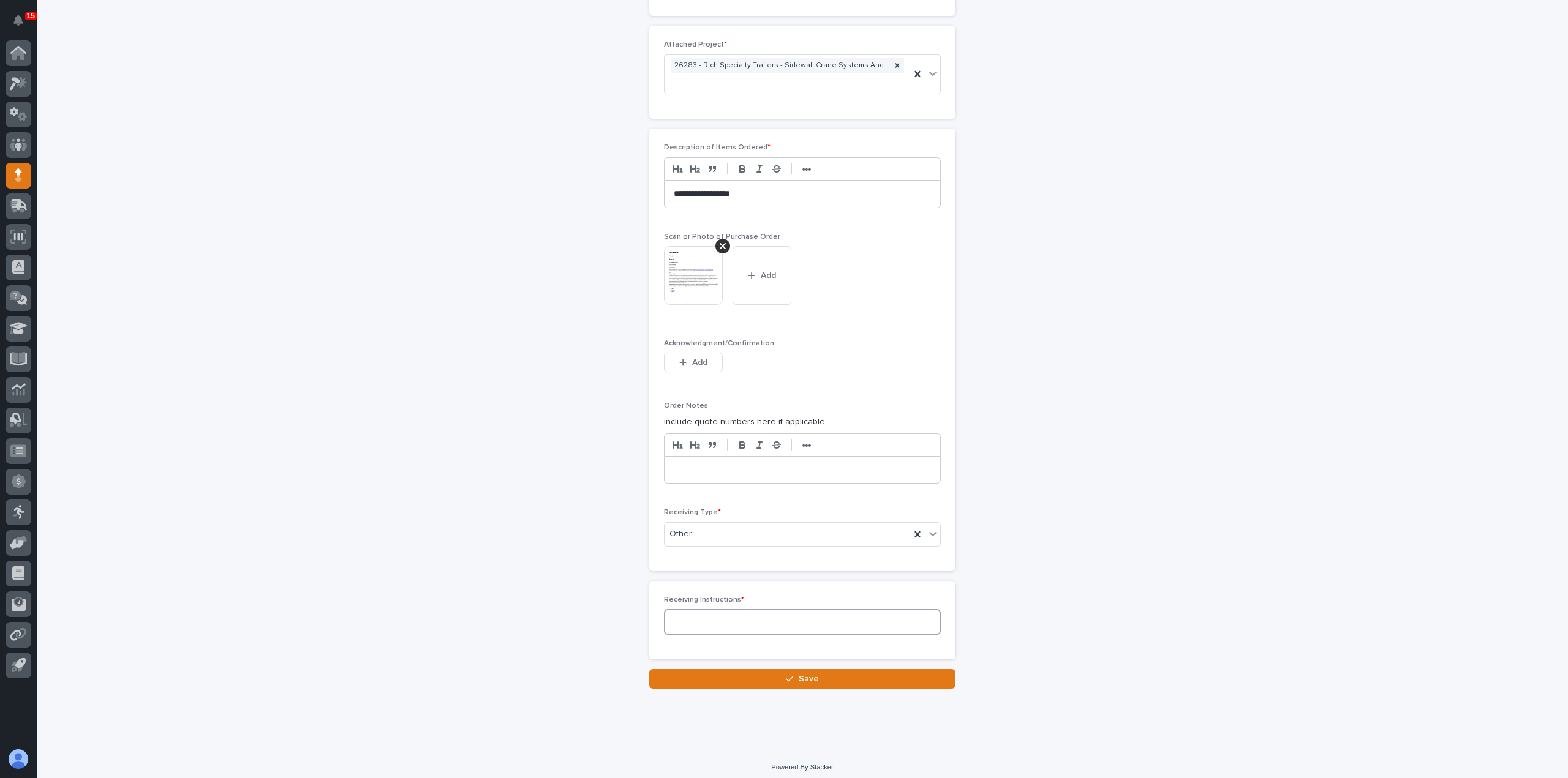
click at [725, 614] on textarea at bounding box center [802, 621] width 277 height 26
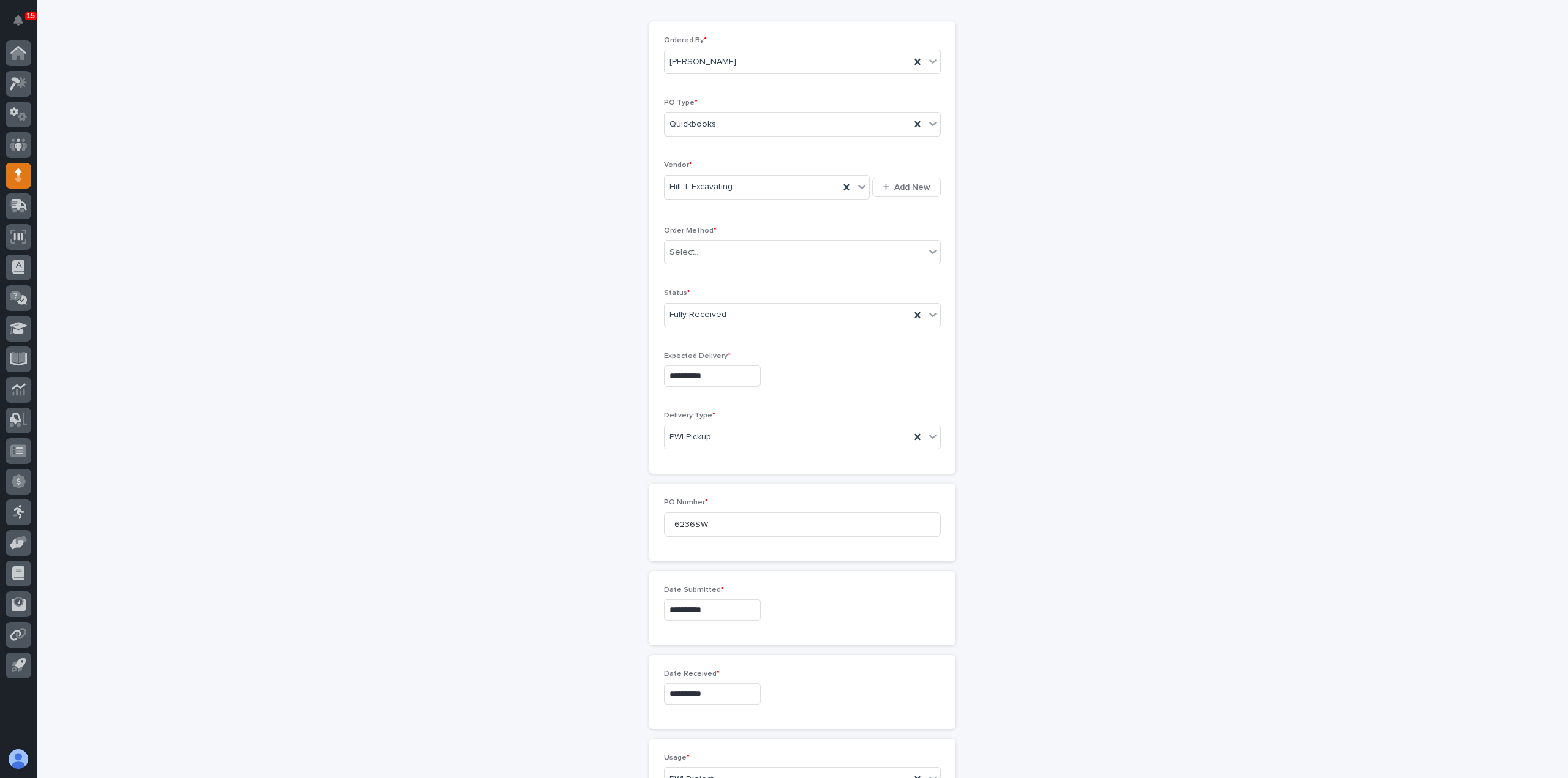
scroll to position [60, 0]
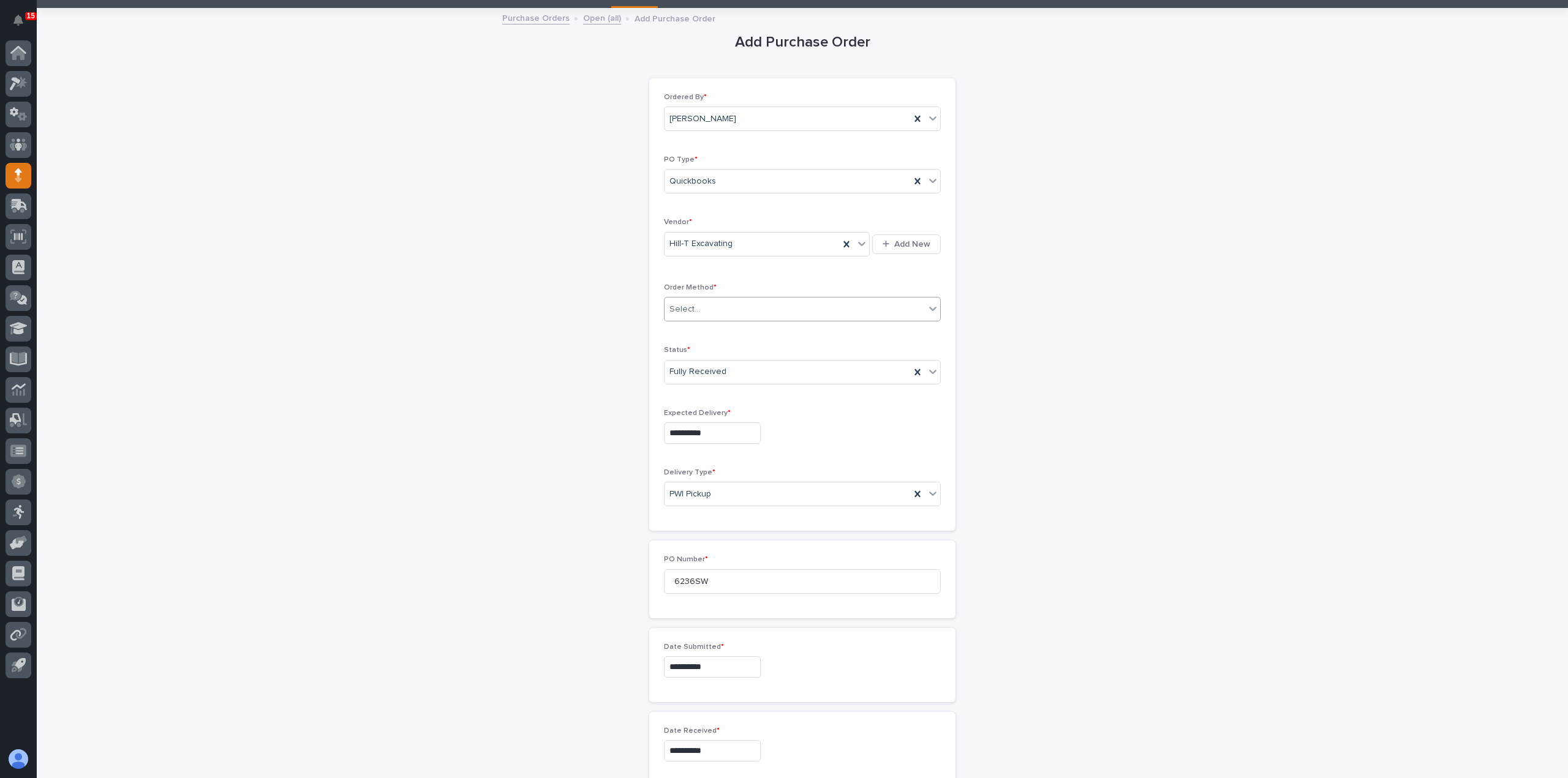
type textarea "***"
click at [856, 305] on div "Select..." at bounding box center [795, 310] width 261 height 20
click at [860, 387] on div "Quickbooks" at bounding box center [798, 394] width 276 height 21
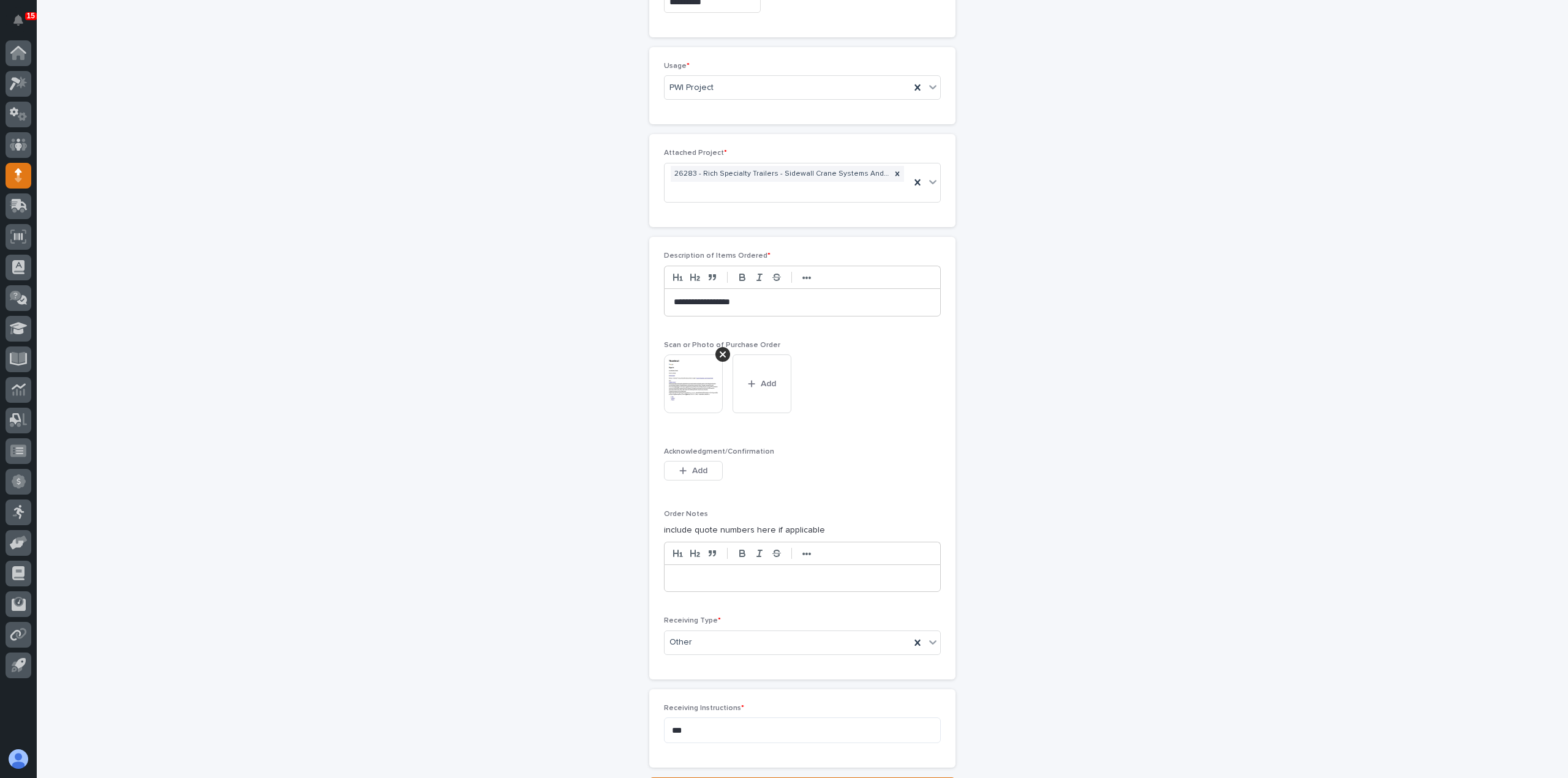
scroll to position [917, 0]
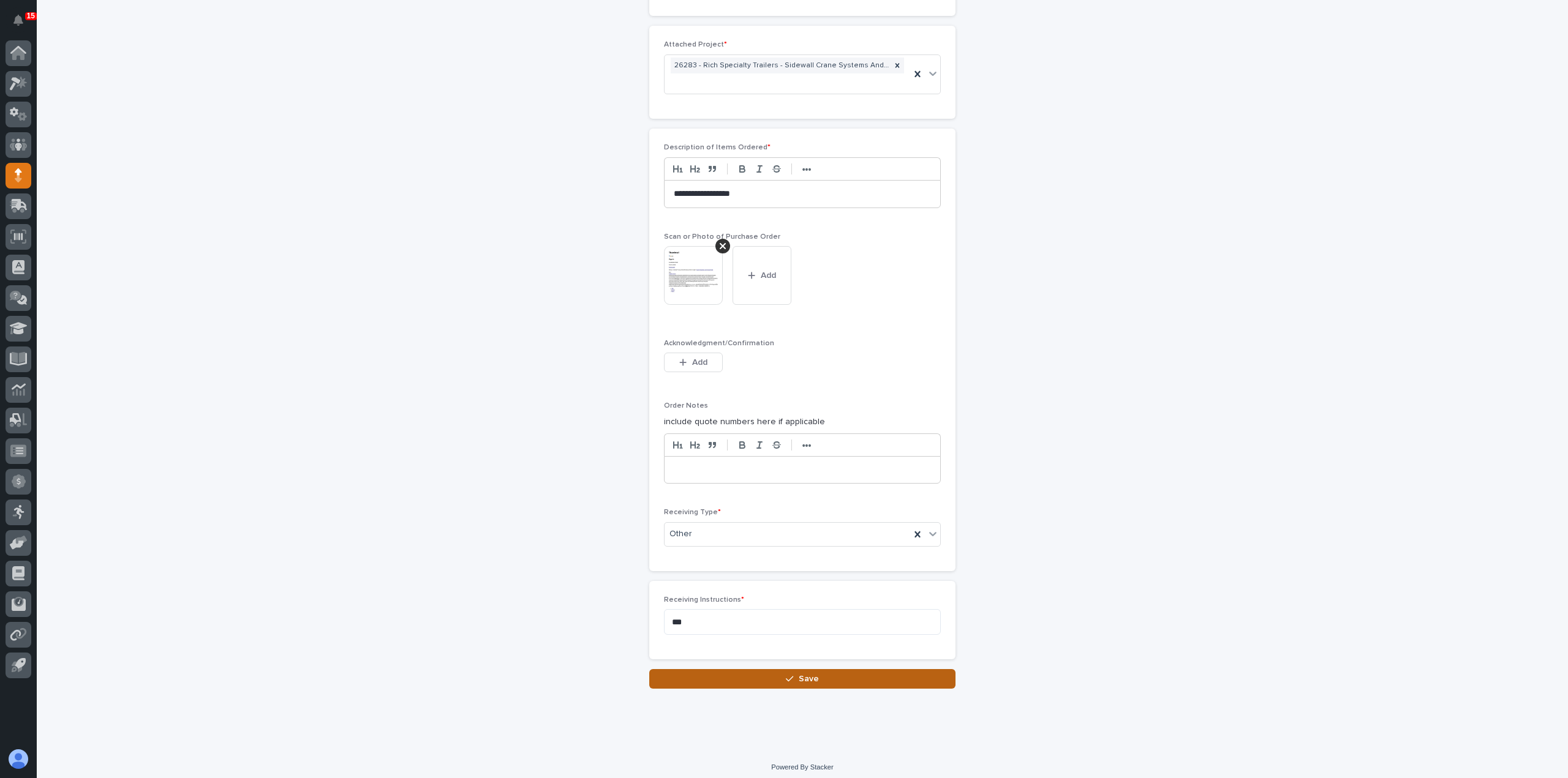
click at [864, 669] on button "Save" at bounding box center [802, 679] width 306 height 20
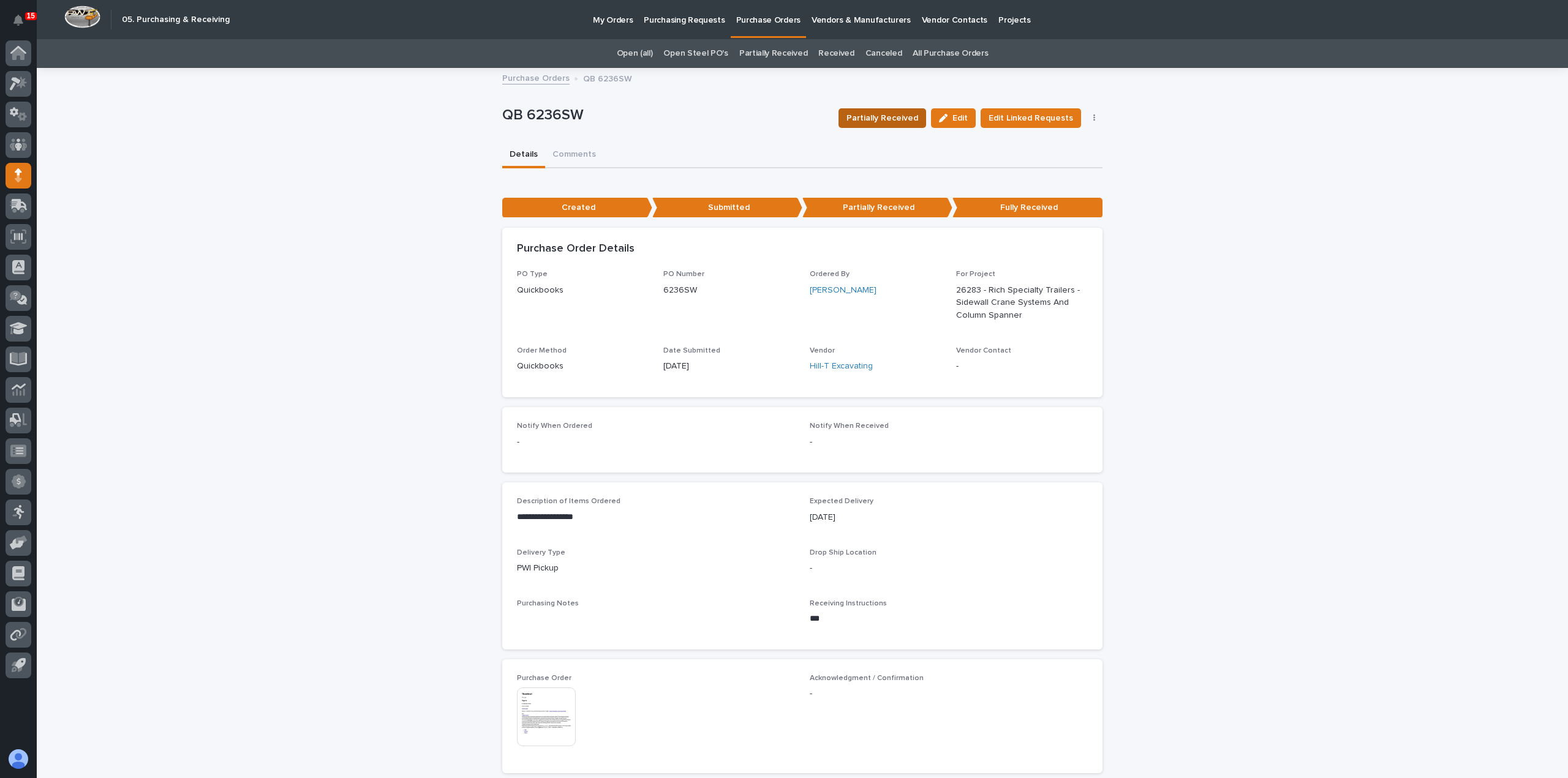
click at [900, 125] on button "Partially Received" at bounding box center [882, 117] width 88 height 20
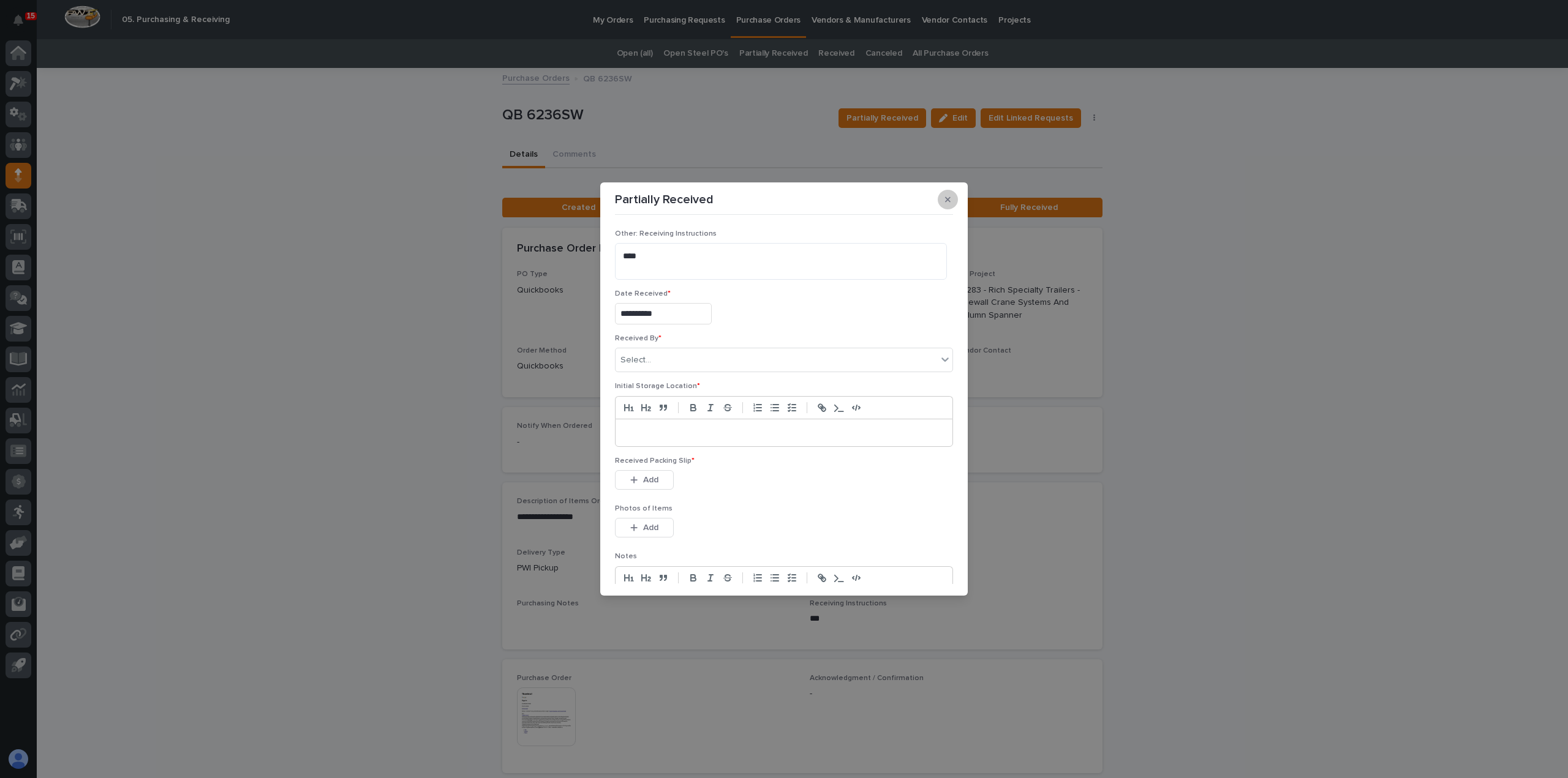
click at [946, 198] on icon "button" at bounding box center [947, 200] width 5 height 5
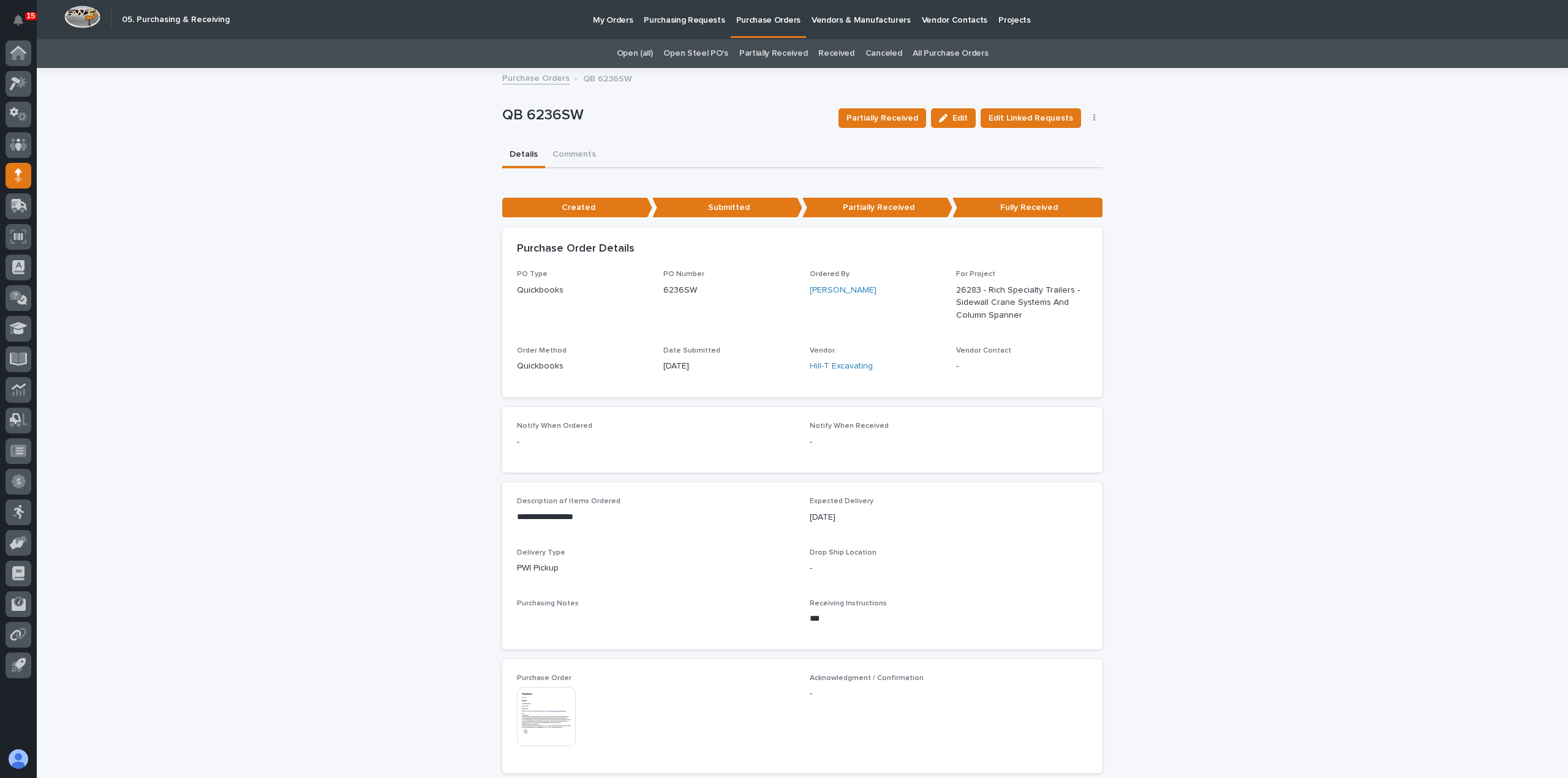
click at [1086, 119] on button "button" at bounding box center [1094, 118] width 17 height 9
click at [952, 168] on div "**********" at bounding box center [802, 683] width 600 height 1030
click at [896, 117] on span "Partially Received" at bounding box center [882, 118] width 72 height 13
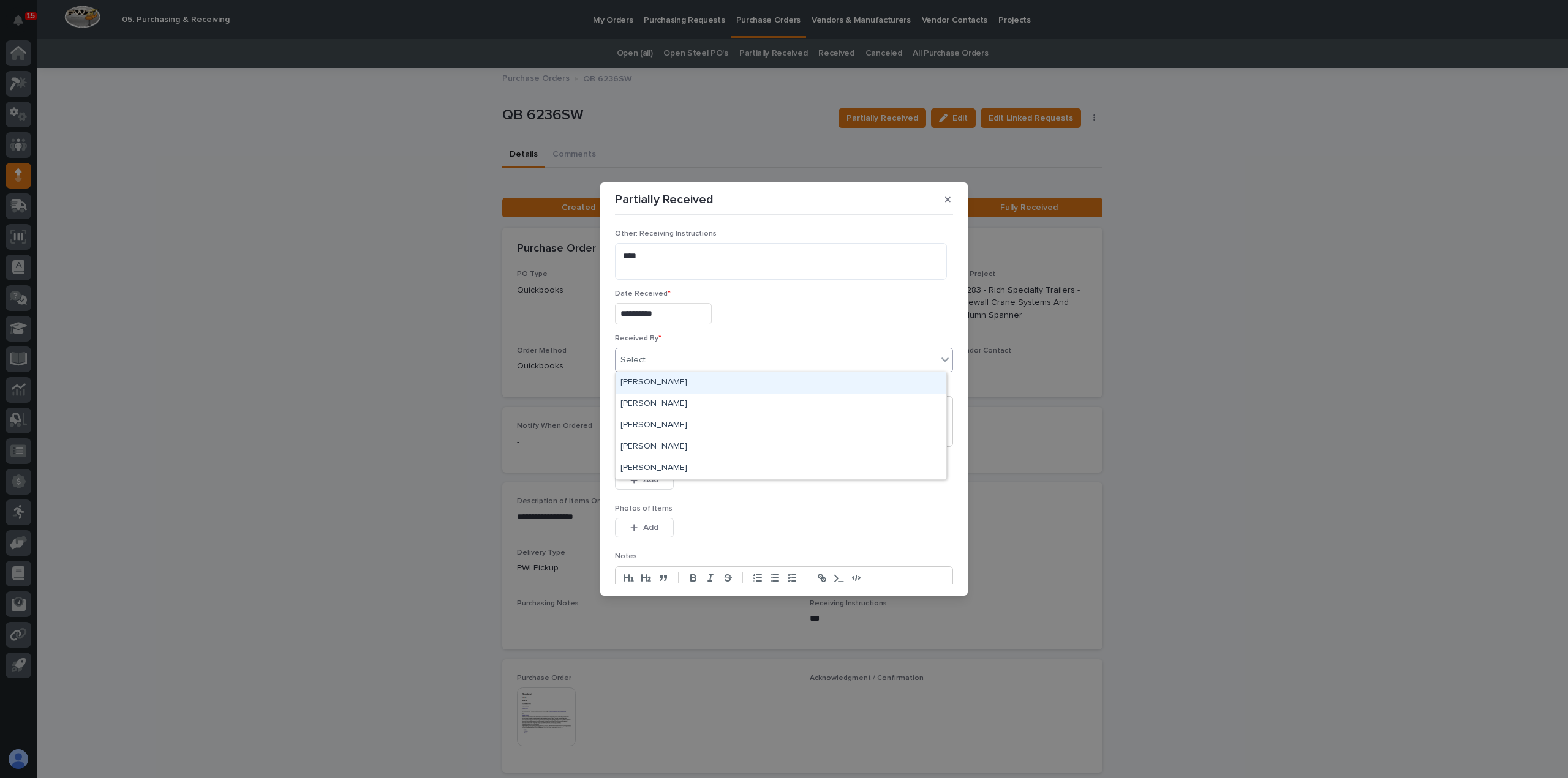
click at [702, 367] on div "Select..." at bounding box center [776, 361] width 322 height 20
click at [1263, 420] on div "**********" at bounding box center [784, 389] width 1568 height 778
click at [878, 351] on div "Select..." at bounding box center [776, 361] width 322 height 20
click at [1472, 337] on div "**********" at bounding box center [784, 389] width 1568 height 778
click at [953, 203] on button "button" at bounding box center [948, 200] width 20 height 20
